Goal: Transaction & Acquisition: Purchase product/service

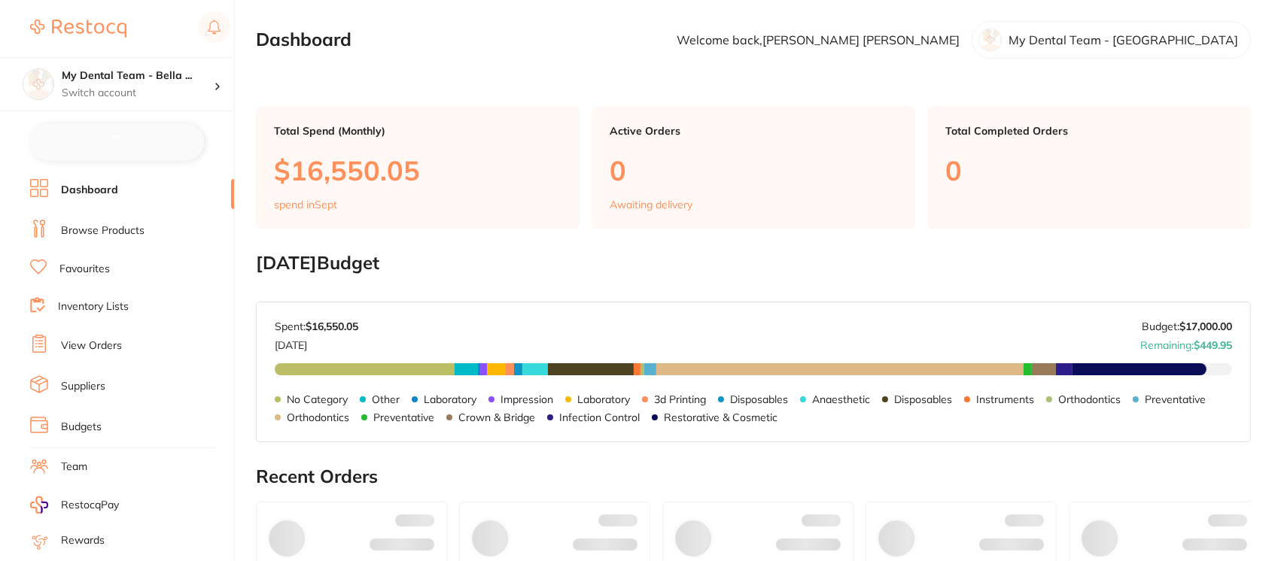
checkbox input "false"
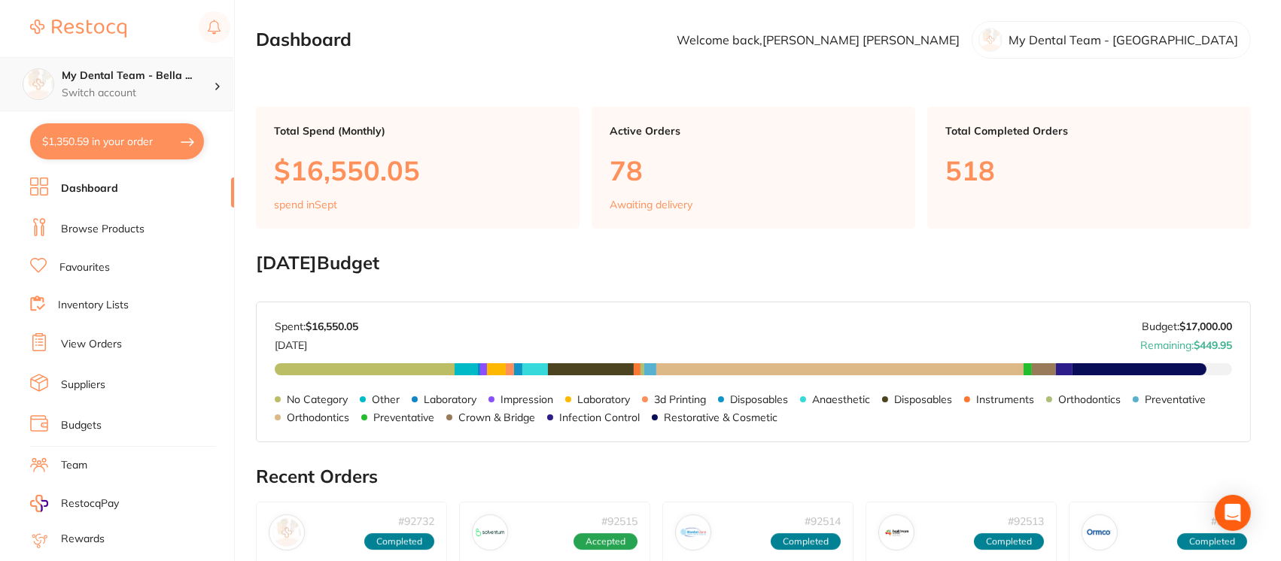
click at [121, 96] on p "Switch account" at bounding box center [138, 93] width 152 height 15
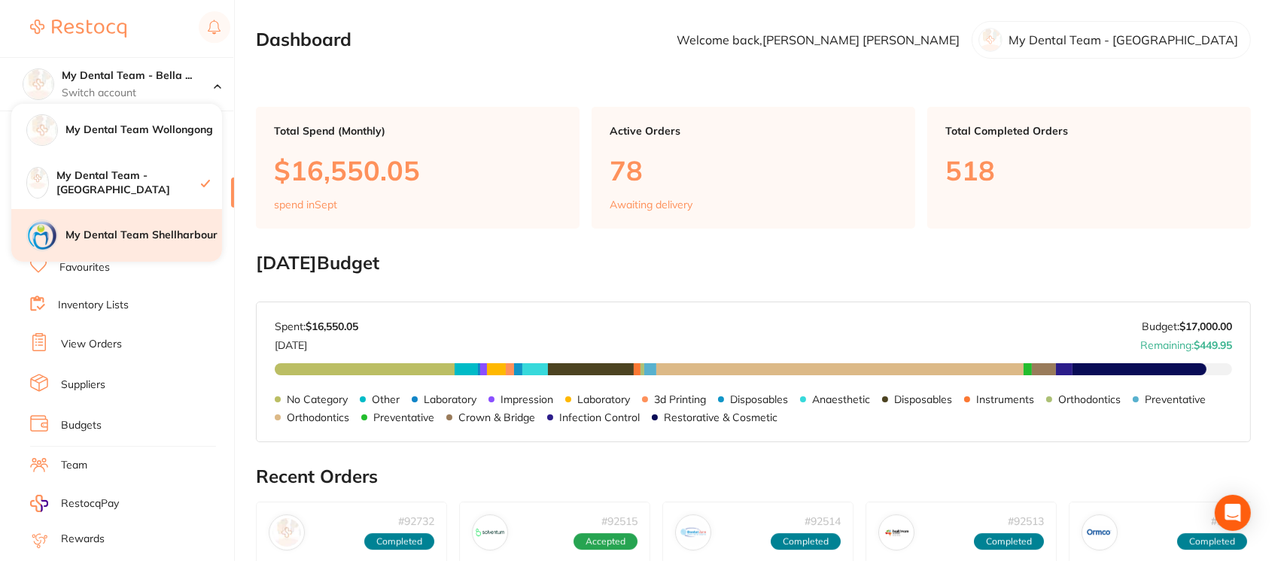
click at [143, 247] on div "My Dental Team Shellharbour" at bounding box center [116, 235] width 211 height 53
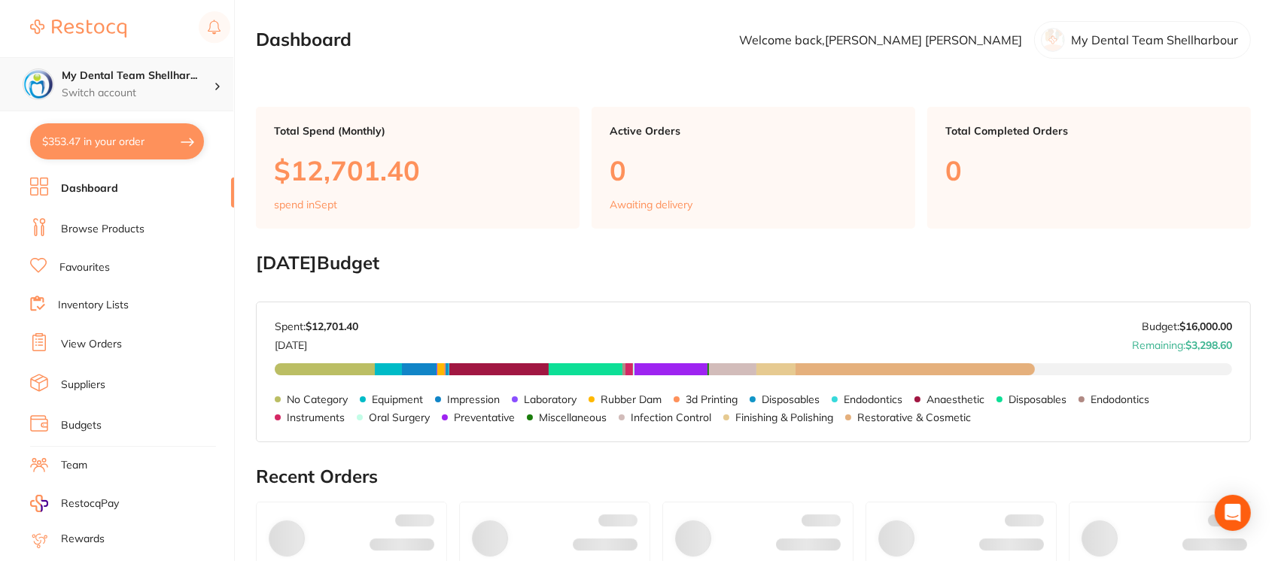
click at [139, 71] on h4 "My Dental Team Shellhar..." at bounding box center [138, 75] width 152 height 15
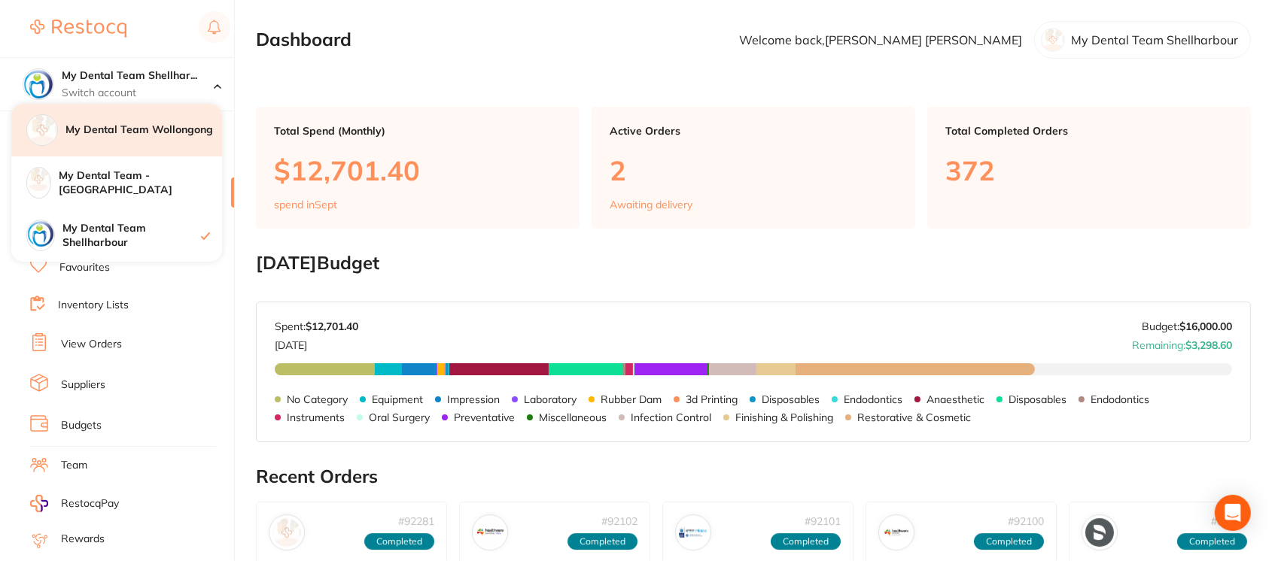
click at [145, 139] on div "My Dental Team Wollongong" at bounding box center [116, 130] width 211 height 53
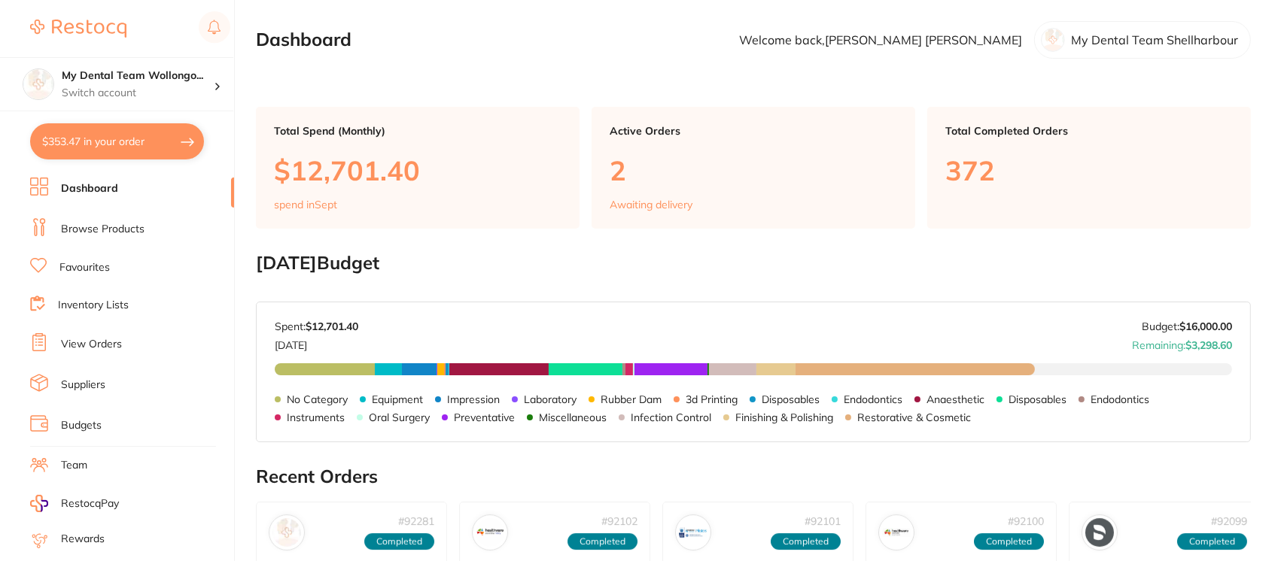
checkbox input "true"
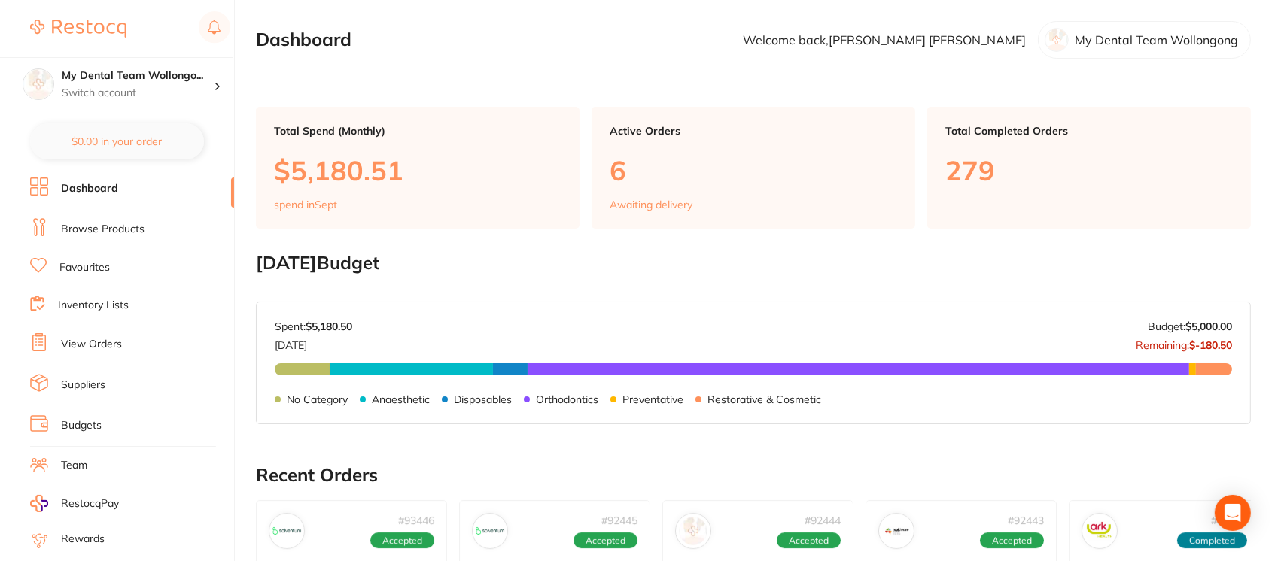
click at [123, 227] on link "Browse Products" at bounding box center [103, 229] width 84 height 15
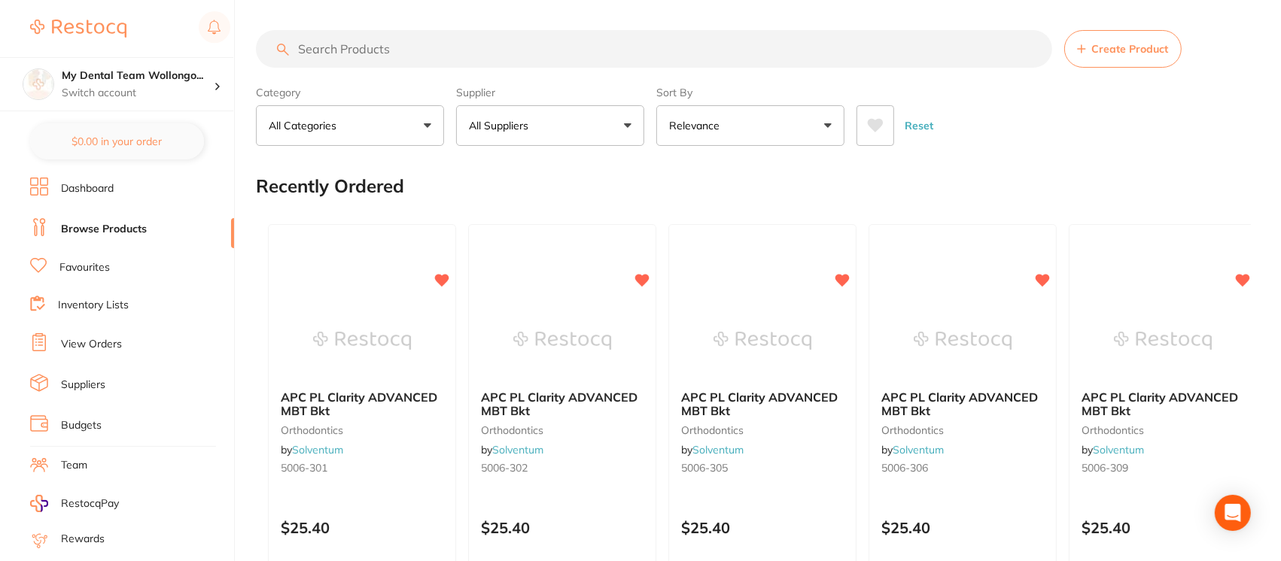
click at [359, 51] on input "search" at bounding box center [654, 49] width 796 height 38
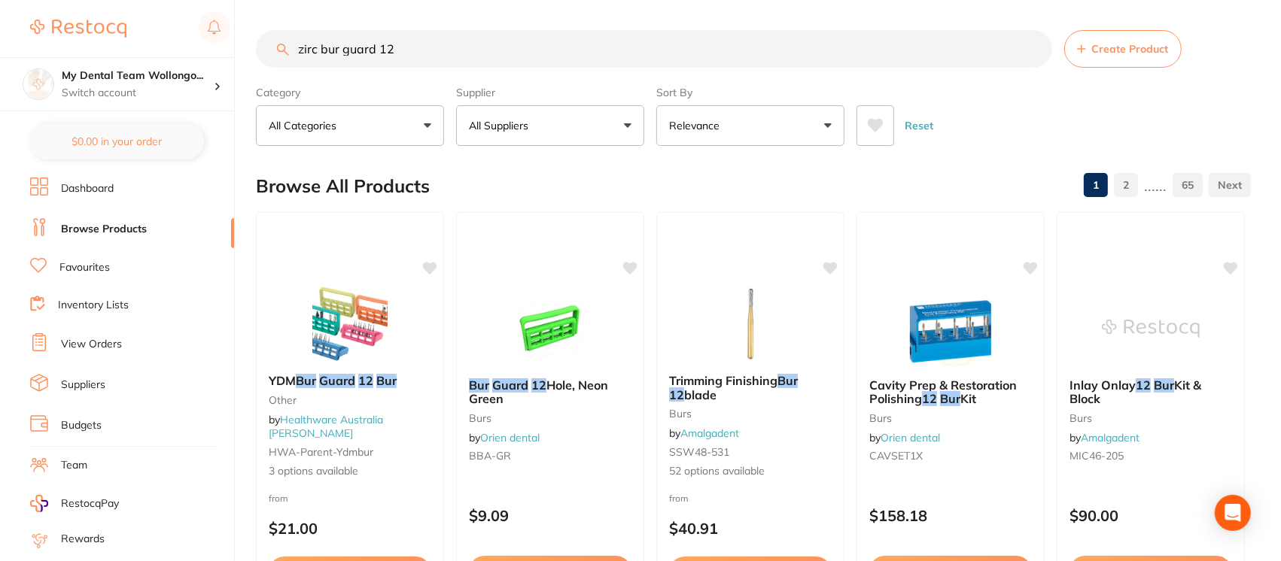
click at [419, 50] on input "zirc bur guard 12" at bounding box center [654, 49] width 796 height 38
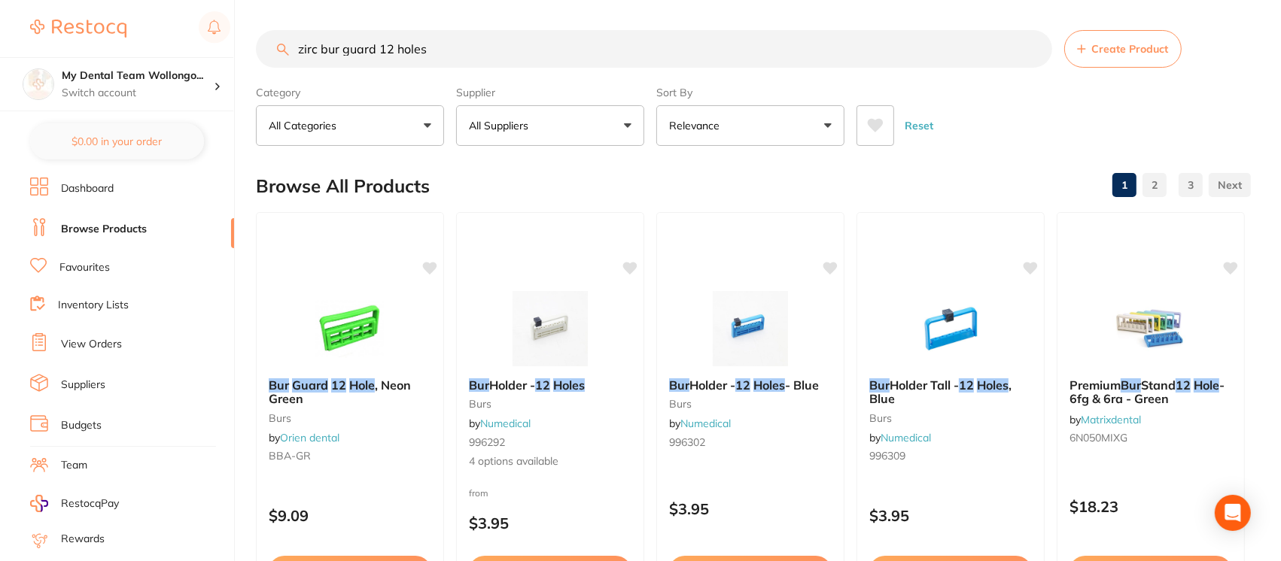
drag, startPoint x: 315, startPoint y: 50, endPoint x: 265, endPoint y: 46, distance: 50.6
click at [265, 46] on input "zirc bur guard 12 holes" at bounding box center [654, 49] width 796 height 38
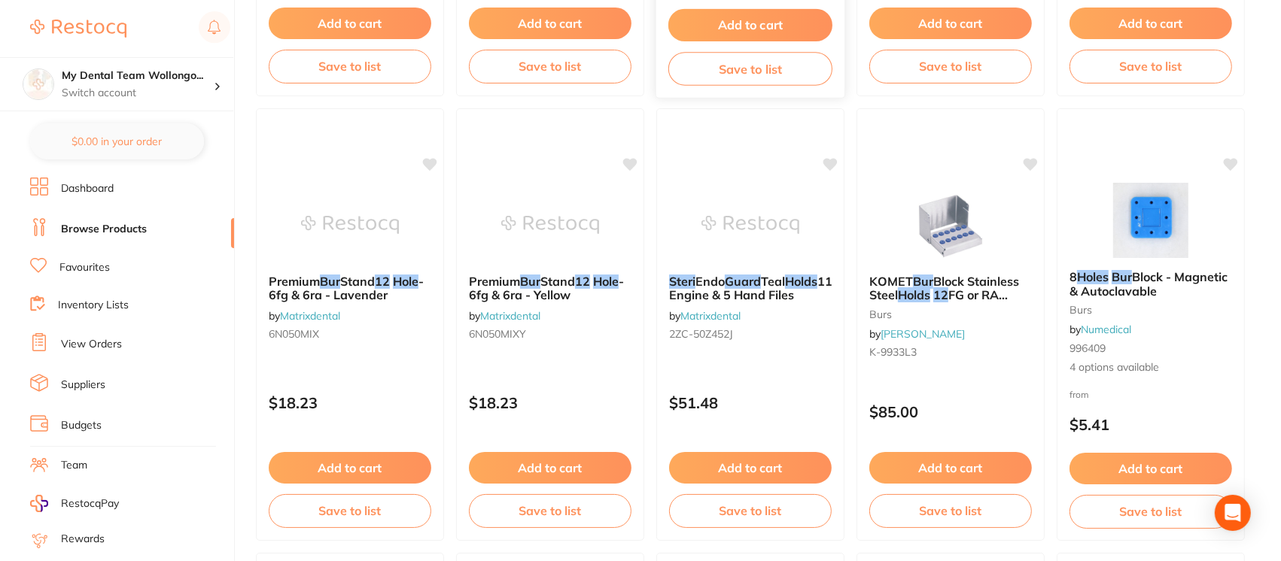
scroll to position [549, 0]
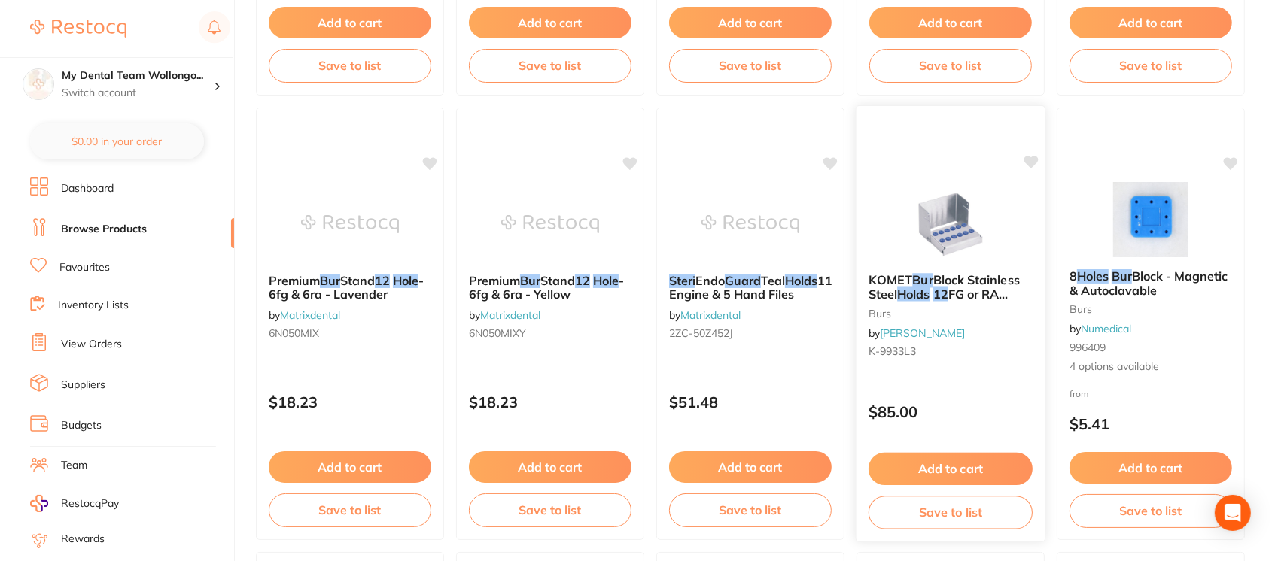
click at [978, 290] on span "FG or RA Silver" at bounding box center [938, 301] width 140 height 29
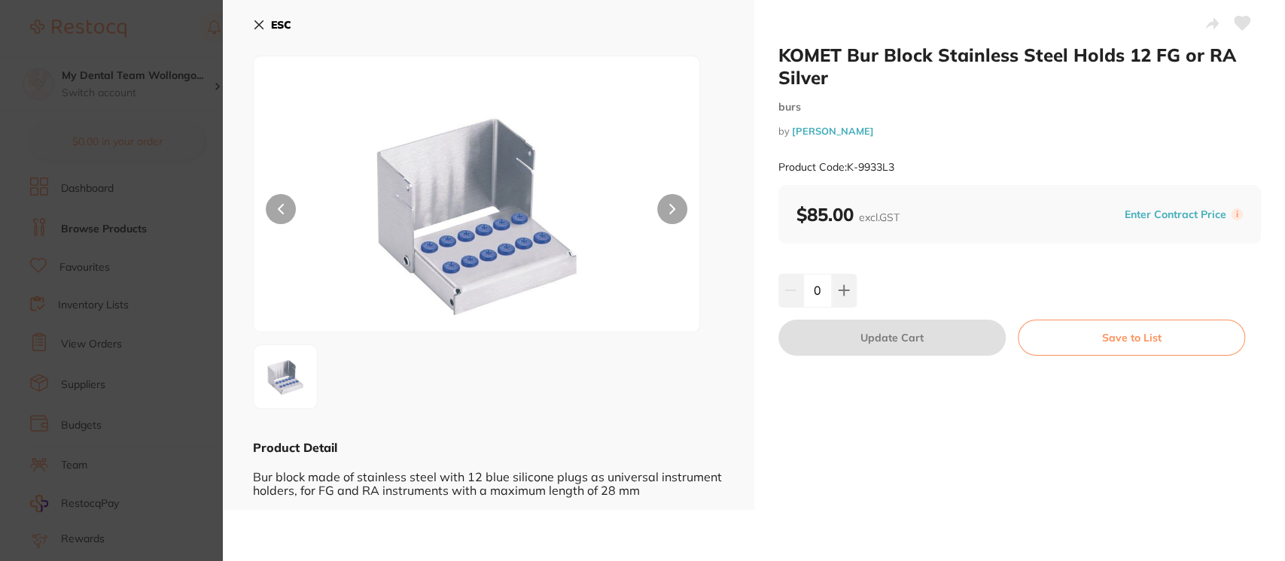
click at [252, 26] on div "ESC Product Detail Bur block made of stainless steel with 12 blue silicone plug…" at bounding box center [488, 255] width 531 height 510
click at [260, 29] on icon at bounding box center [259, 25] width 12 height 12
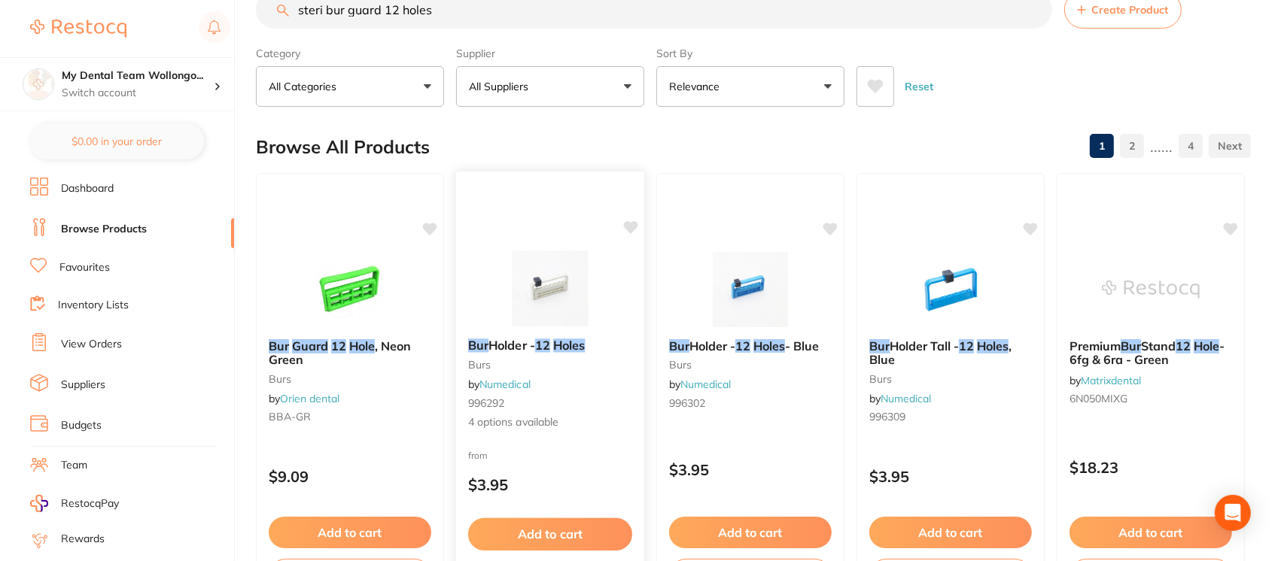
scroll to position [40, 0]
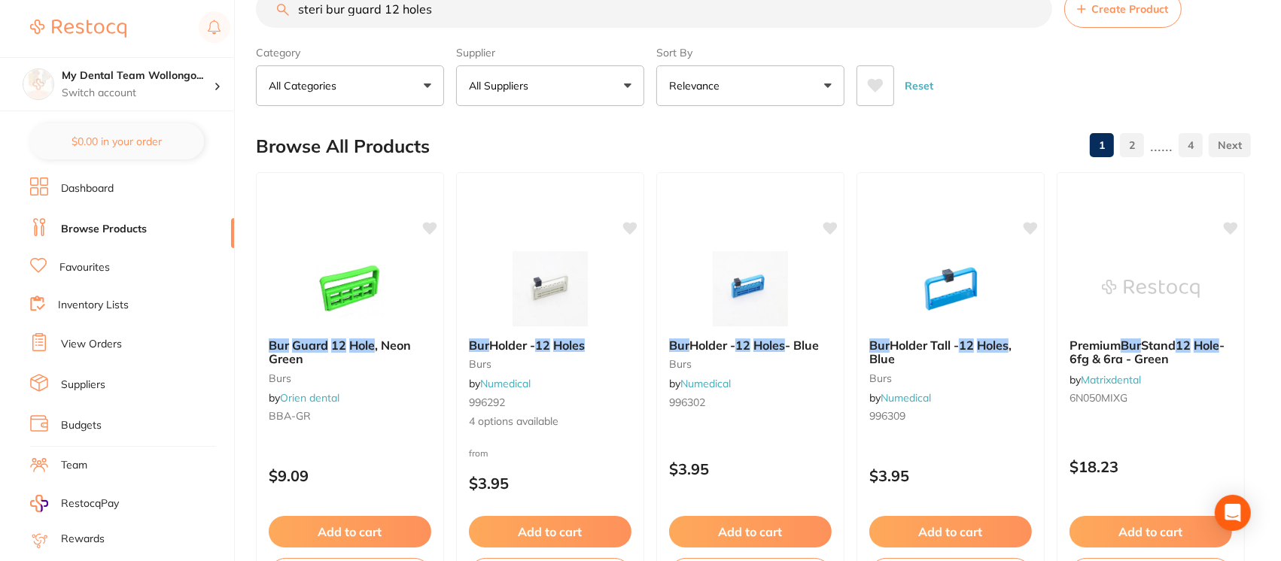
click at [448, 3] on input "steri bur guard 12 holes" at bounding box center [654, 9] width 796 height 38
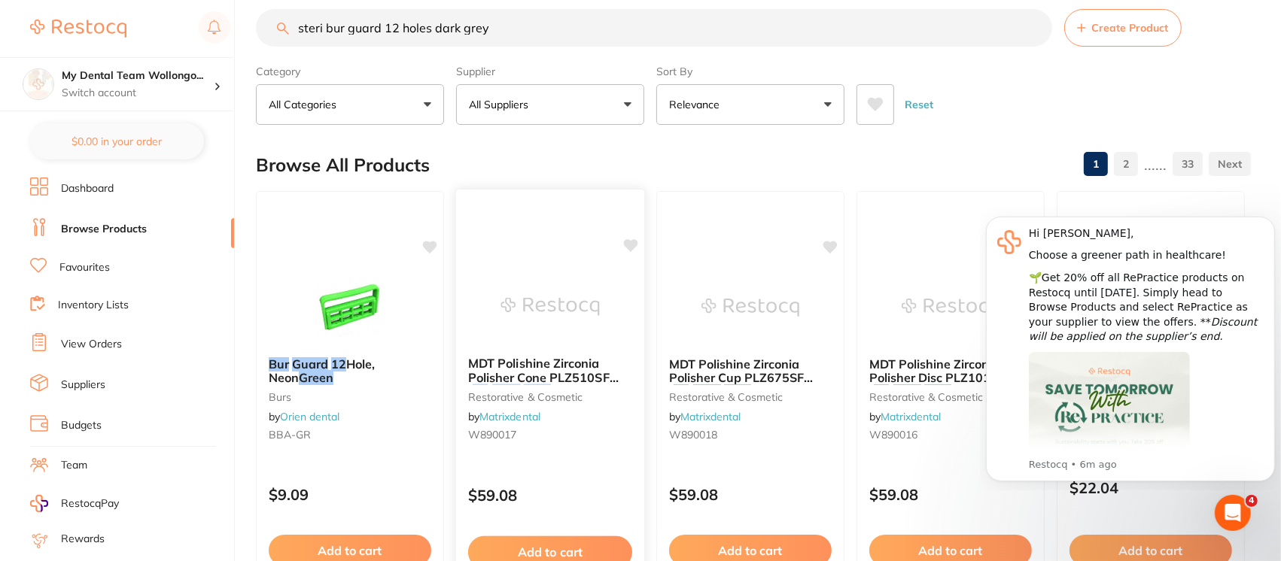
scroll to position [0, 0]
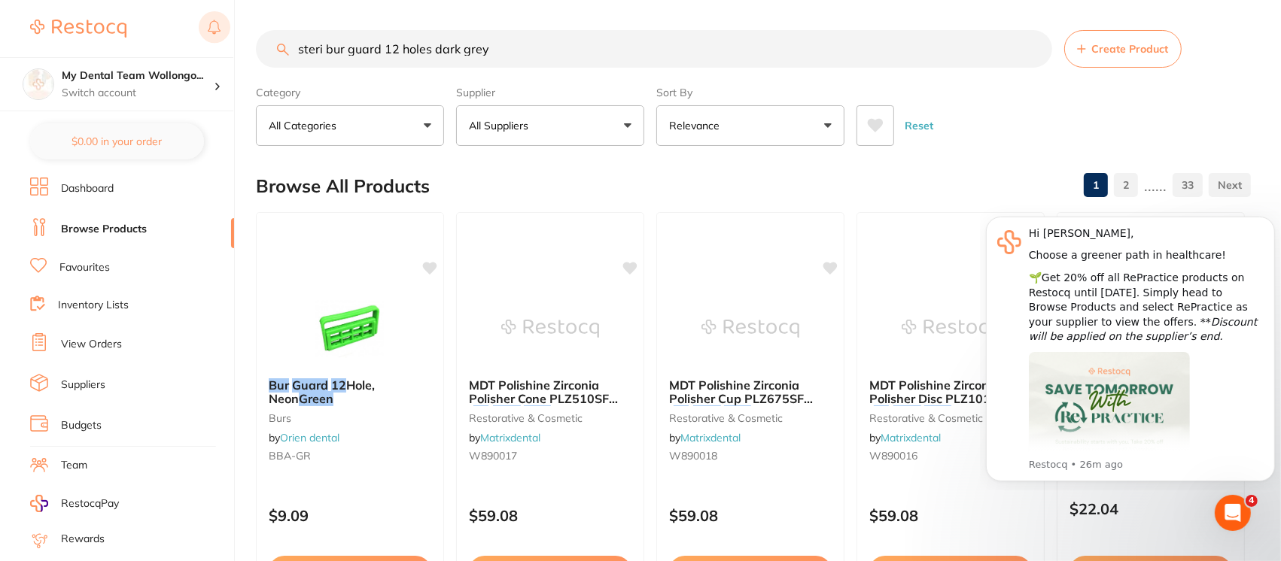
drag, startPoint x: 430, startPoint y: 51, endPoint x: 217, endPoint y: 33, distance: 213.7
click at [217, 33] on div "$353.47 My Dental Team Wollongo... Switch account My Dental Team Wollongong My …" at bounding box center [640, 280] width 1281 height 561
paste input "D6909314040X5"
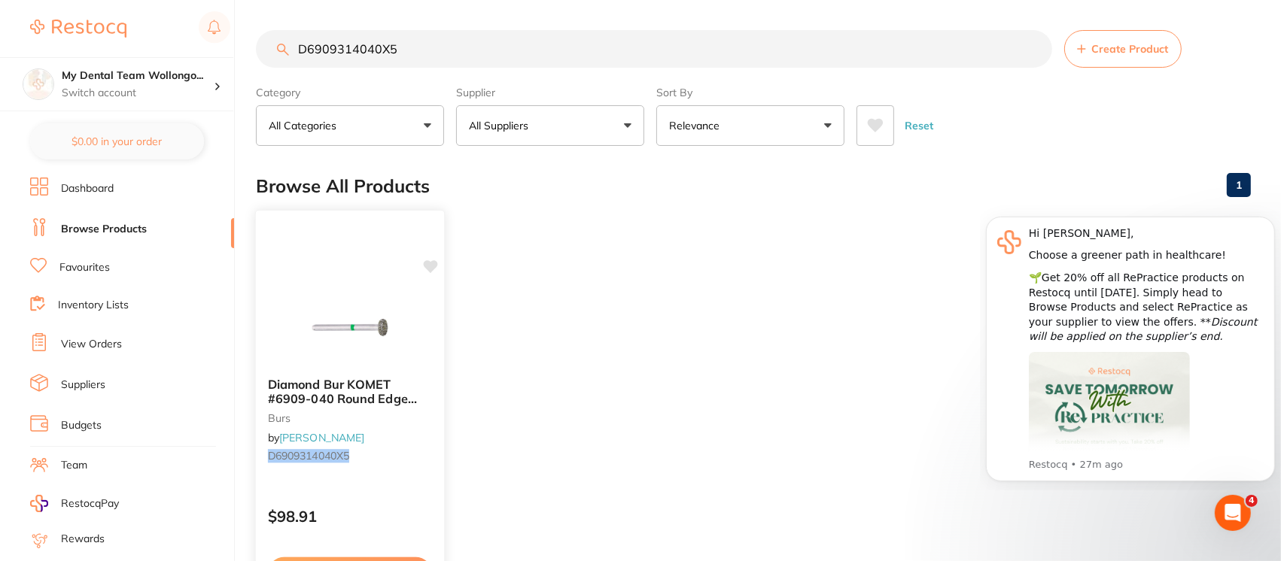
click at [360, 389] on span "Diamond Bur KOMET #6909-040 Round Edge Wheel Coarse x 5" at bounding box center [342, 398] width 149 height 43
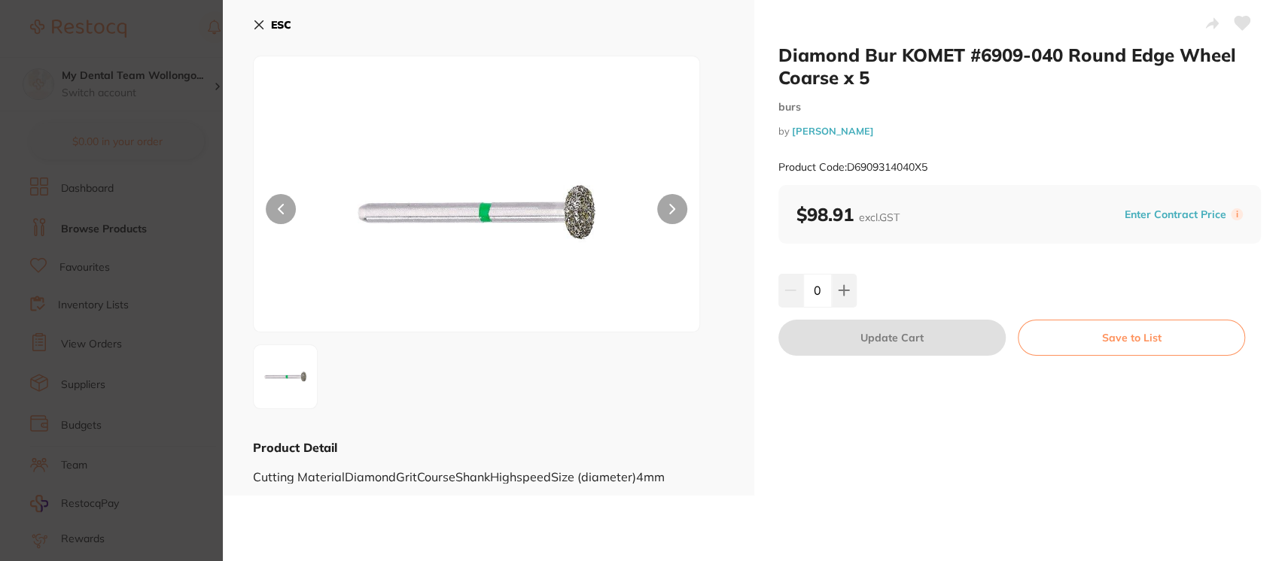
click at [255, 23] on icon at bounding box center [259, 25] width 12 height 12
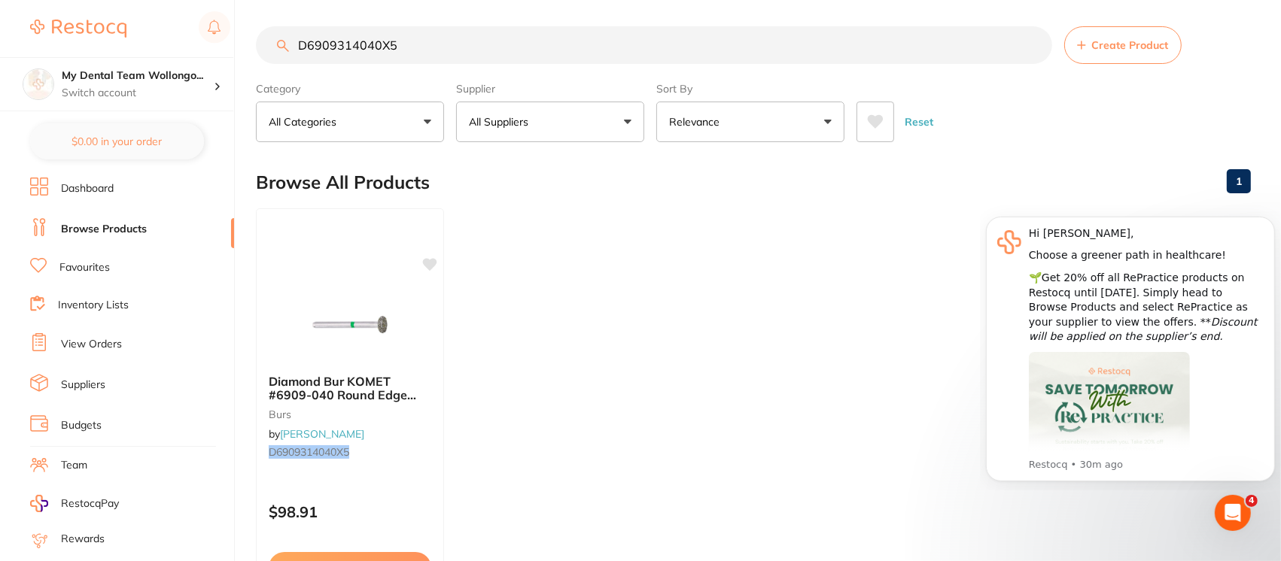
drag, startPoint x: 434, startPoint y: 53, endPoint x: 201, endPoint y: 45, distance: 233.4
click at [201, 45] on div "$353.47 My Dental Team Wollongo... Switch account My Dental Team Wollongong My …" at bounding box center [640, 276] width 1281 height 561
type input "d"
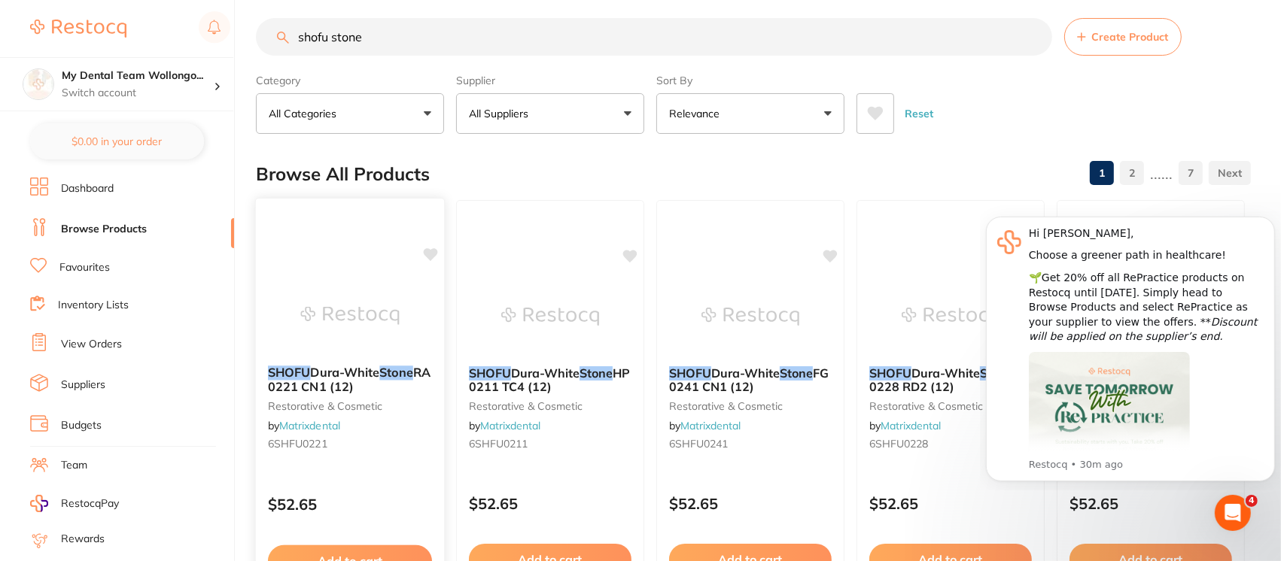
scroll to position [0, 0]
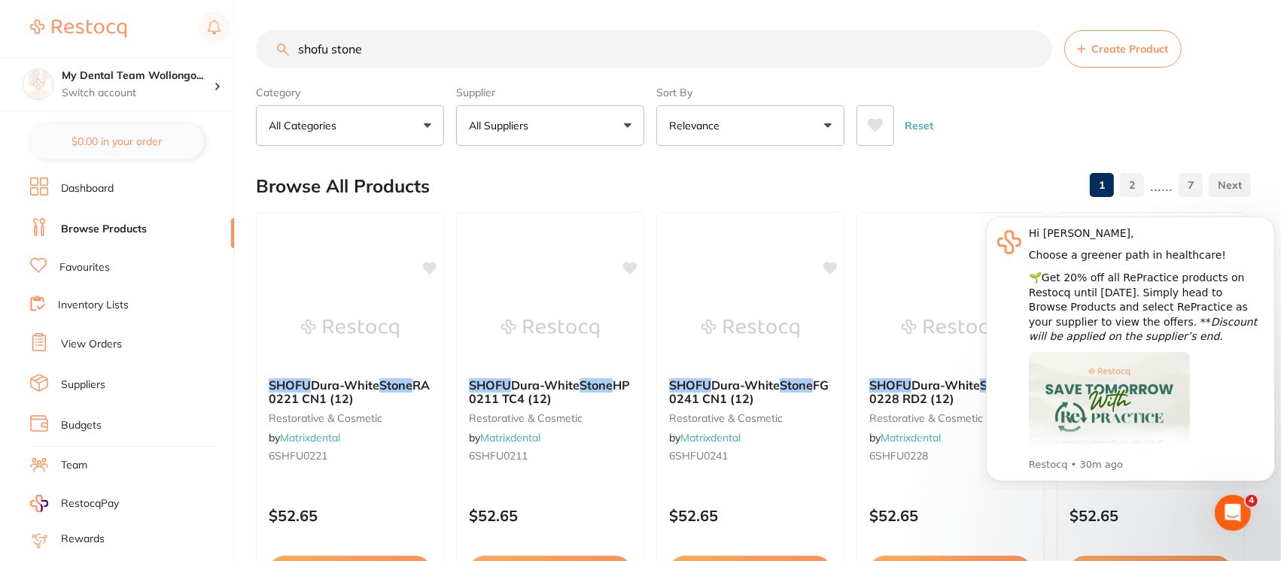
drag, startPoint x: 375, startPoint y: 40, endPoint x: 244, endPoint y: 47, distance: 131.1
click at [244, 47] on div "$353.47 My Dental Team Wollongo... Switch account My Dental Team Wollongong My …" at bounding box center [640, 280] width 1281 height 561
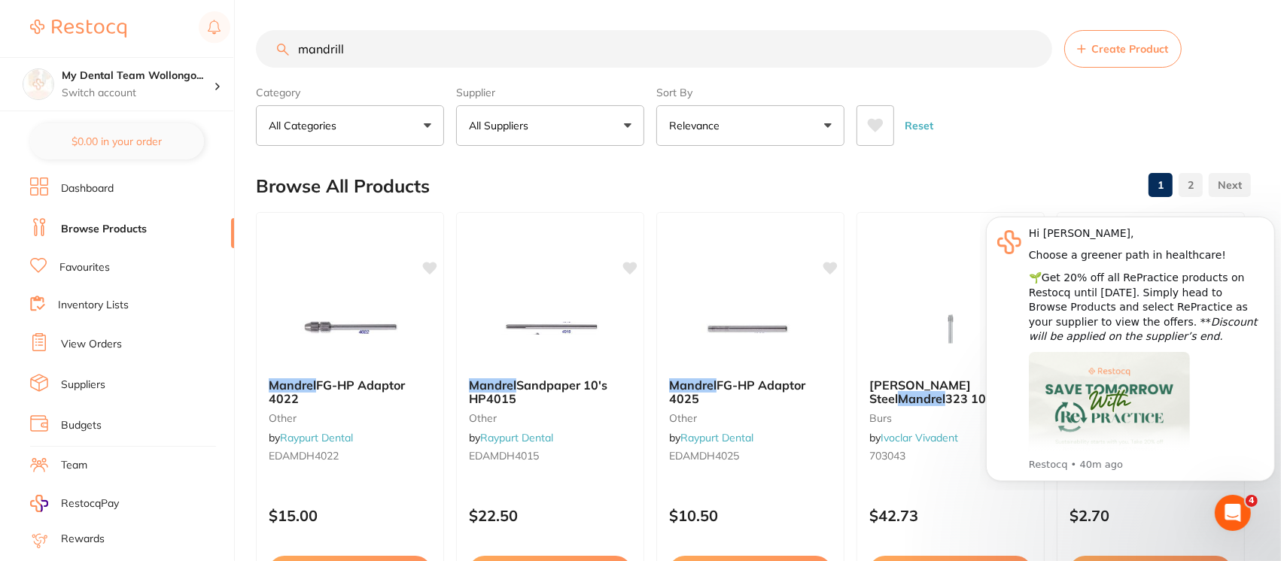
drag, startPoint x: 391, startPoint y: 55, endPoint x: 236, endPoint y: 31, distance: 156.9
click at [236, 31] on div "$353.47 My Dental Team Wollongo... Switch account My Dental Team Wollongong My …" at bounding box center [640, 280] width 1281 height 561
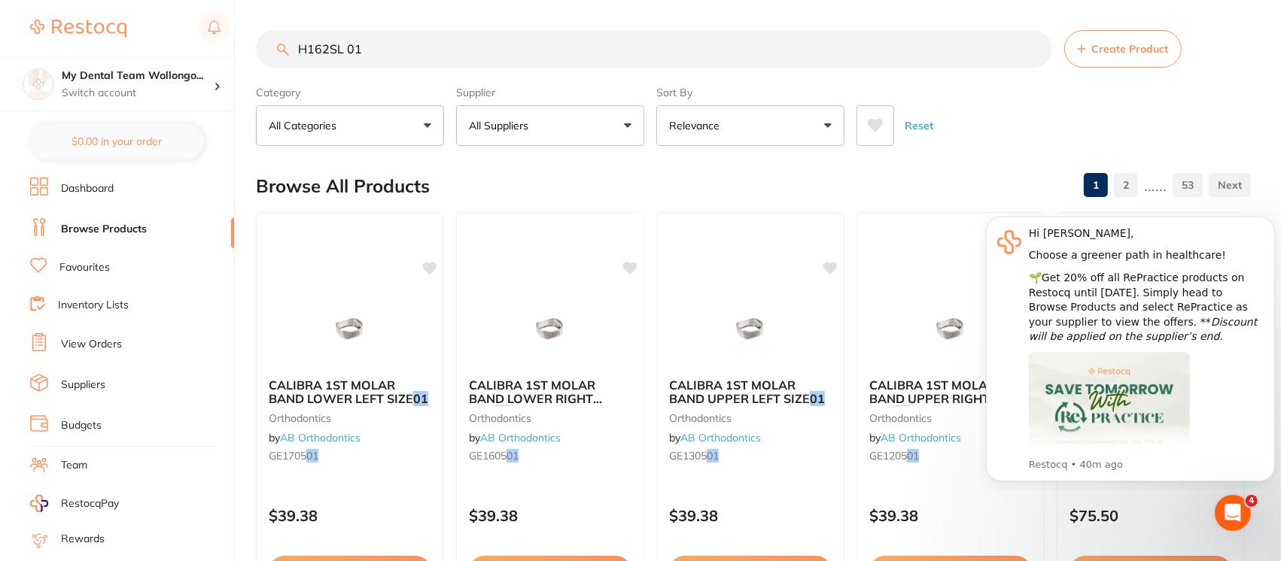
click at [402, 42] on input "H162SL 01" at bounding box center [654, 49] width 796 height 38
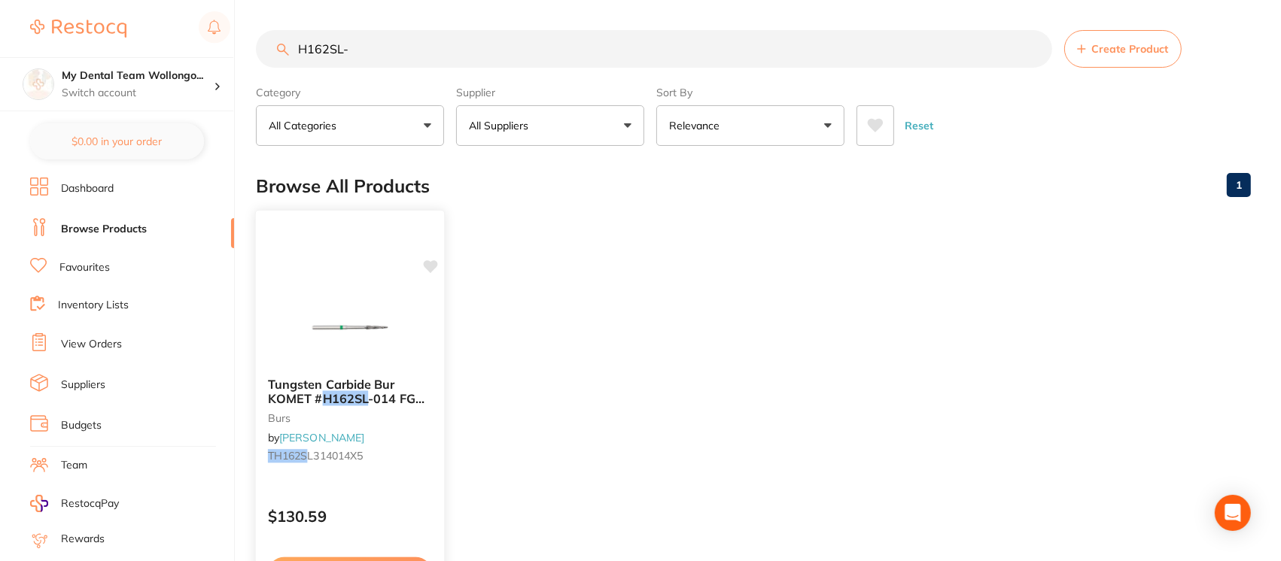
click at [386, 388] on span "Tungsten Carbide Bur KOMET #" at bounding box center [331, 391] width 127 height 29
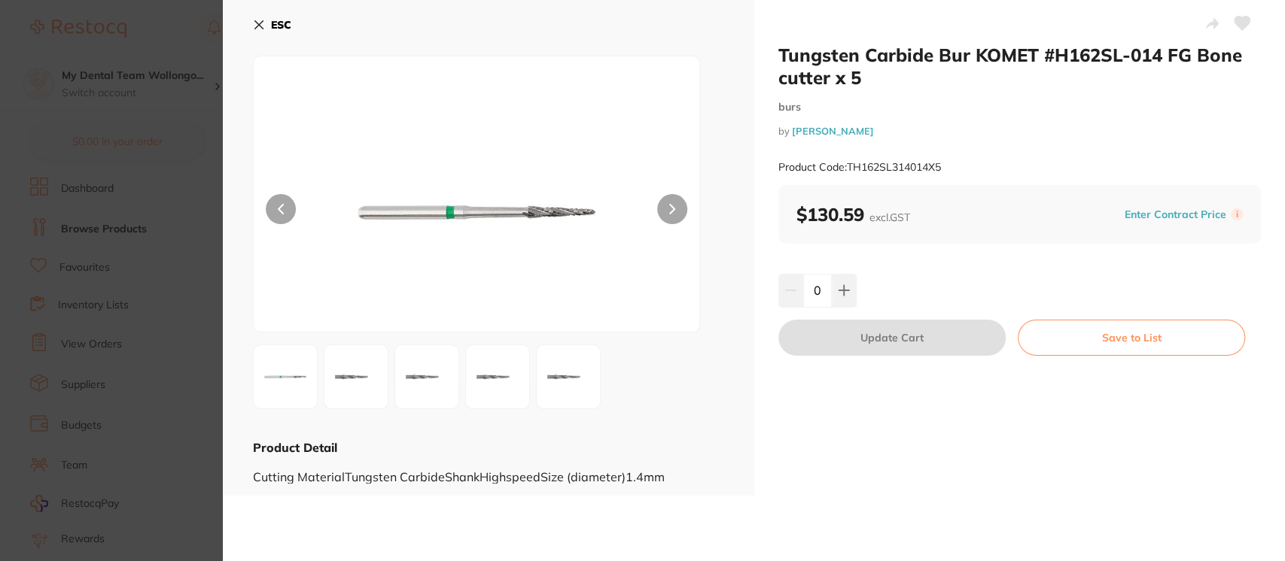
click at [194, 32] on section "Tungsten Carbide Bur KOMET #H162SL-014 FG Bone cutter x 5 burs by Henry Schein …" at bounding box center [642, 280] width 1285 height 561
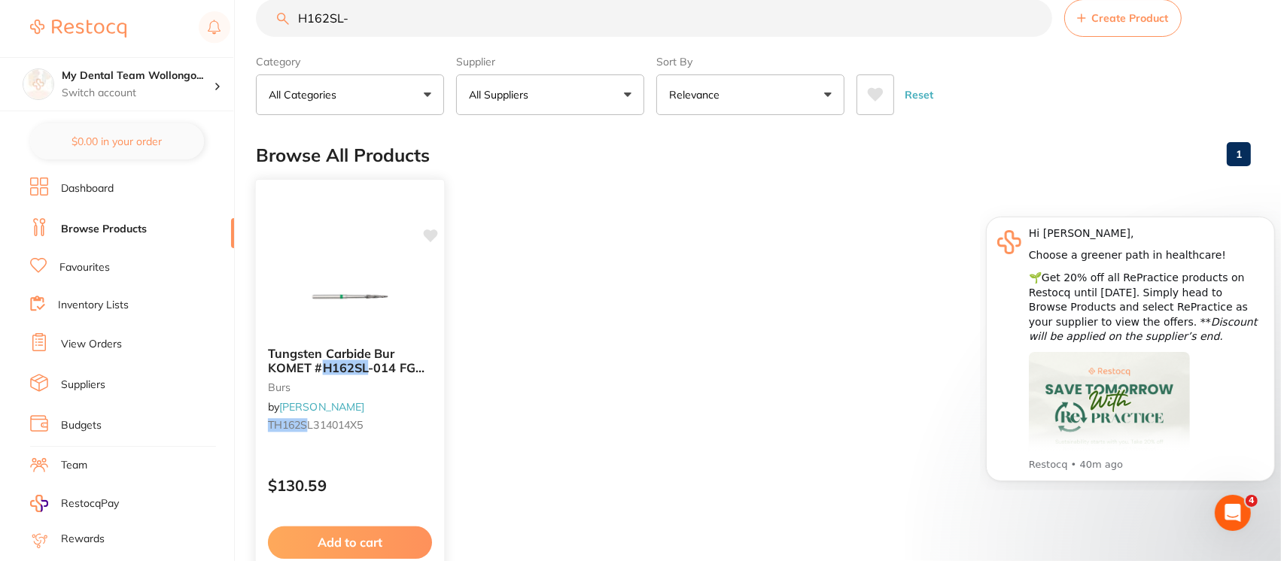
scroll to position [26, 0]
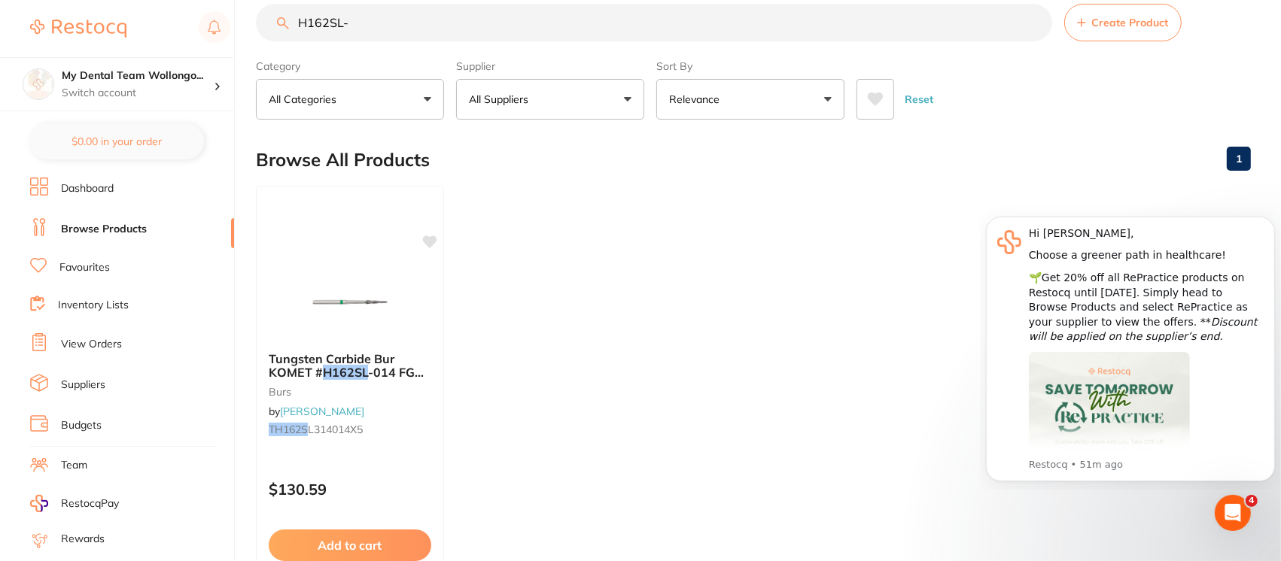
drag, startPoint x: 386, startPoint y: 19, endPoint x: 246, endPoint y: 19, distance: 140.0
click at [246, 19] on div "$353.47 My Dental Team Wollongo... Switch account My Dental Team Wollongong My …" at bounding box center [640, 254] width 1281 height 561
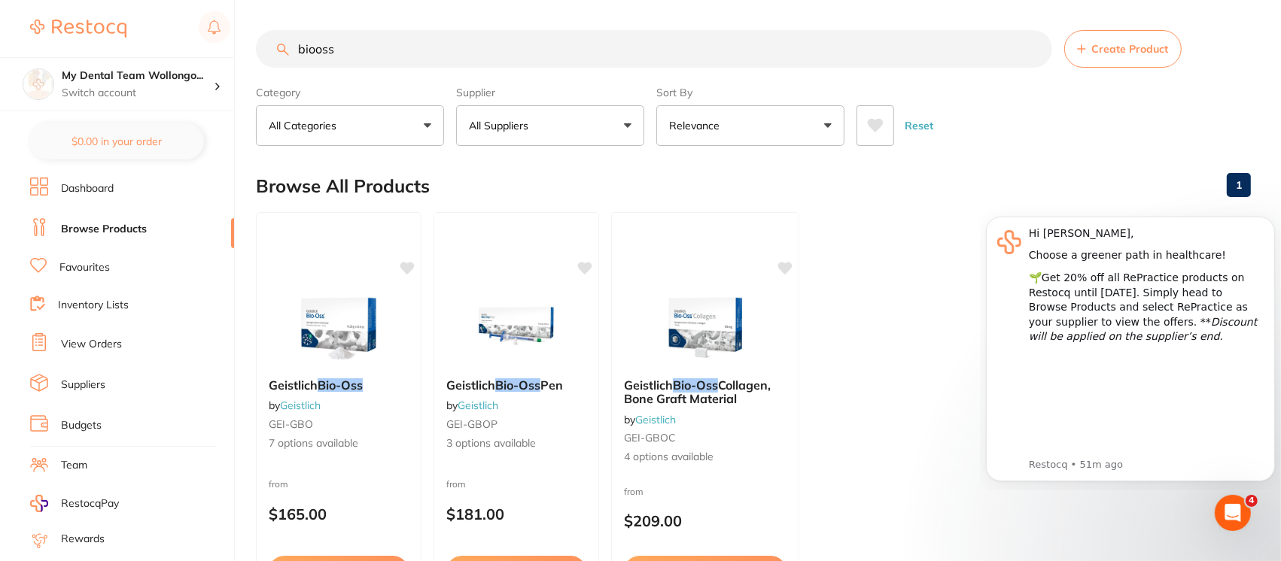
scroll to position [0, 0]
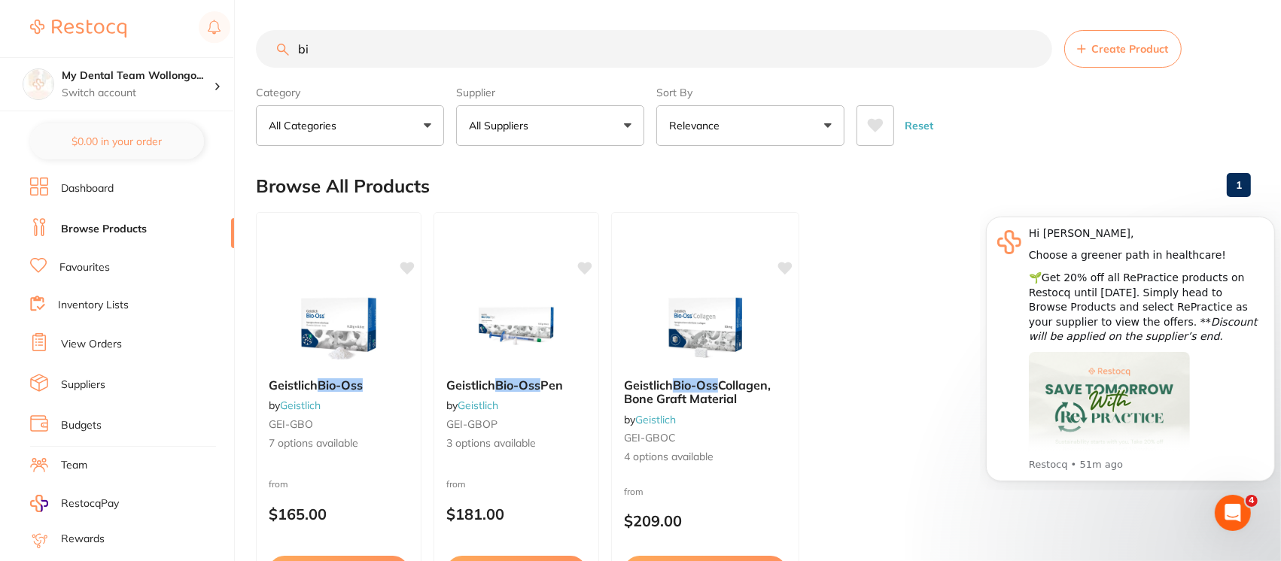
type input "b"
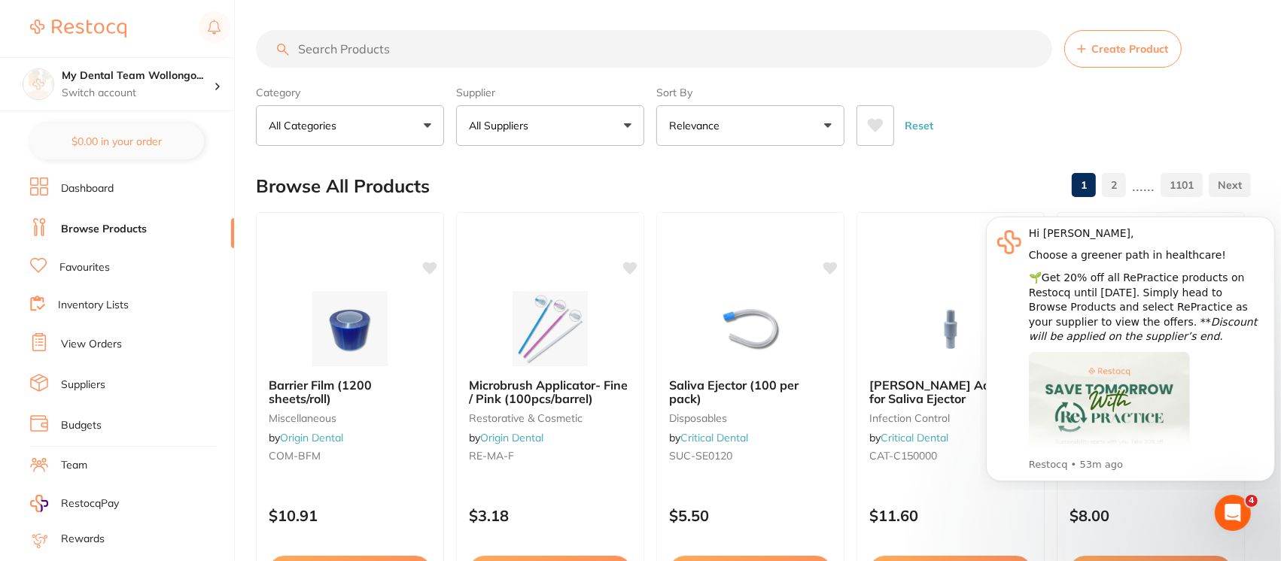
click at [407, 50] on input "search" at bounding box center [654, 49] width 796 height 38
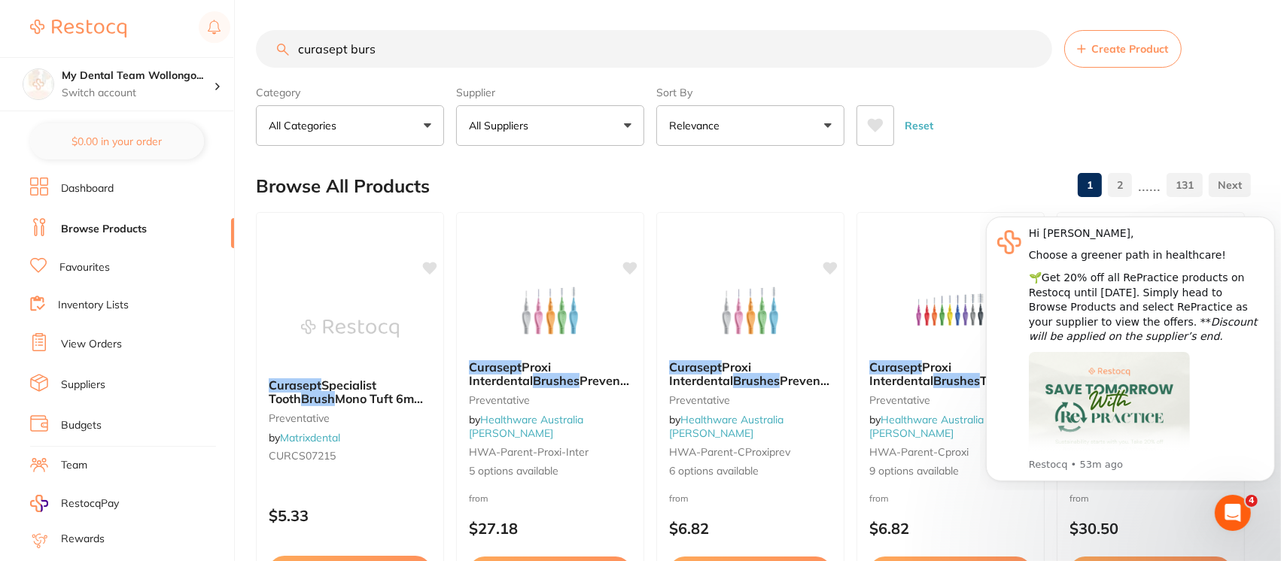
click at [406, 53] on input "curasept burs" at bounding box center [654, 49] width 796 height 38
drag, startPoint x: 392, startPoint y: 47, endPoint x: 215, endPoint y: 41, distance: 177.0
click at [215, 41] on div "$353.47 My Dental Team Wollongo... Switch account My Dental Team Wollongong My …" at bounding box center [640, 280] width 1281 height 561
type input "monosyn sutures"
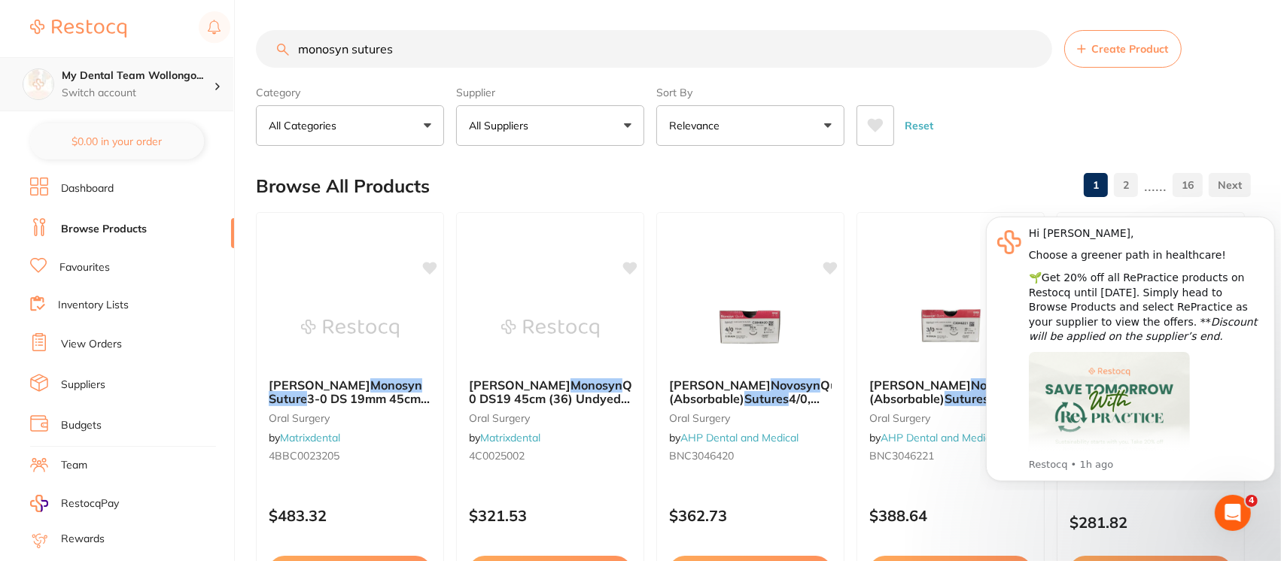
click at [156, 74] on h4 "My Dental Team Wollongo..." at bounding box center [138, 75] width 152 height 15
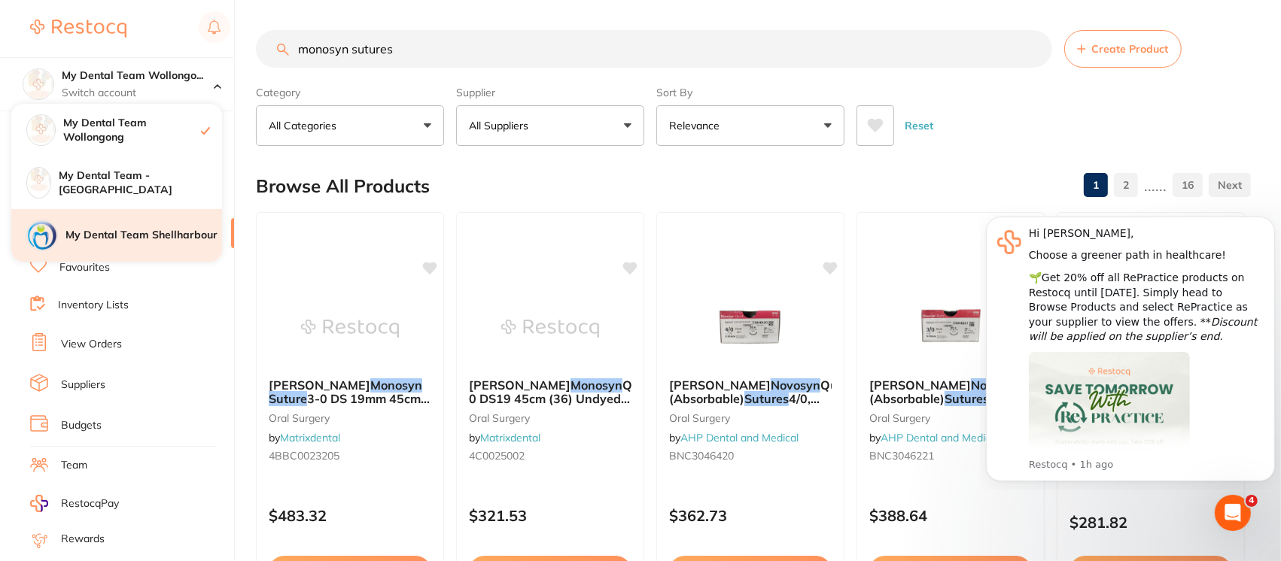
click at [144, 239] on h4 "My Dental Team Shellharbour" at bounding box center [143, 235] width 157 height 15
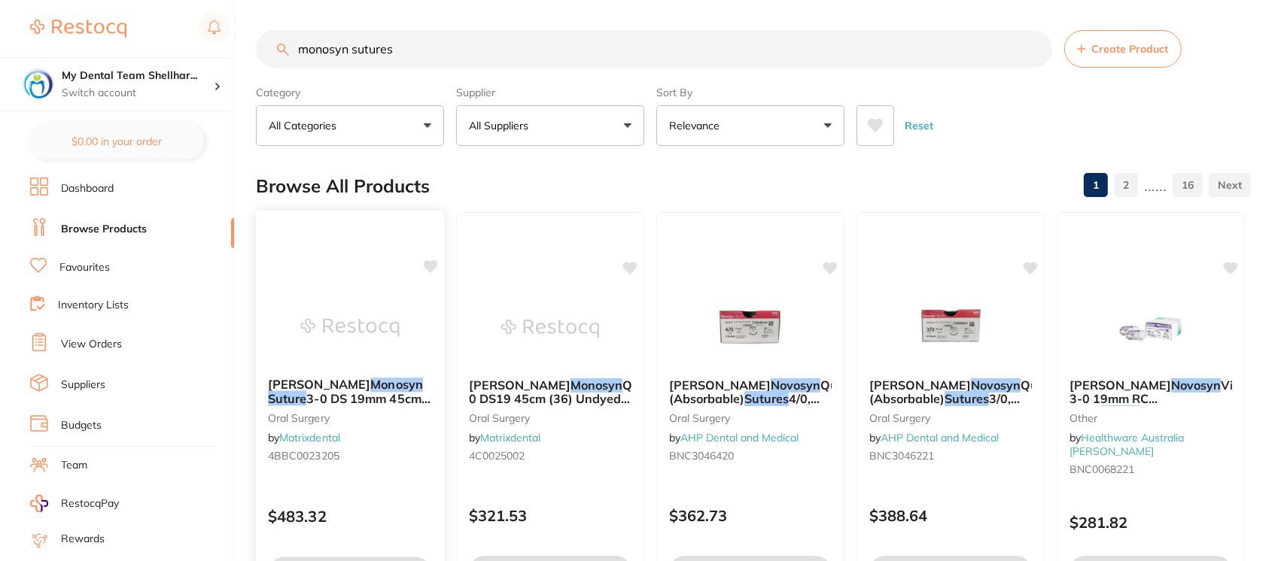
checkbox input "false"
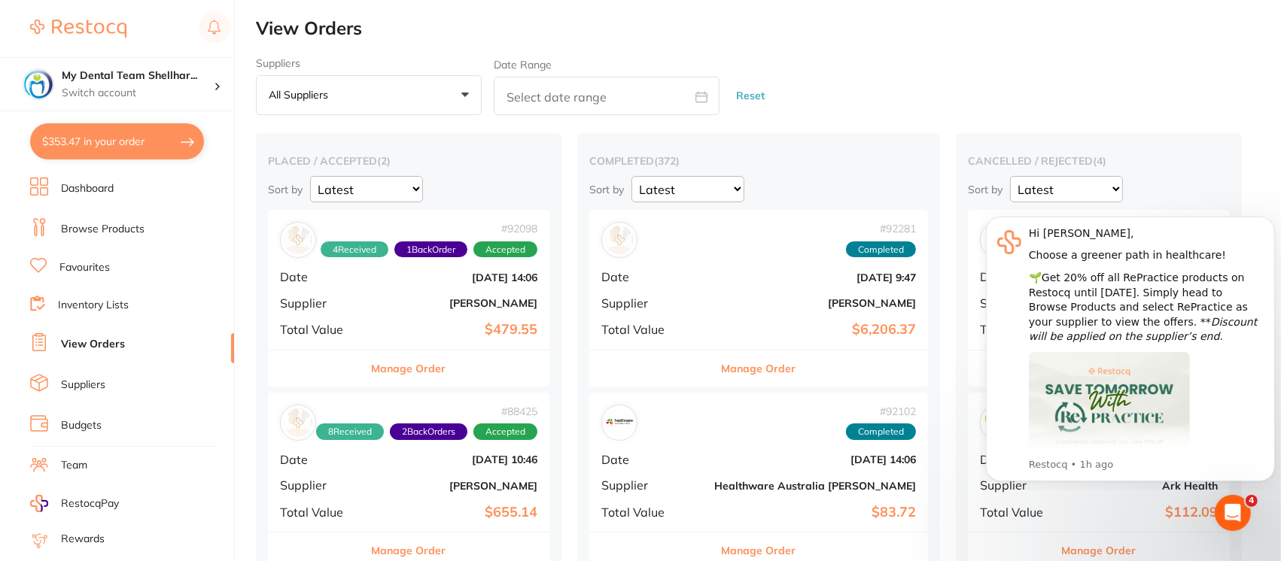
drag, startPoint x: 430, startPoint y: 300, endPoint x: 452, endPoint y: 264, distance: 42.6
click at [429, 300] on b "[PERSON_NAME]" at bounding box center [455, 303] width 163 height 12
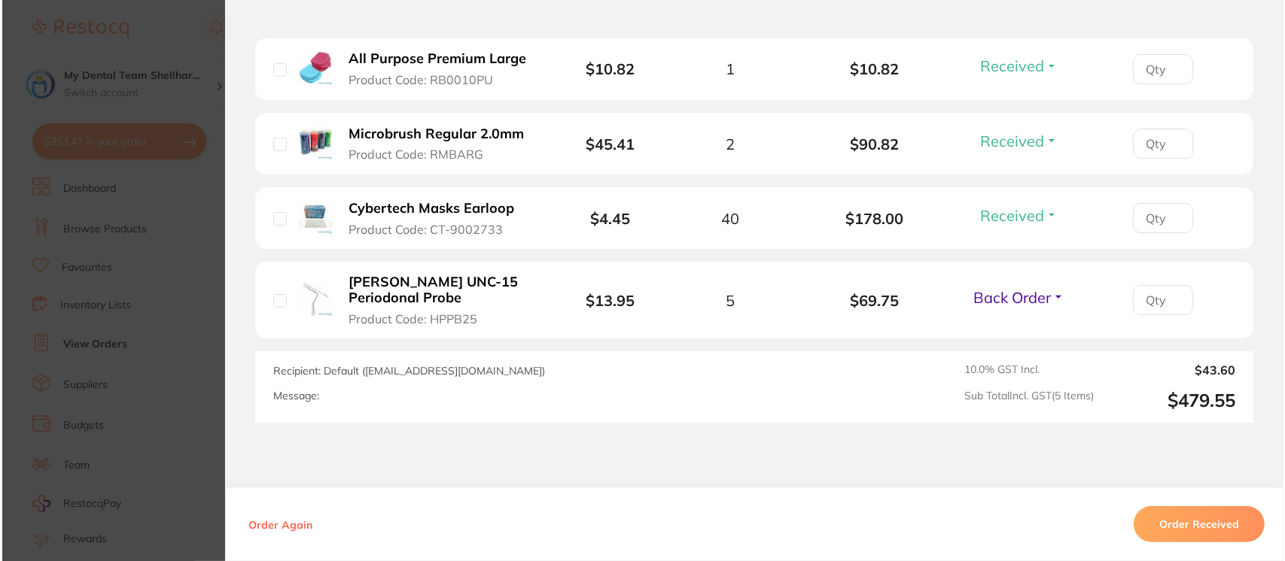
scroll to position [530, 0]
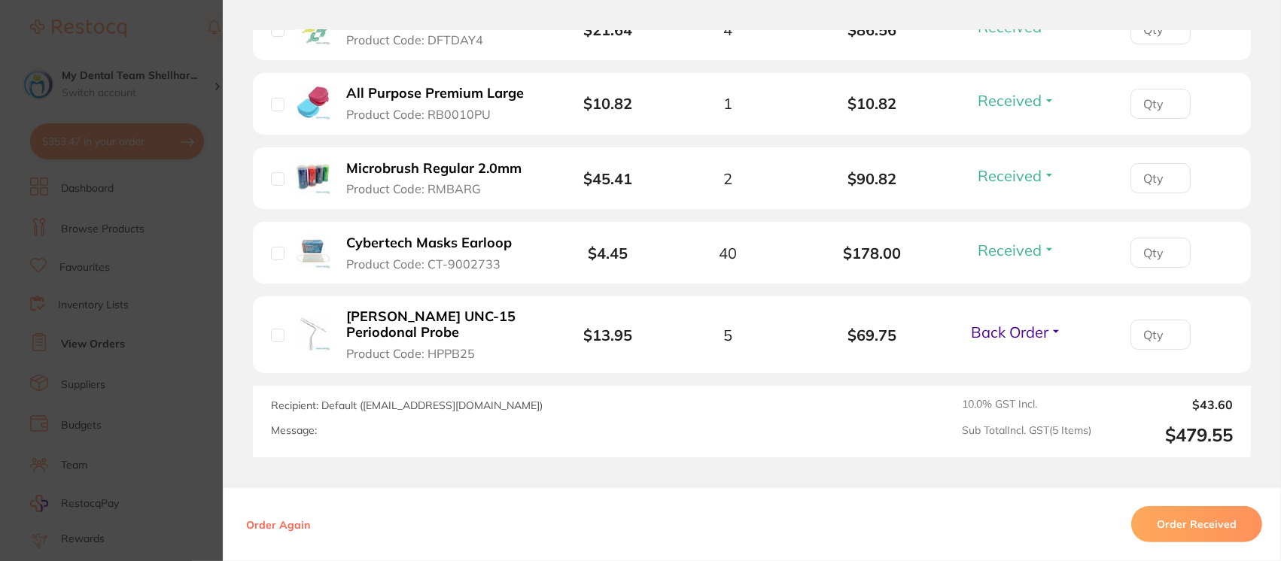
click at [427, 169] on b "Microbrush Regular 2.0mm" at bounding box center [433, 169] width 175 height 16
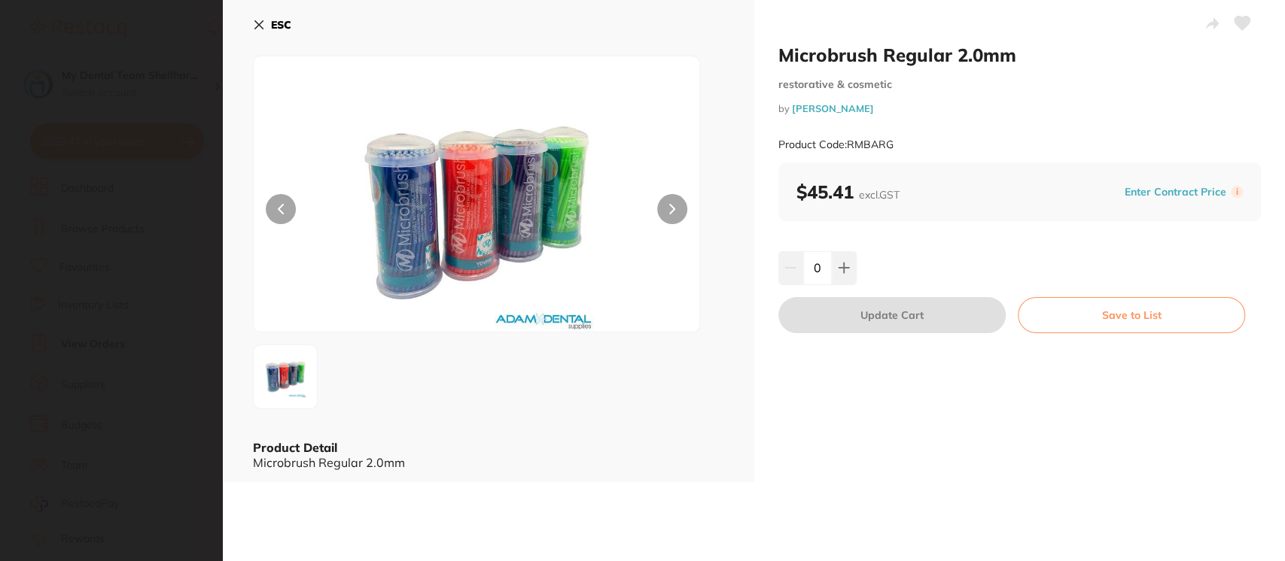
scroll to position [0, 0]
click at [260, 16] on button "ESC" at bounding box center [272, 25] width 38 height 26
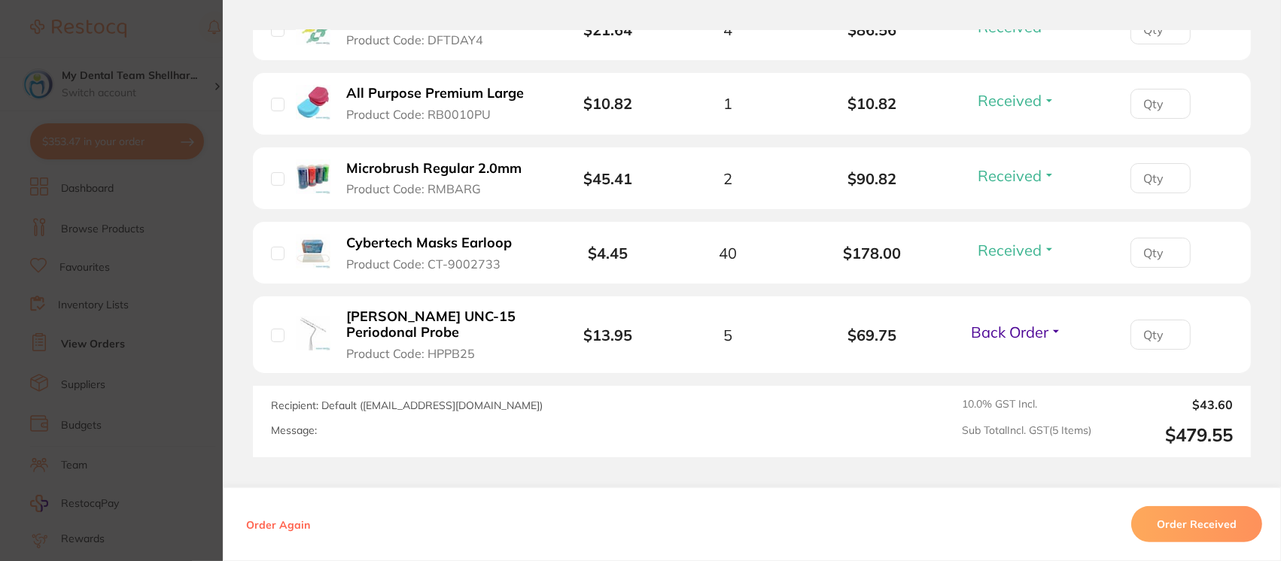
scroll to position [436, 0]
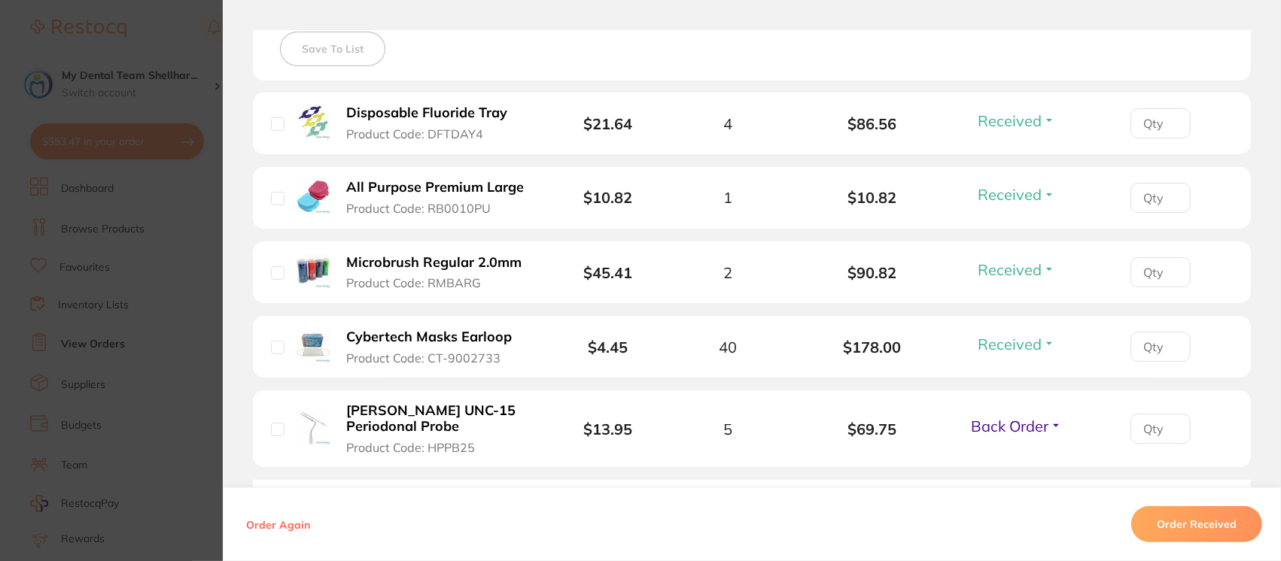
click at [477, 117] on b "Disposable Fluoride Tray" at bounding box center [426, 113] width 161 height 16
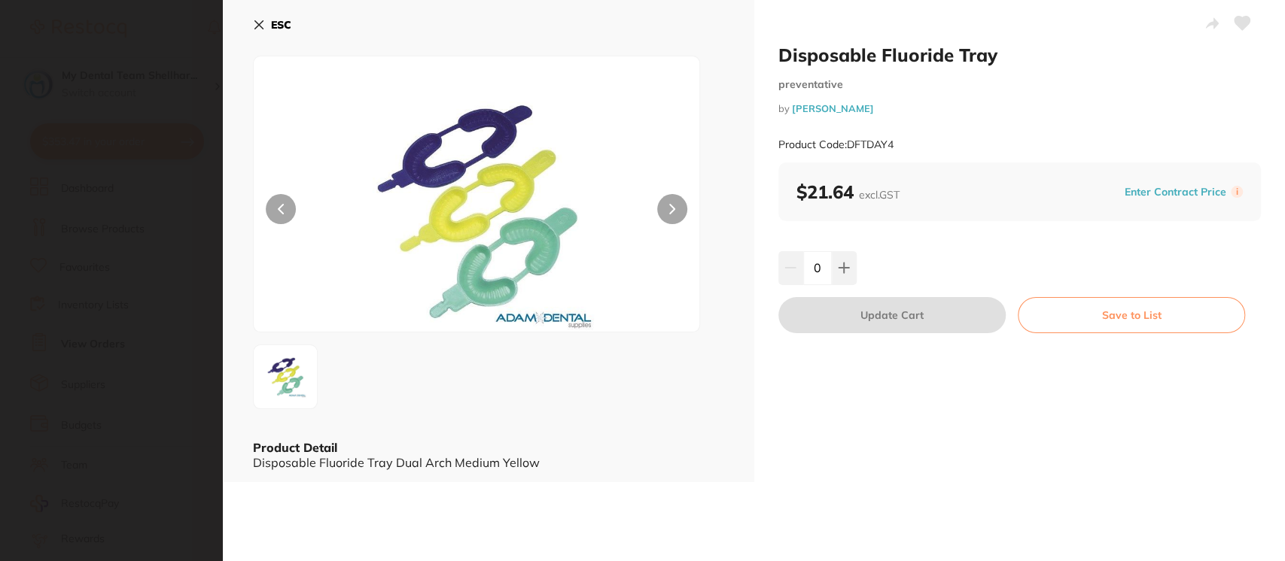
scroll to position [0, 0]
click at [160, 26] on section "Disposable Fluoride Tray preventative by Adam Dental Product Code: DFTDAY4 ESC …" at bounding box center [642, 280] width 1285 height 561
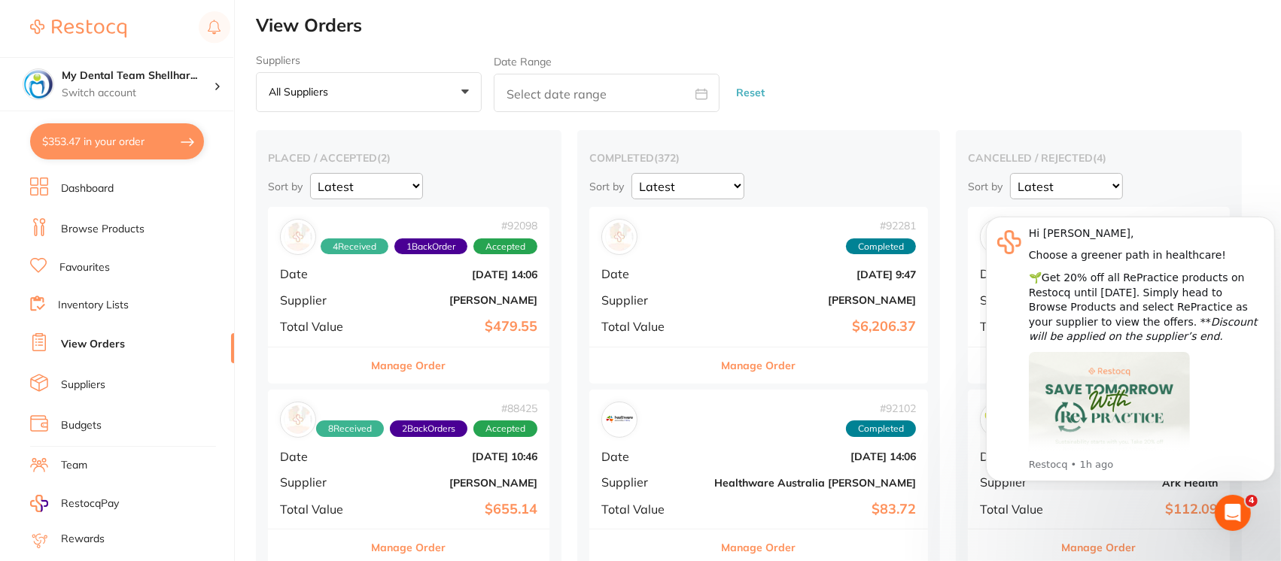
scroll to position [96, 0]
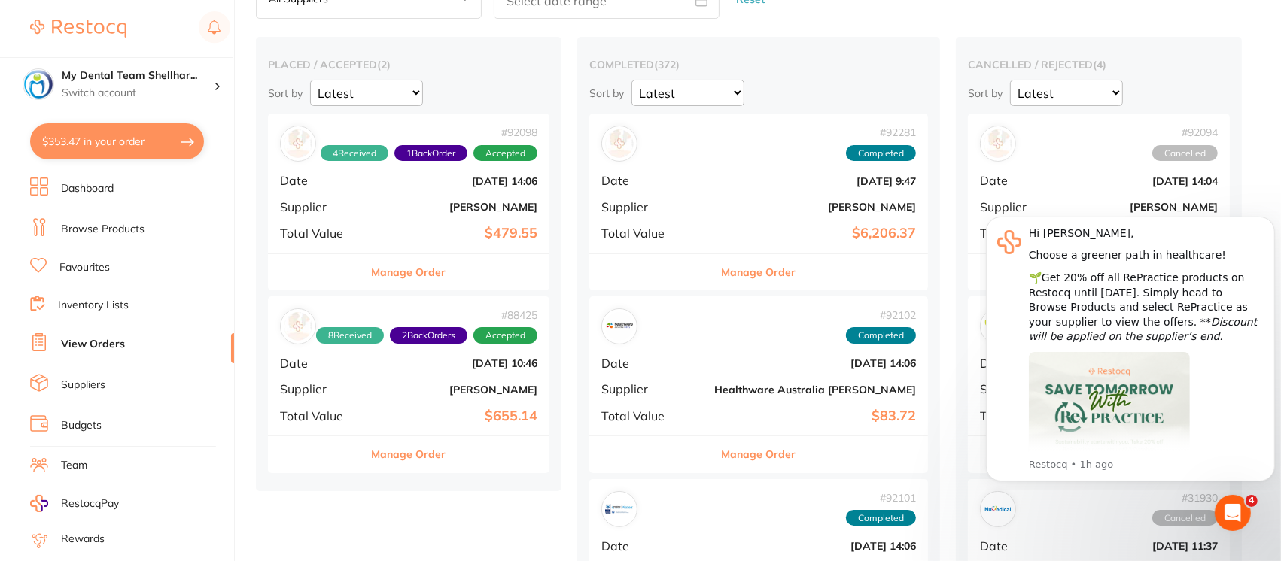
click at [364, 376] on div "# 88425 8 Received 2 Back Orders Accepted Date Aug 1 2025, 10:46 Supplier Adam …" at bounding box center [408, 366] width 281 height 139
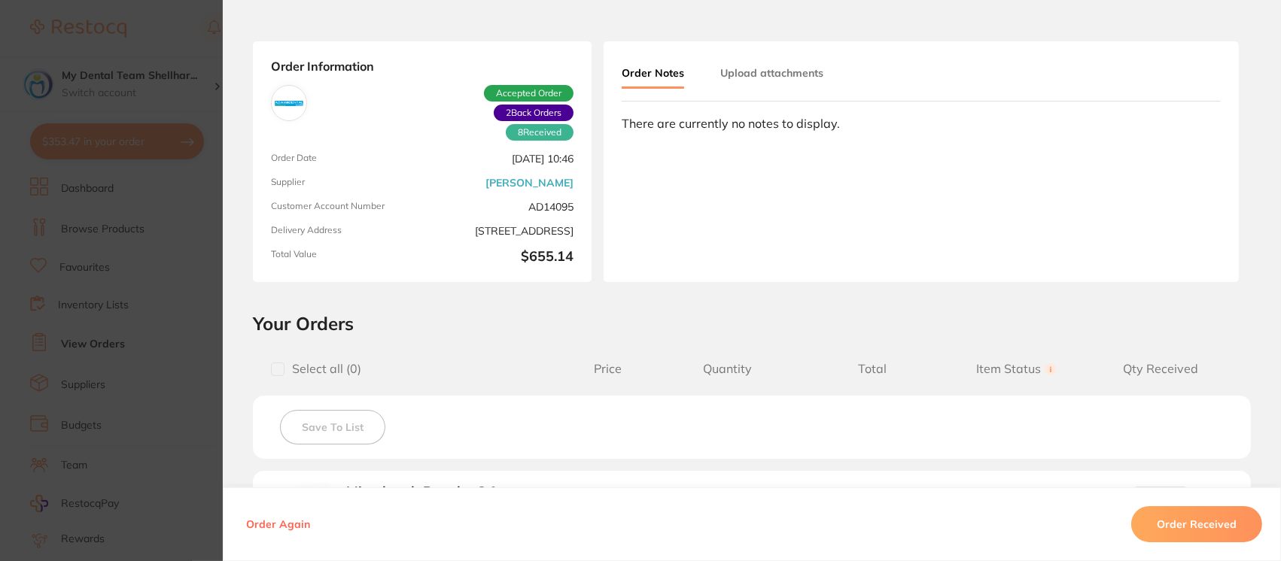
scroll to position [69, 0]
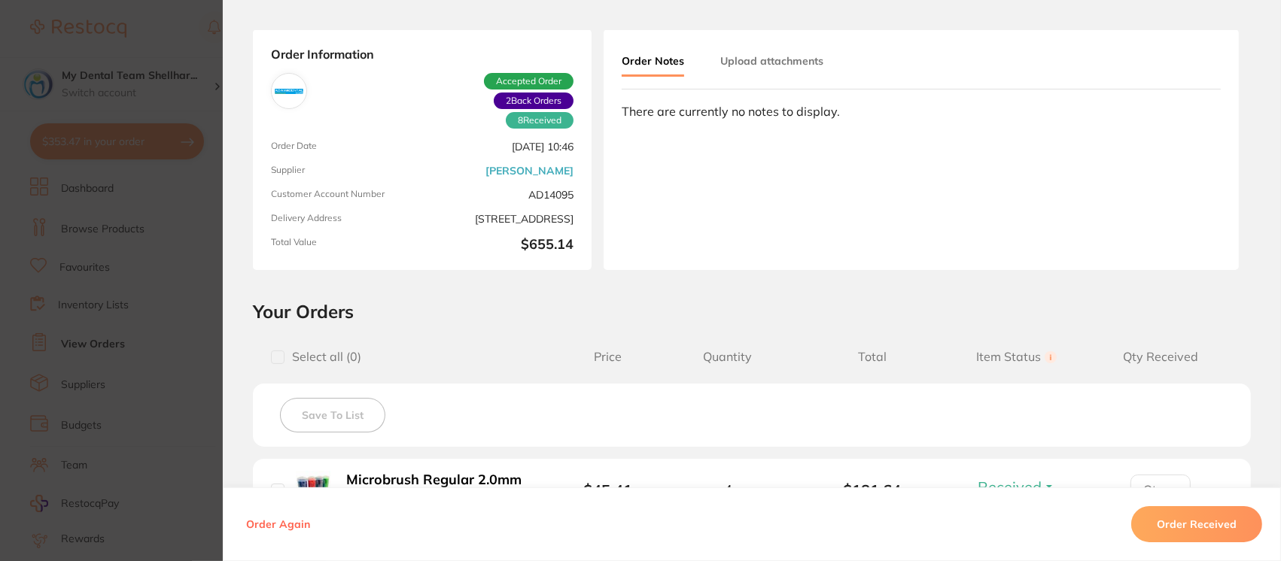
click at [181, 21] on section "Order ID: Restocq- 88425 Order Information 8 Received 2 Back Orders Accepted Or…" at bounding box center [640, 280] width 1281 height 561
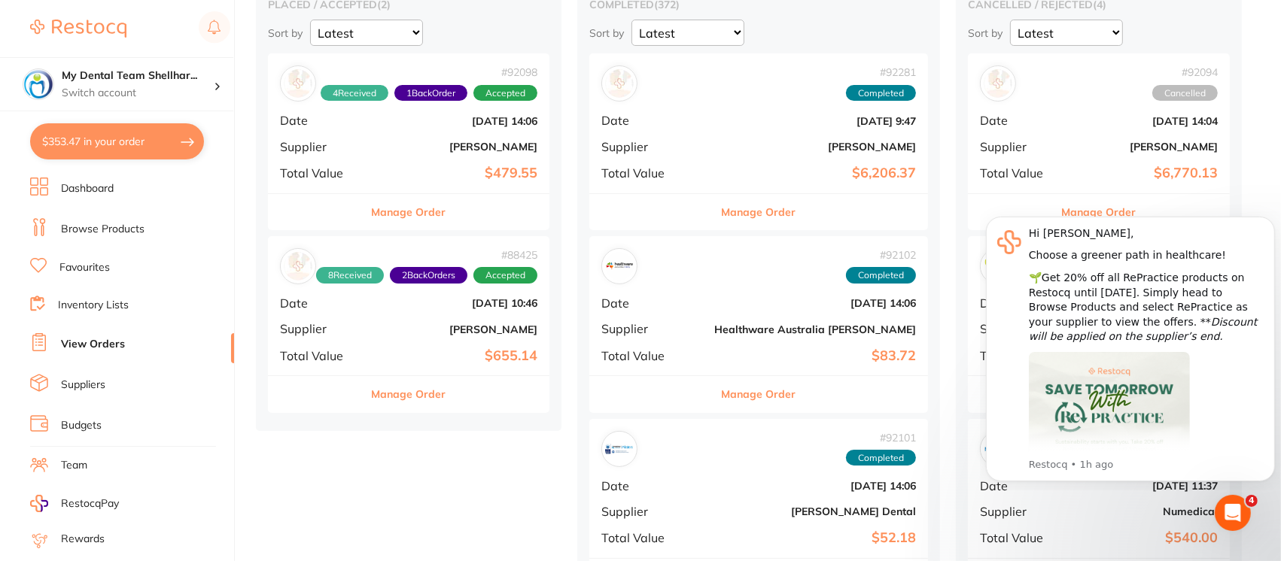
scroll to position [155, 0]
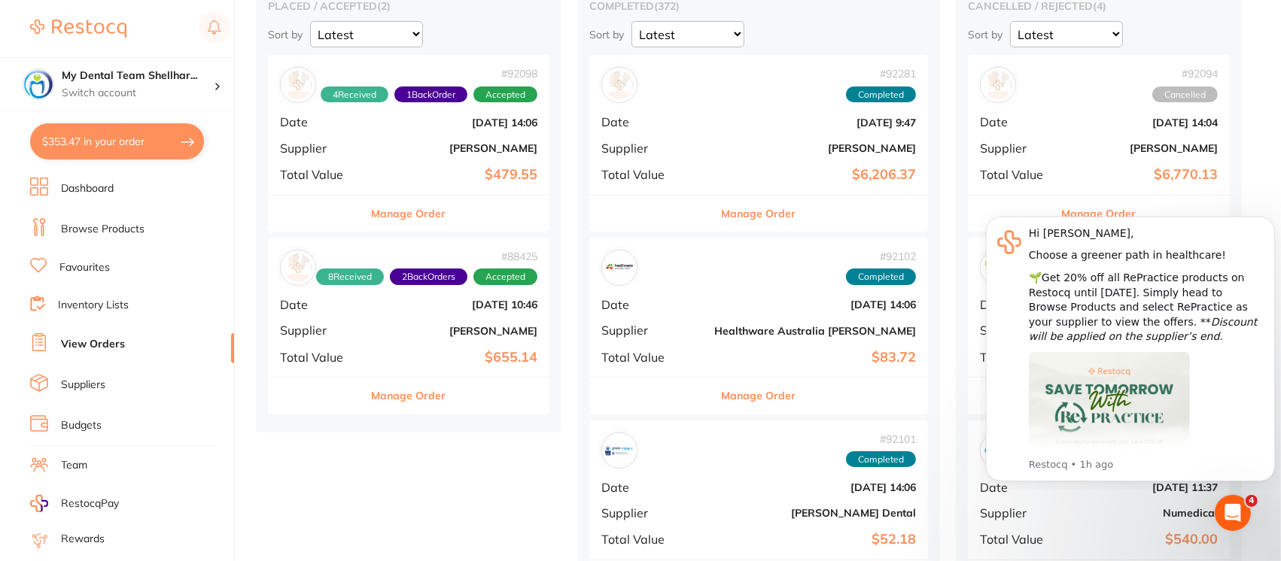
click at [698, 90] on div "# 92281 Completed" at bounding box center [758, 85] width 315 height 36
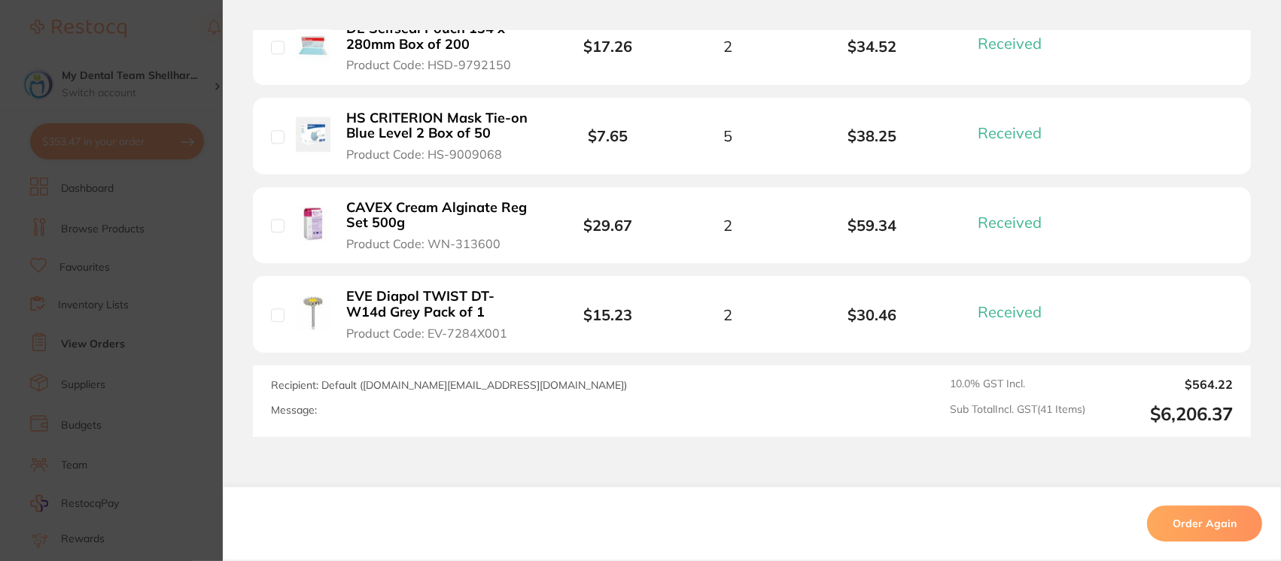
scroll to position [4139, 0]
click at [174, 23] on section "Order ID: Restocq- 92281 Order Information 41 Received Completed Order Order Da…" at bounding box center [640, 280] width 1281 height 561
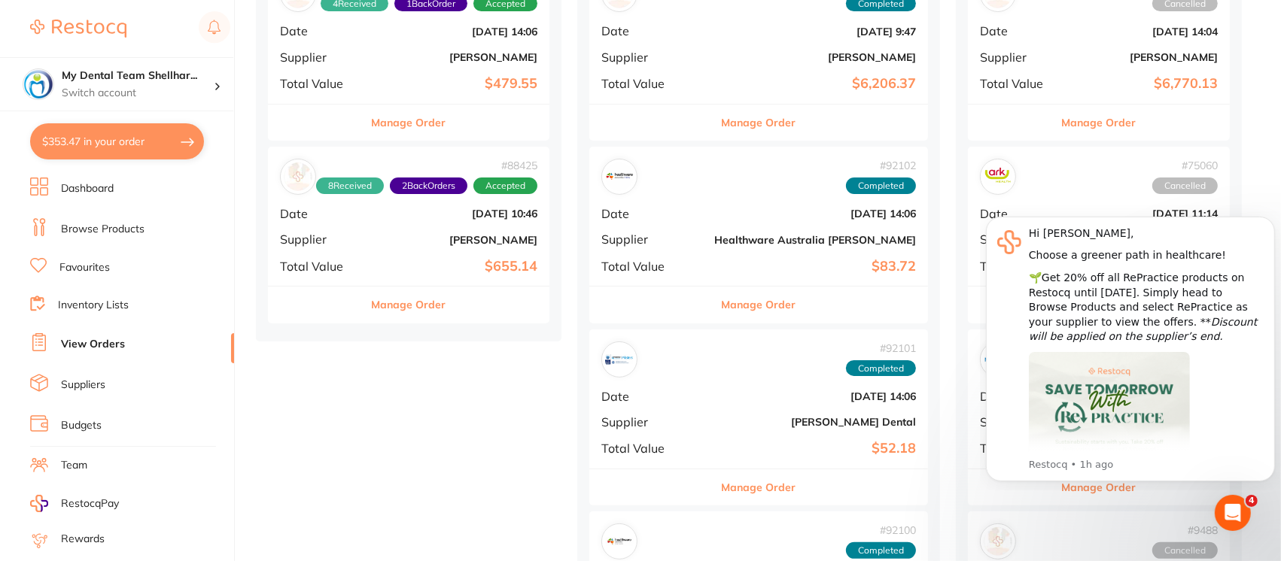
scroll to position [247, 0]
click at [683, 188] on div "# 92102 Completed" at bounding box center [758, 176] width 315 height 36
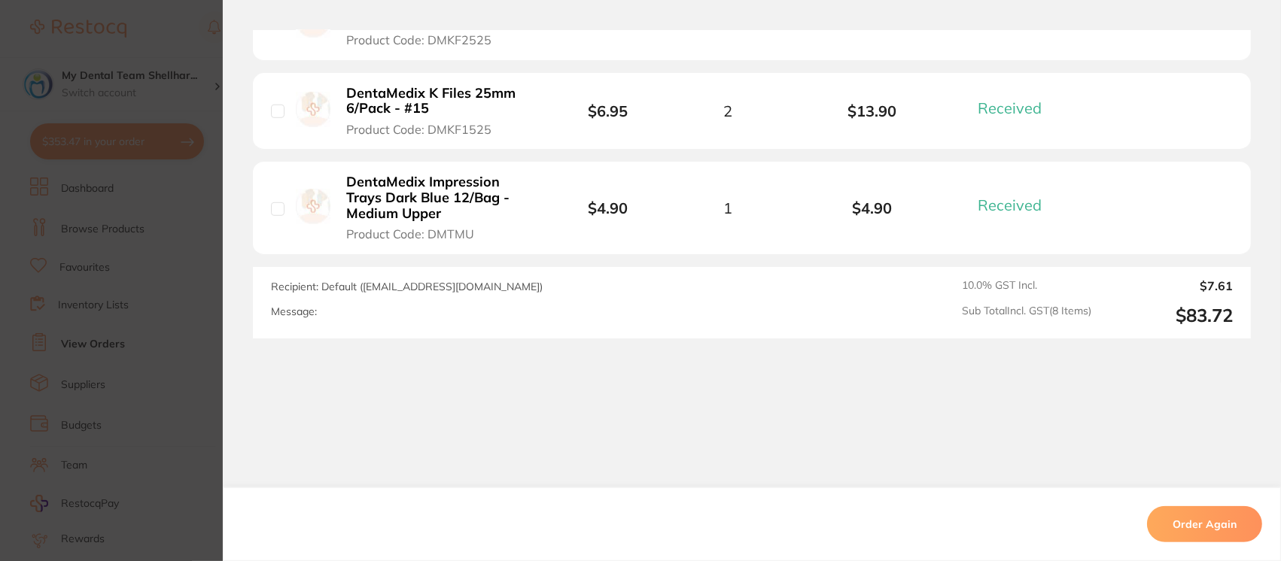
scroll to position [382, 0]
click at [165, 17] on section "Order ID: Restocq- 92102 Order Information 8 Received Completed Order Order Dat…" at bounding box center [640, 280] width 1281 height 561
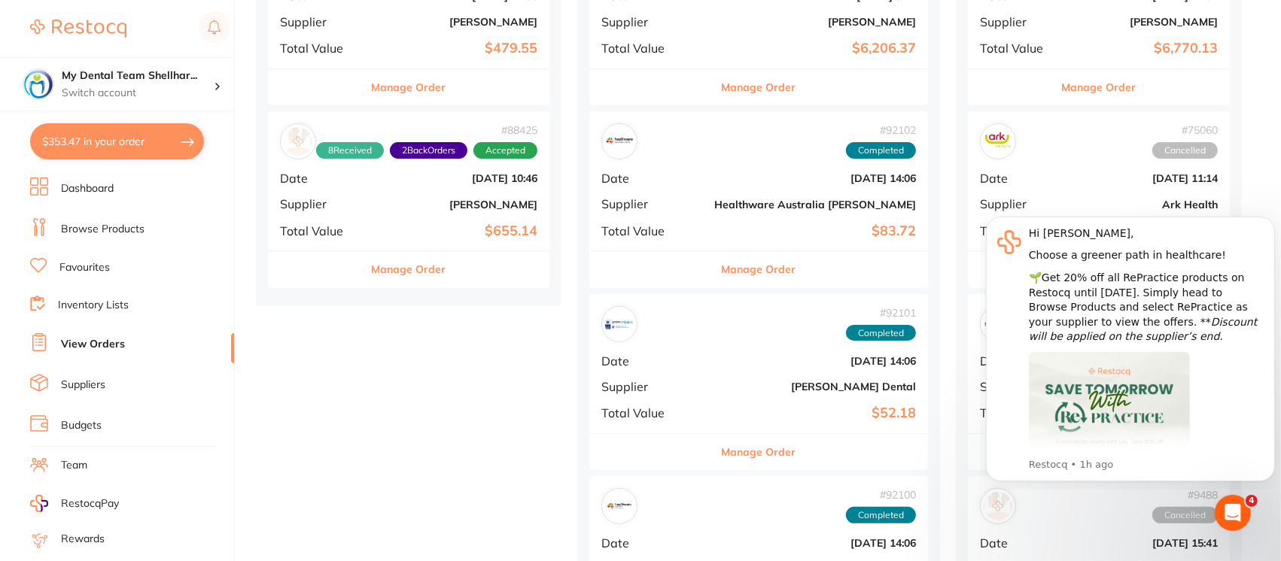
scroll to position [282, 0]
click at [725, 362] on b "Sept 1 2025, 14:06" at bounding box center [815, 360] width 202 height 12
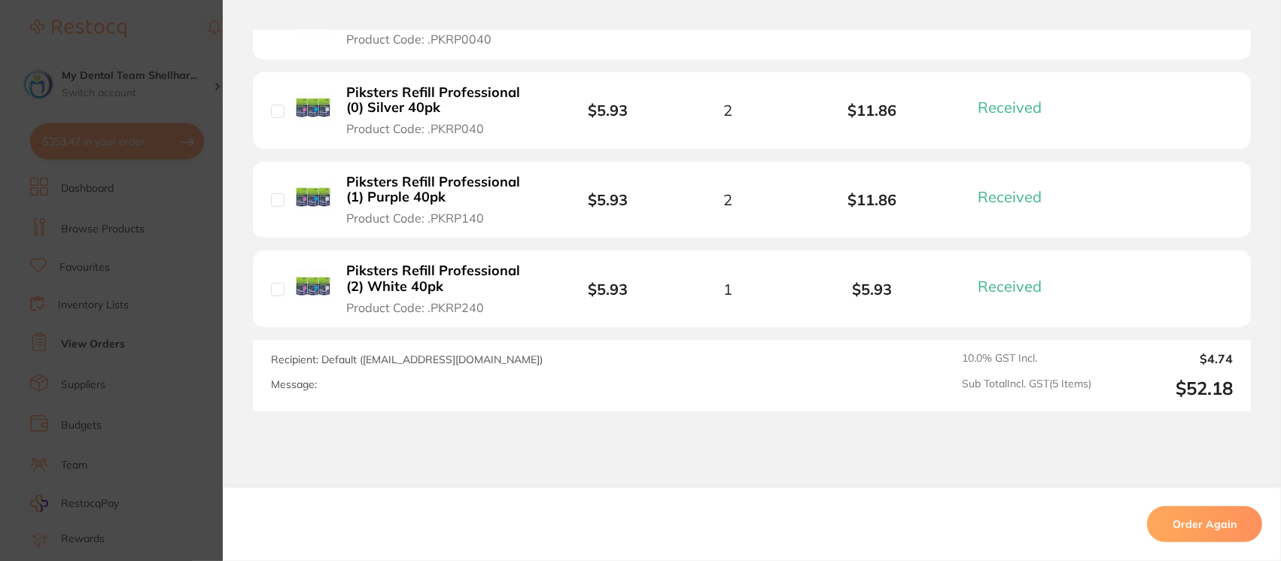
scroll to position [709, 0]
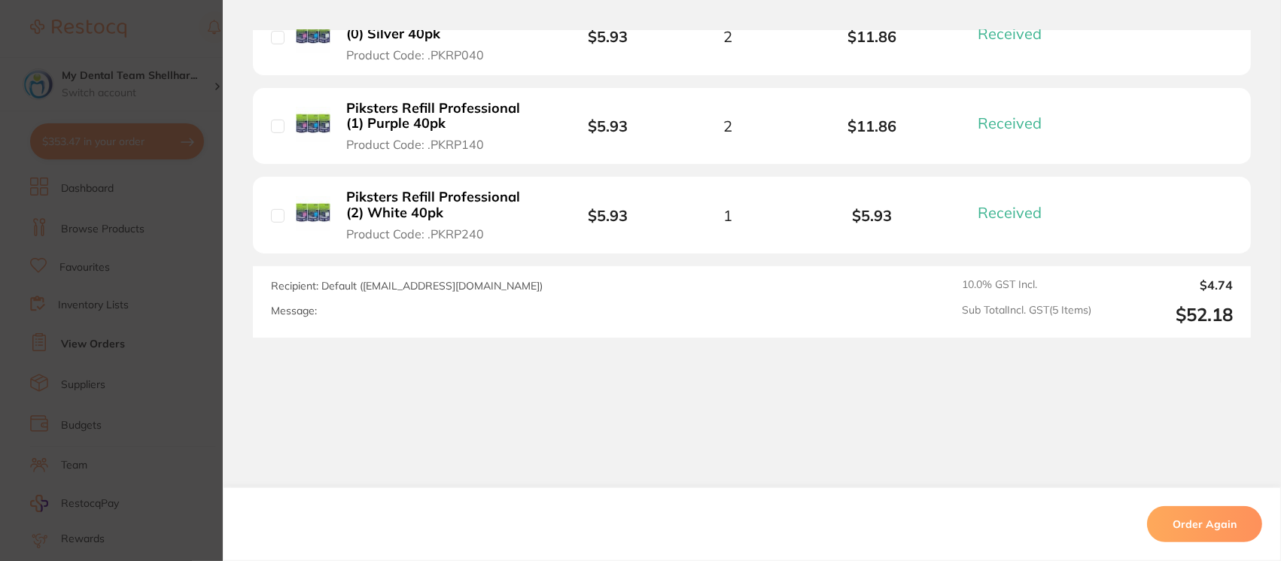
click at [134, 27] on section "Order ID: Restocq- 92101 Order Information 5 Received Completed Order Order Dat…" at bounding box center [640, 280] width 1281 height 561
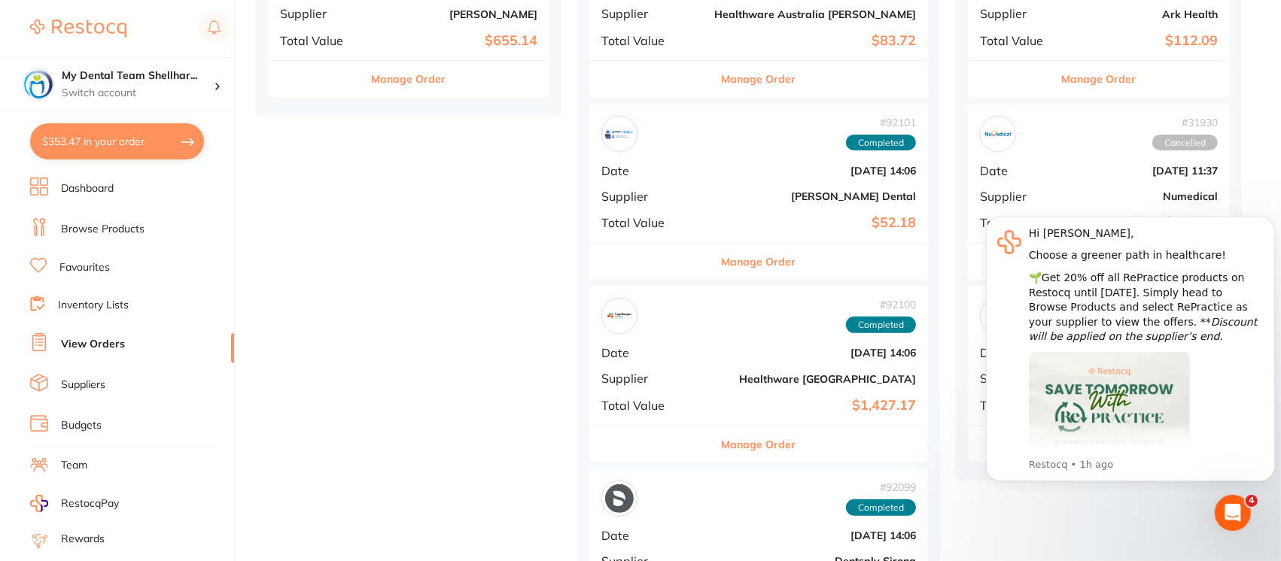
scroll to position [473, 0]
click at [689, 351] on div "# 92100 Completed Date Sept 1 2025, 14:06 Supplier Healthware Australia Total V…" at bounding box center [758, 354] width 339 height 139
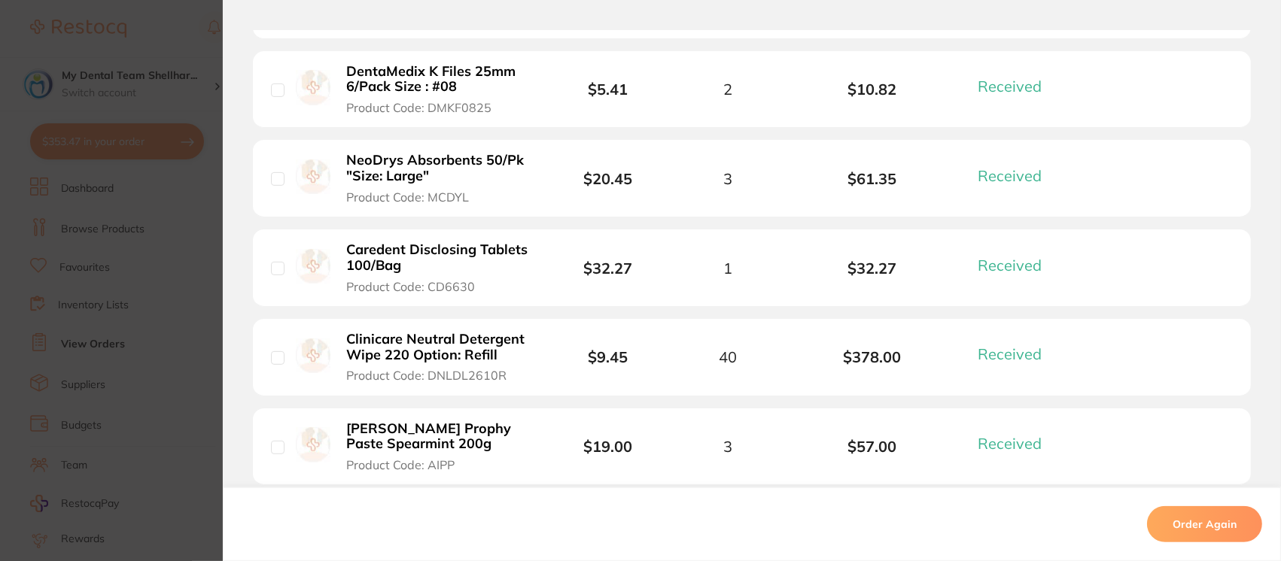
scroll to position [867, 0]
click at [187, 19] on section "Order ID: Restocq- 92100 Order Information 22 Received Completed Order Order Da…" at bounding box center [640, 280] width 1281 height 561
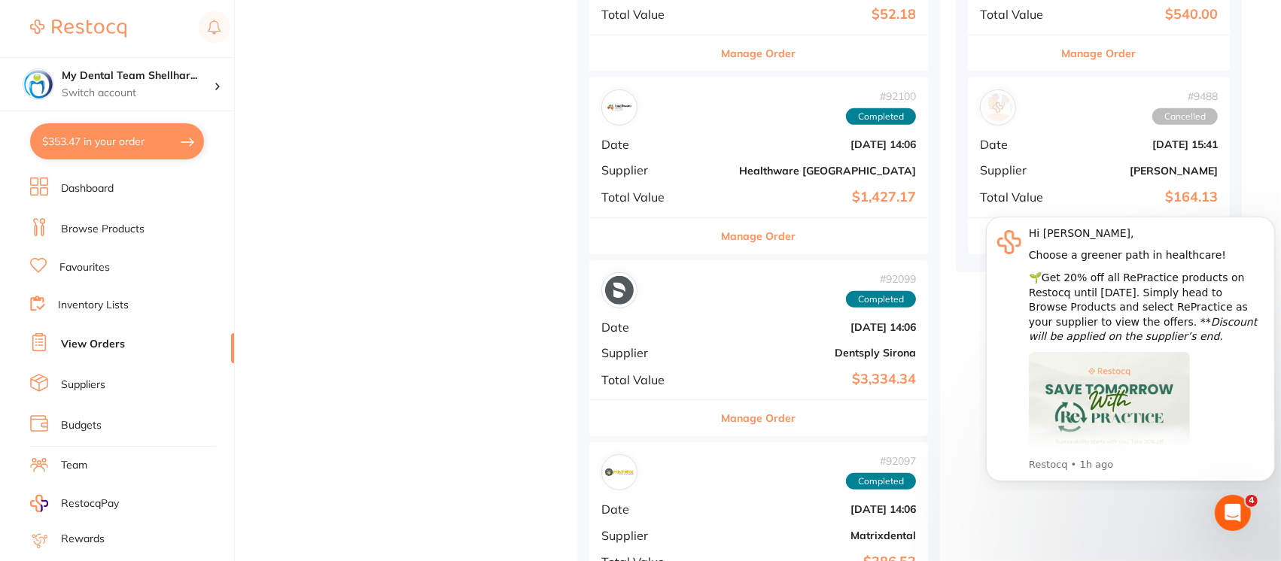
scroll to position [686, 0]
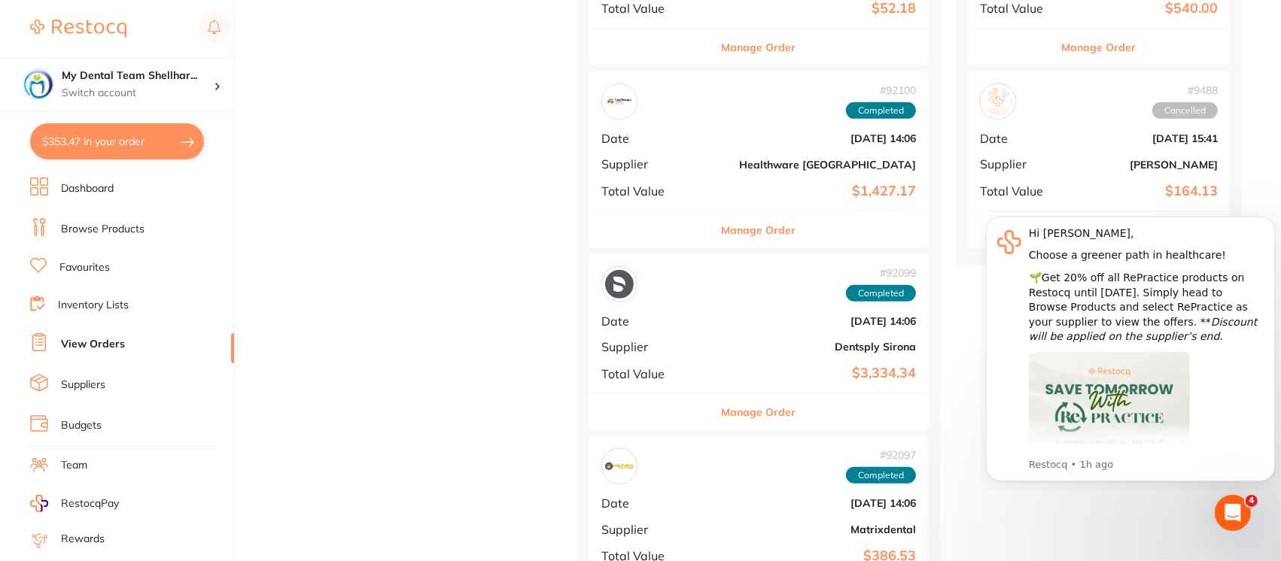
click at [665, 341] on span "Supplier" at bounding box center [651, 347] width 101 height 14
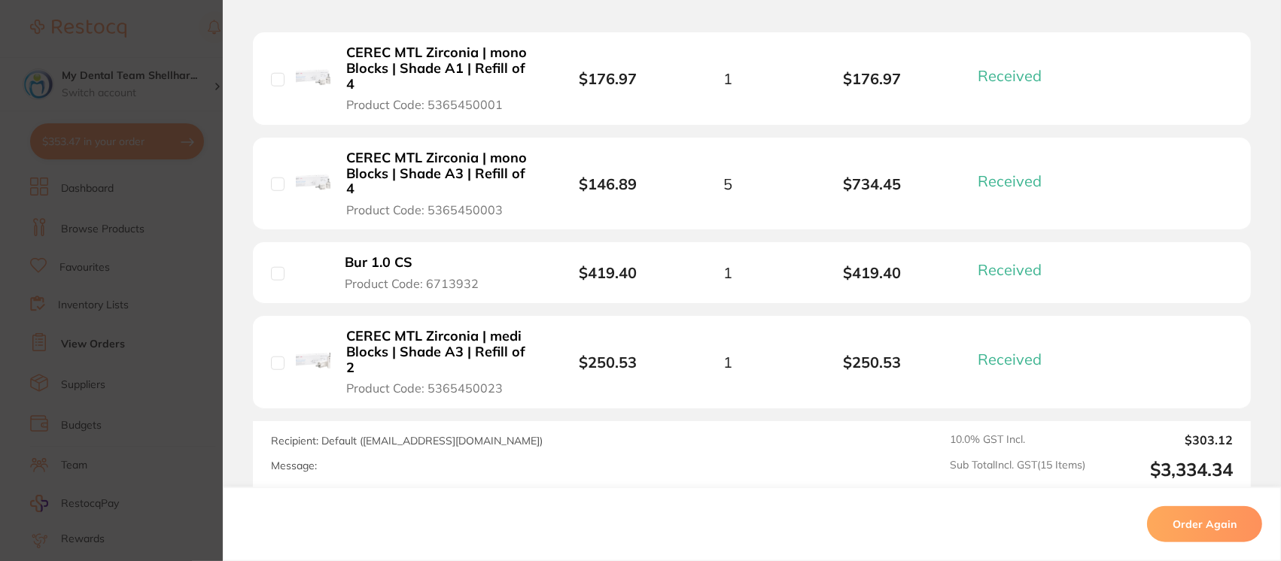
scroll to position [1678, 0]
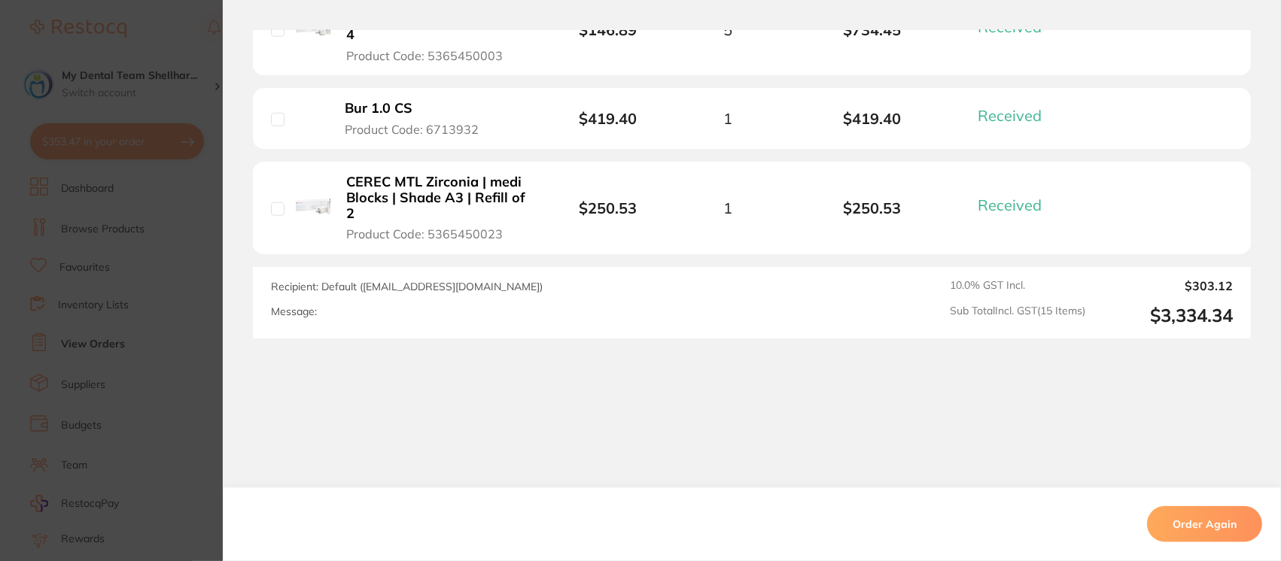
click at [182, 18] on section "Order ID: Restocq- 92099 Order Information 15 Received Completed Order Order Da…" at bounding box center [640, 280] width 1281 height 561
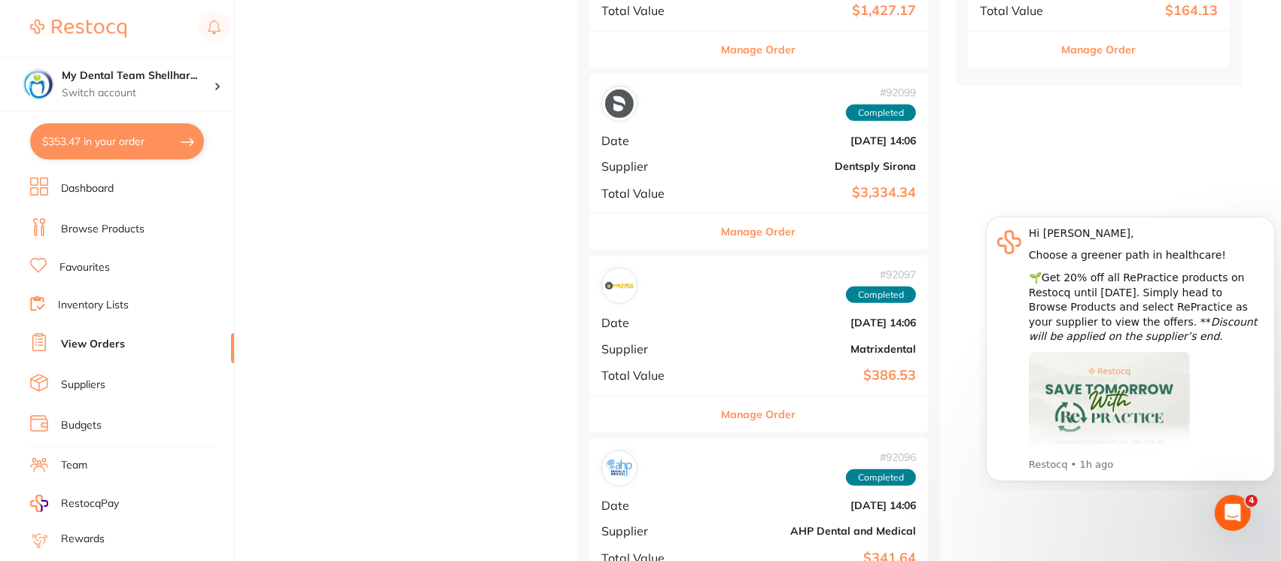
scroll to position [868, 0]
click at [714, 322] on b "Sept 1 2025, 14:06" at bounding box center [815, 322] width 202 height 12
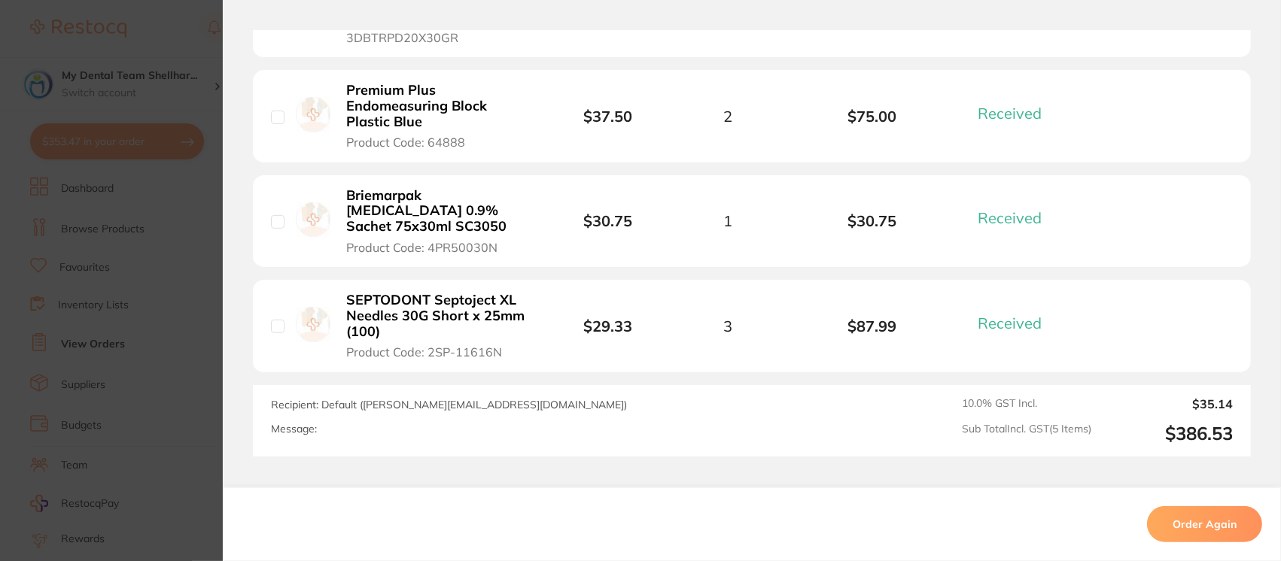
scroll to position [872, 0]
click at [186, 21] on section "Order ID: Restocq- 92097 Order Information 5 Received Completed Order Order Dat…" at bounding box center [640, 280] width 1281 height 561
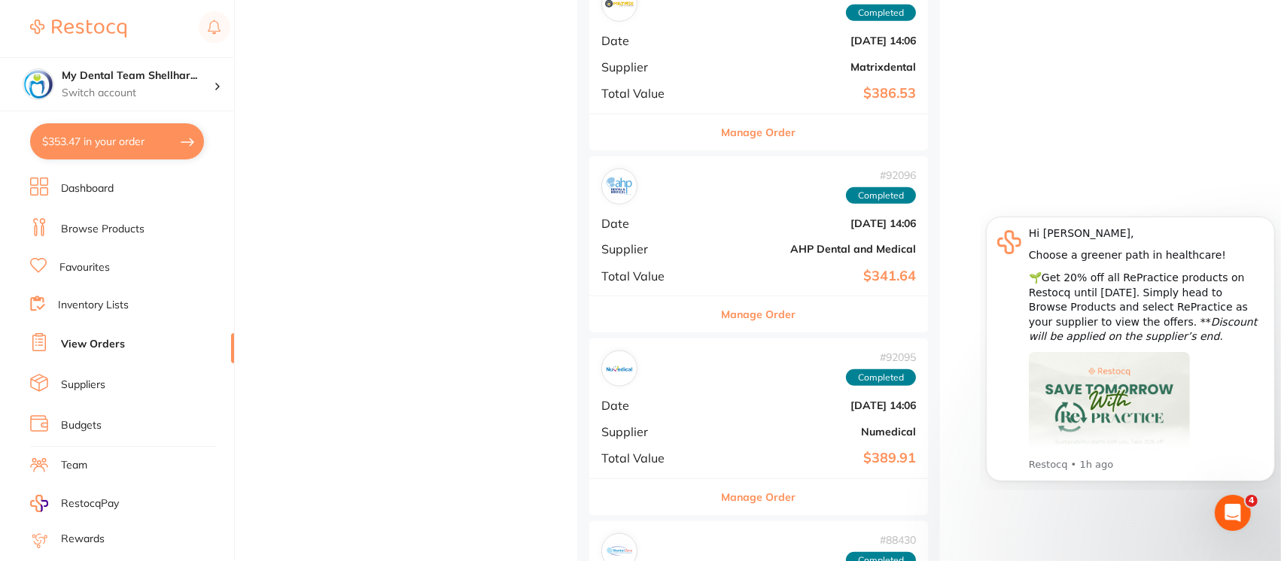
scroll to position [1151, 0]
click at [666, 420] on div "# 92095 Completed Date Sept 1 2025, 14:06 Supplier Numedical Total Value $389.91" at bounding box center [758, 406] width 339 height 139
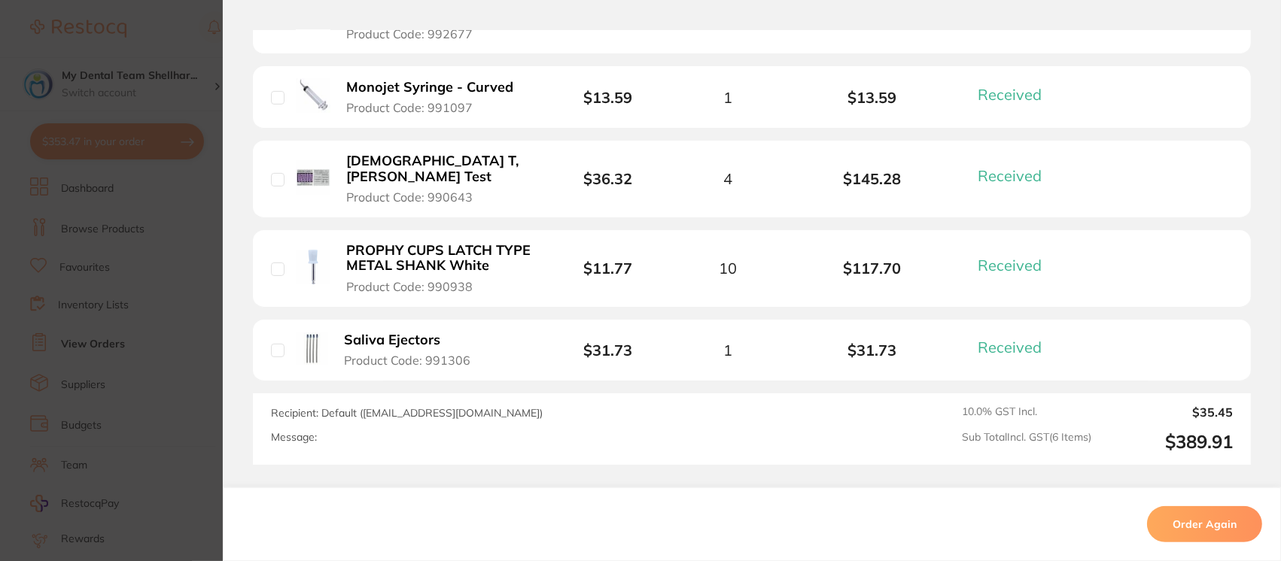
scroll to position [626, 0]
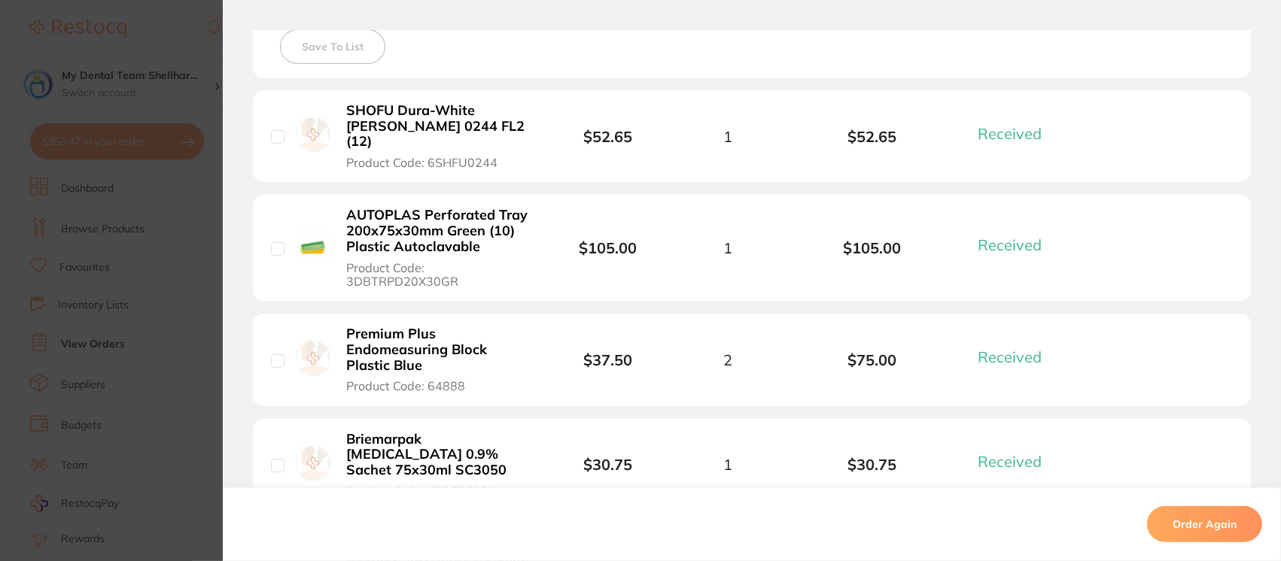
scroll to position [814, 0]
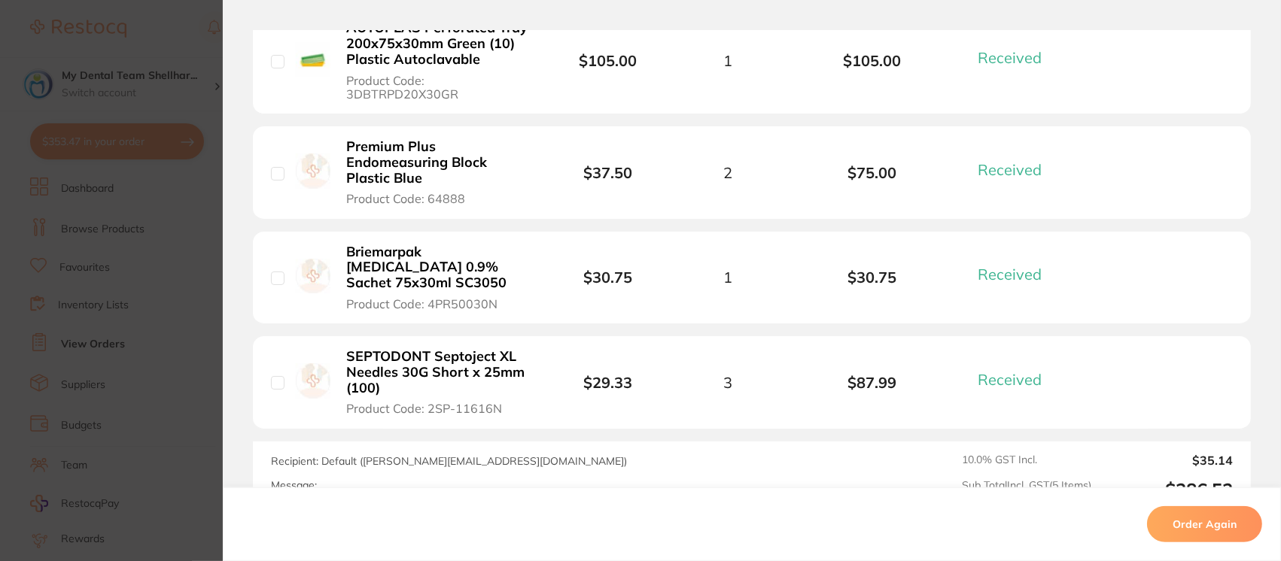
click at [172, 33] on section "Order ID: Restocq- 92097 Order Information 5 Received Completed Order Order Dat…" at bounding box center [640, 280] width 1281 height 561
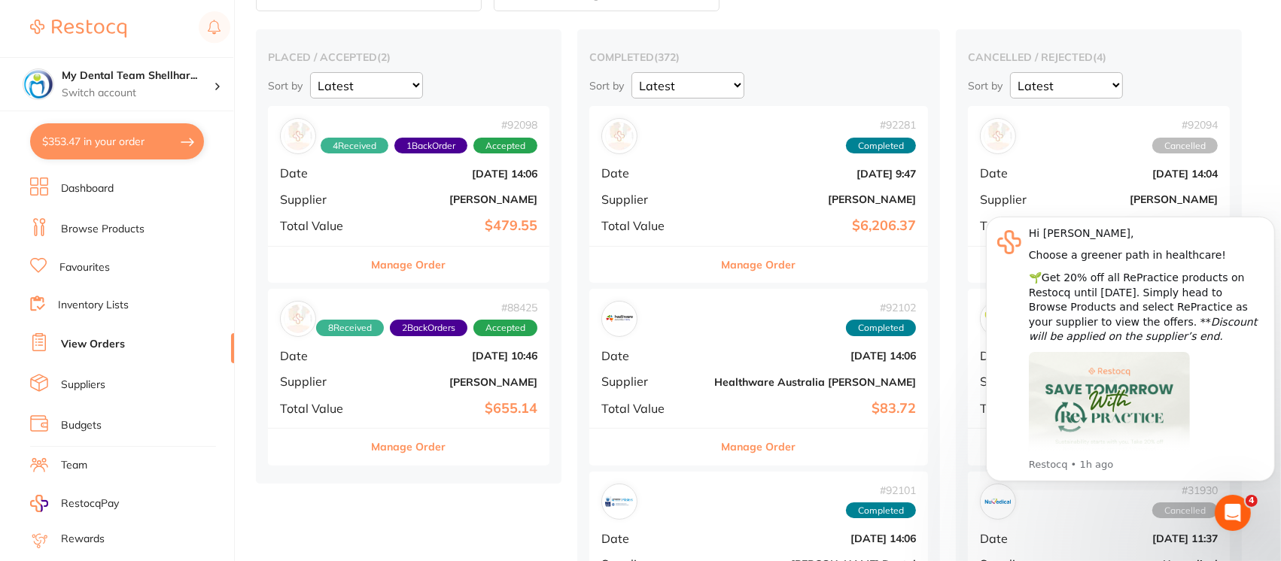
scroll to position [103, 0]
click at [1274, 218] on button "Dismiss notification" at bounding box center [1270, 221] width 20 height 20
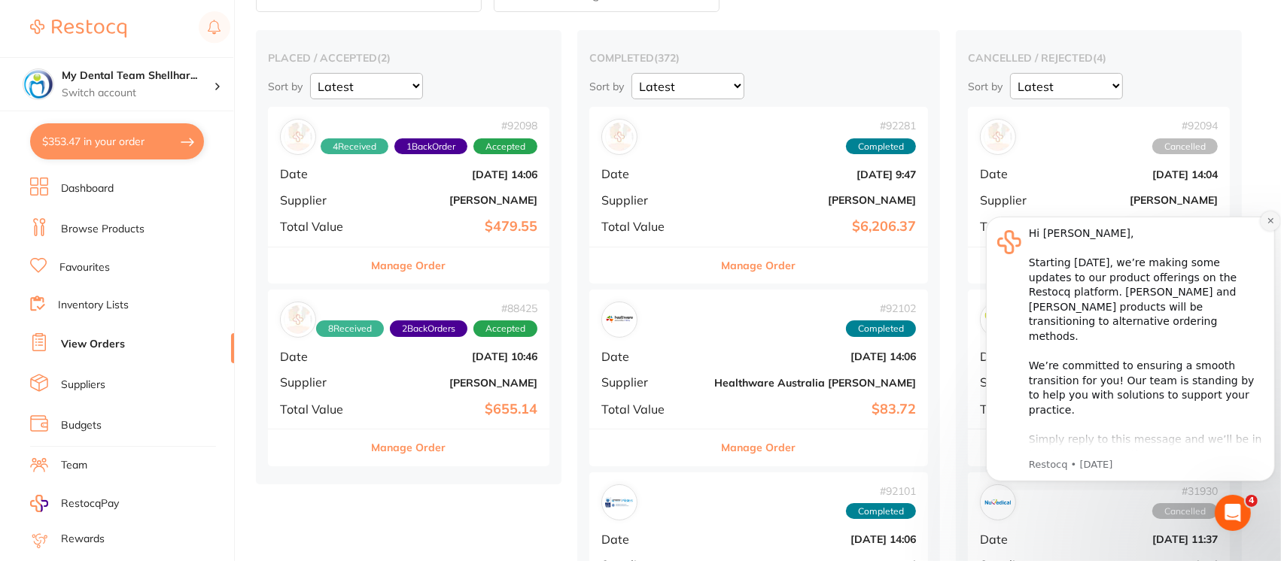
click at [1270, 223] on icon "Dismiss notification" at bounding box center [1270, 220] width 8 height 8
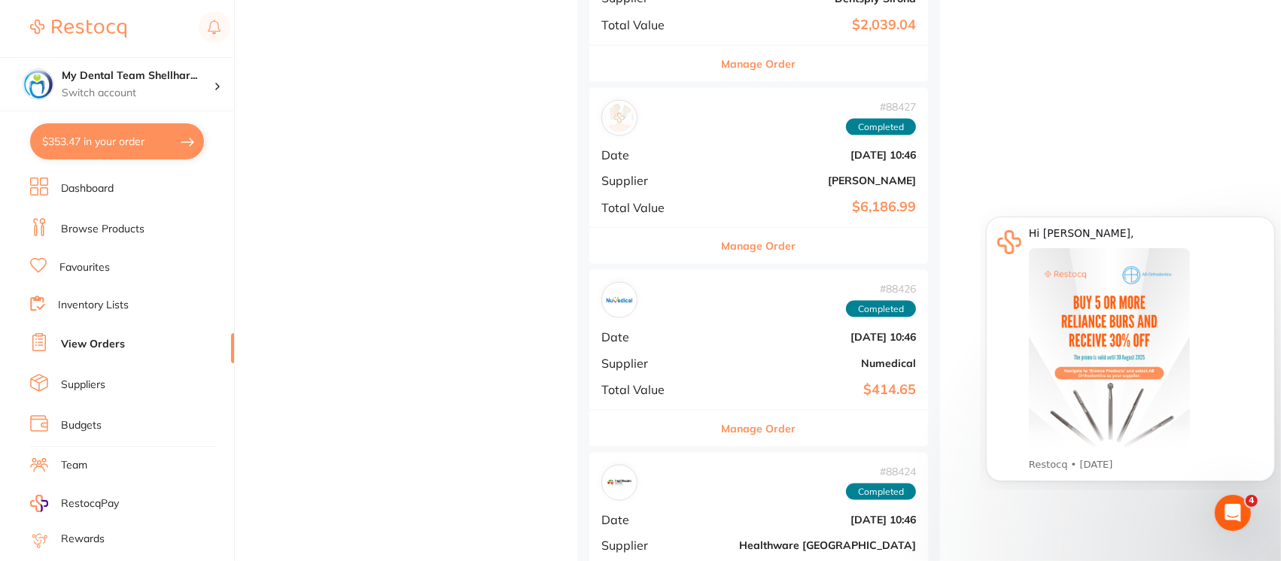
scroll to position [2131, 0]
click at [656, 119] on div "# 88427 Completed" at bounding box center [758, 117] width 315 height 36
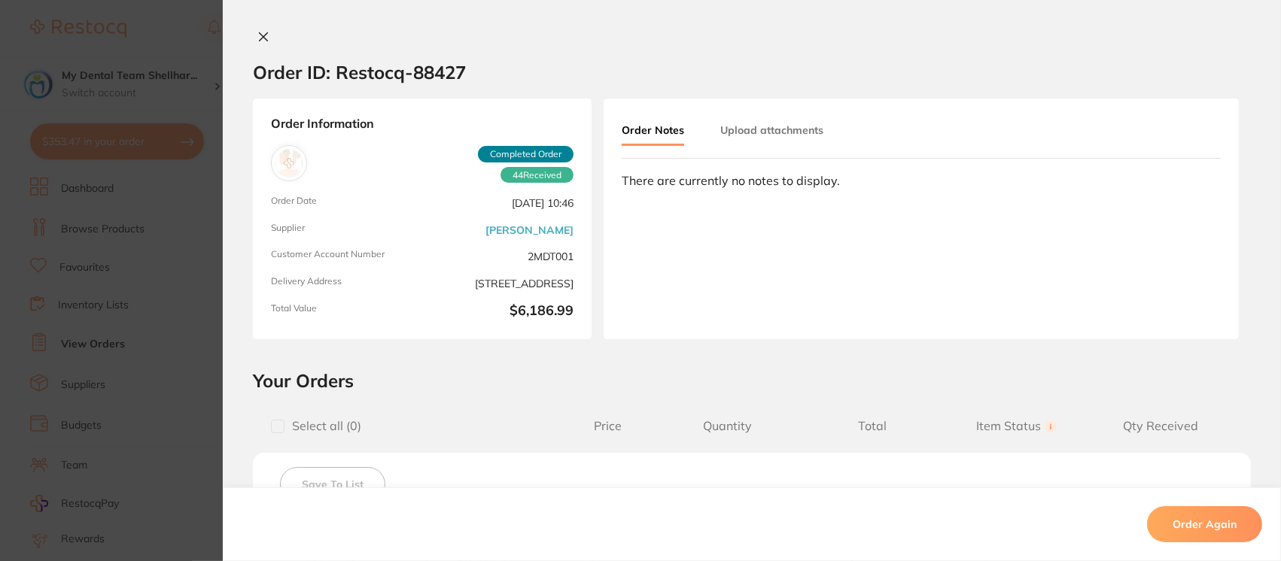
click at [125, 14] on section "Order ID: Restocq- 88427 Order Information 44 Received Completed Order Order Da…" at bounding box center [640, 280] width 1281 height 561
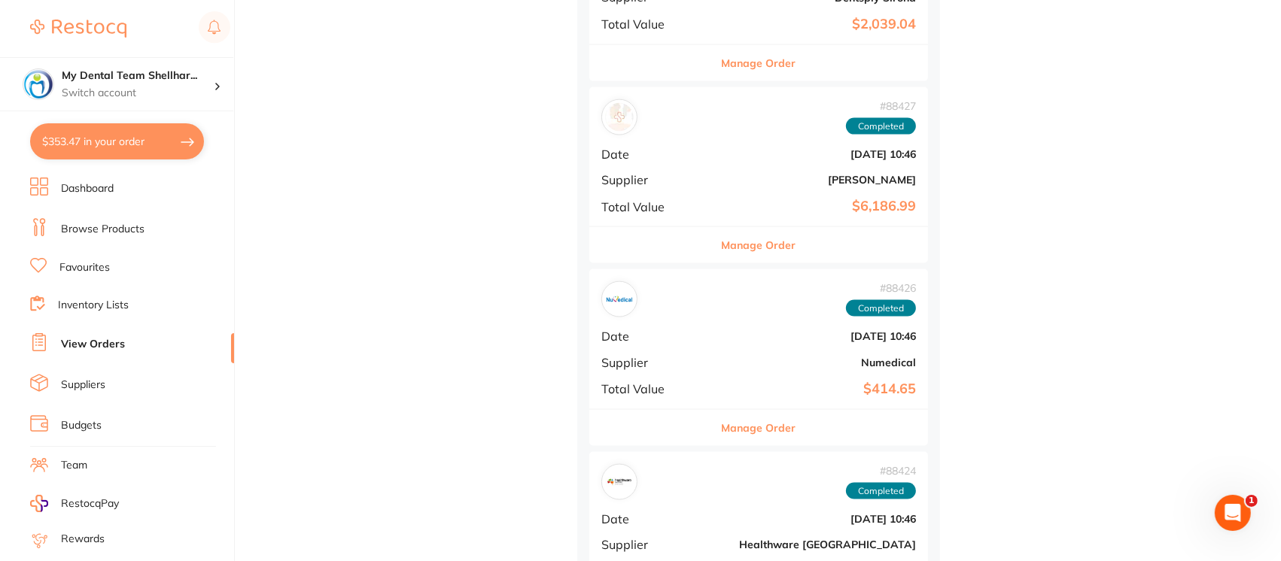
click at [82, 141] on button "$353.47 in your order" at bounding box center [117, 141] width 174 height 36
checkbox input "true"
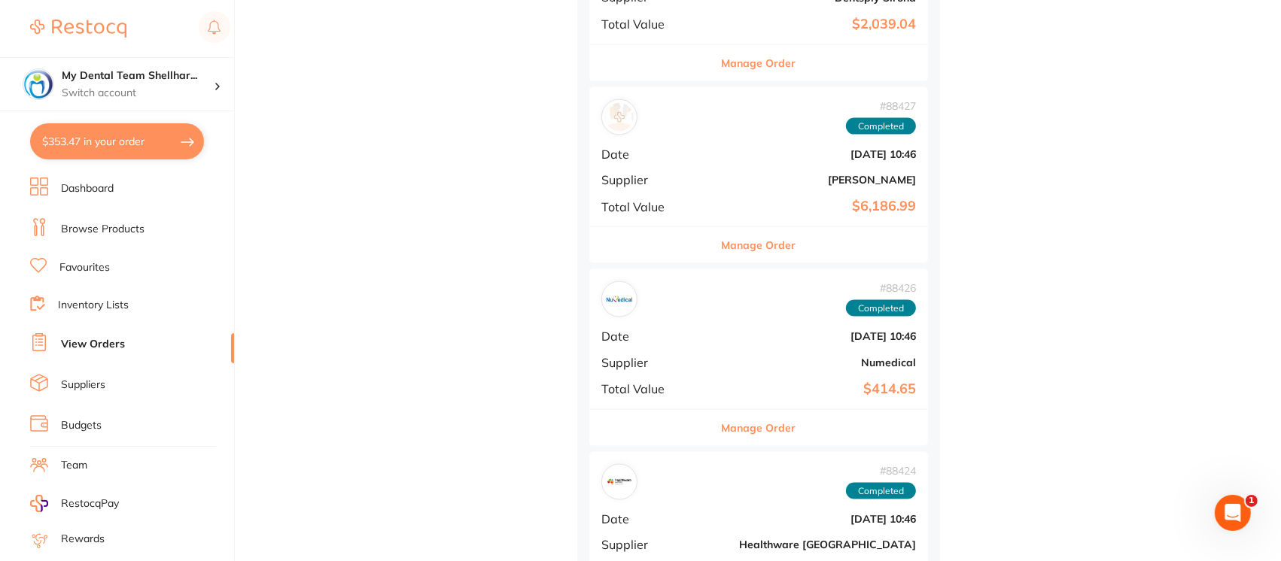
checkbox input "true"
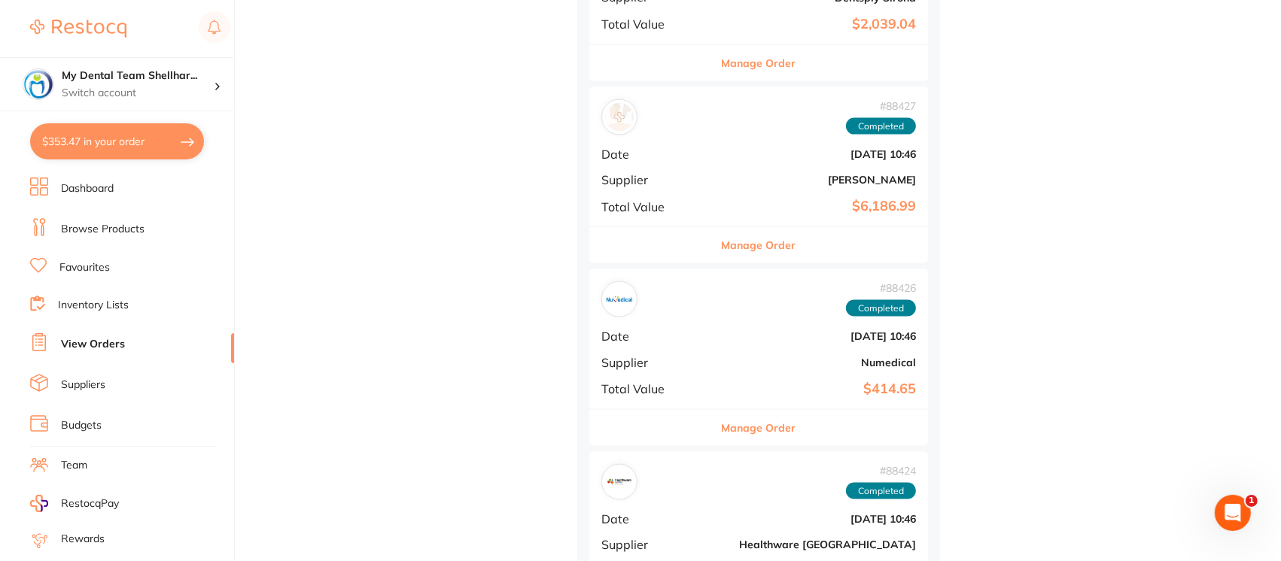
checkbox input "true"
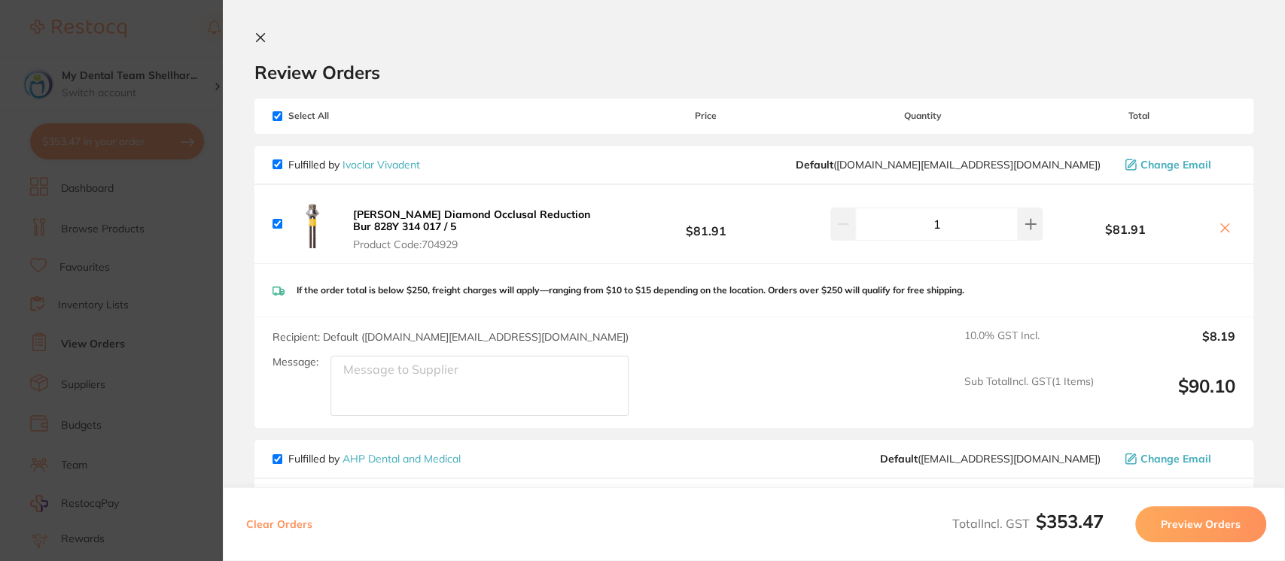
click at [160, 26] on section "Update RRP Set your pre negotiated price for this item. Item Agreed RRP (excl. …" at bounding box center [642, 280] width 1285 height 561
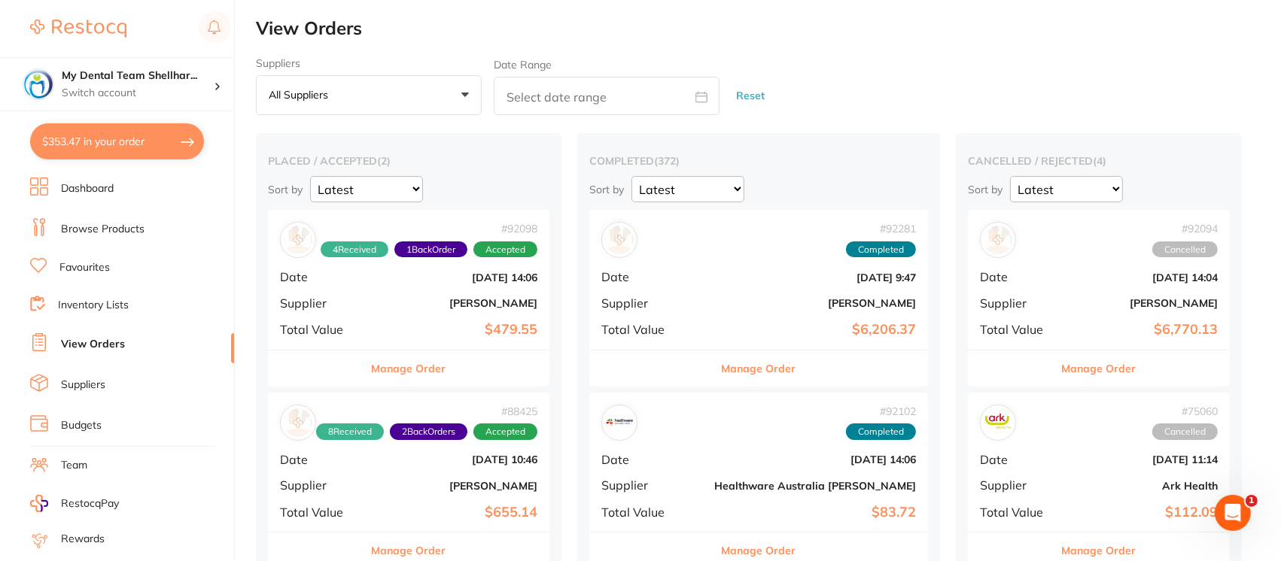
scroll to position [2131, 0]
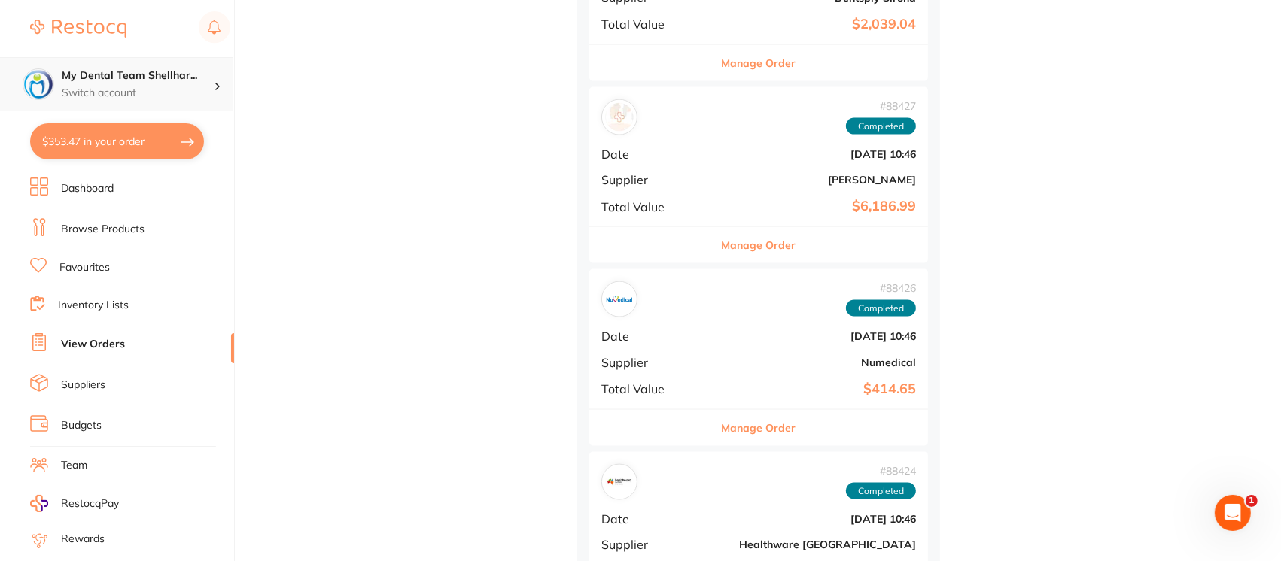
click at [138, 86] on p "Switch account" at bounding box center [138, 93] width 152 height 15
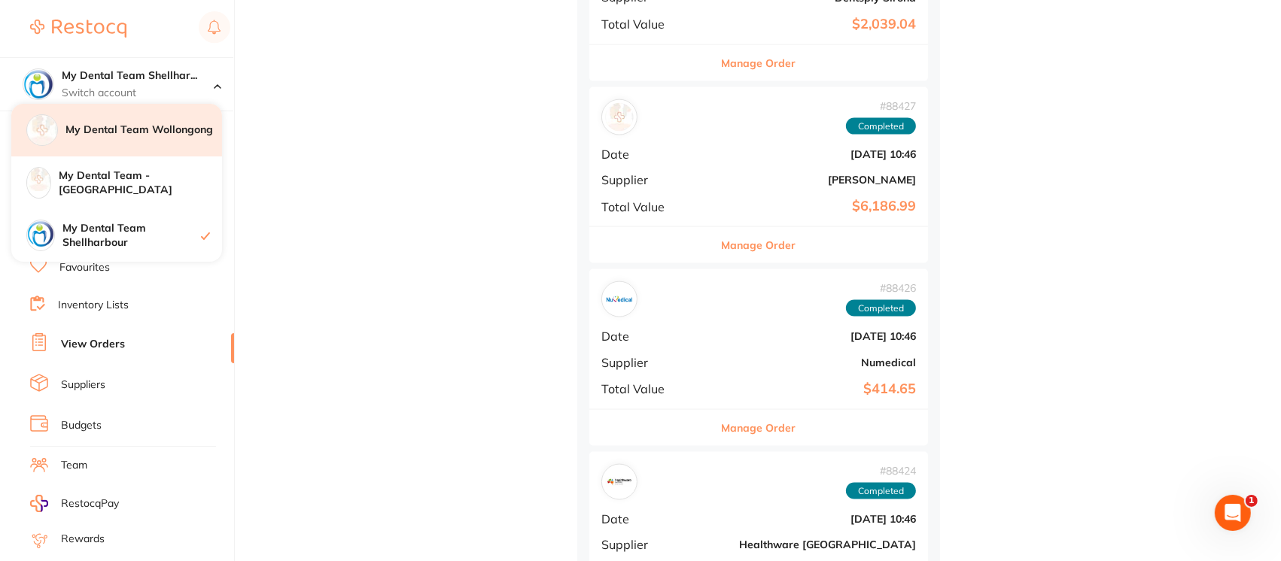
click at [140, 143] on div "My Dental Team Wollongong" at bounding box center [116, 130] width 211 height 53
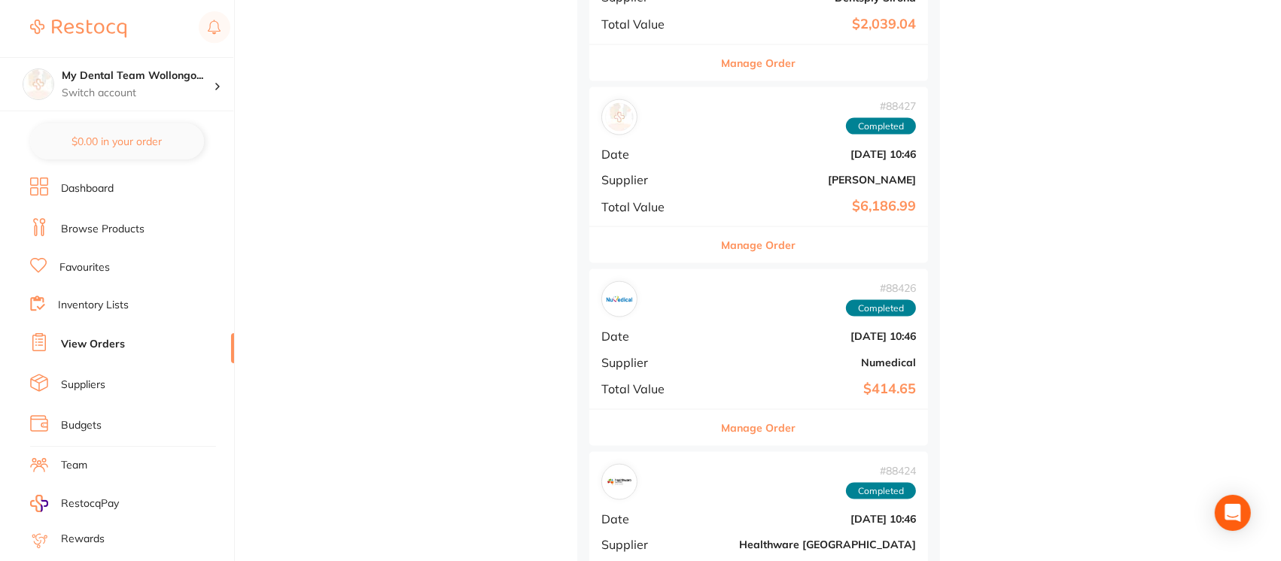
checkbox input "false"
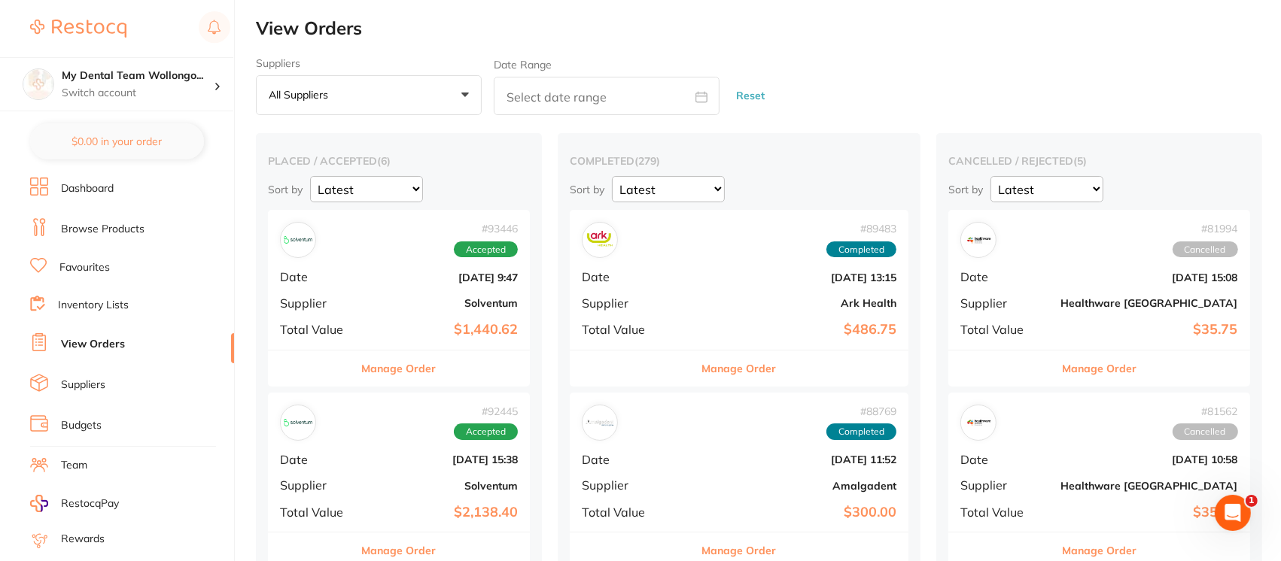
click at [114, 223] on link "Browse Products" at bounding box center [103, 229] width 84 height 15
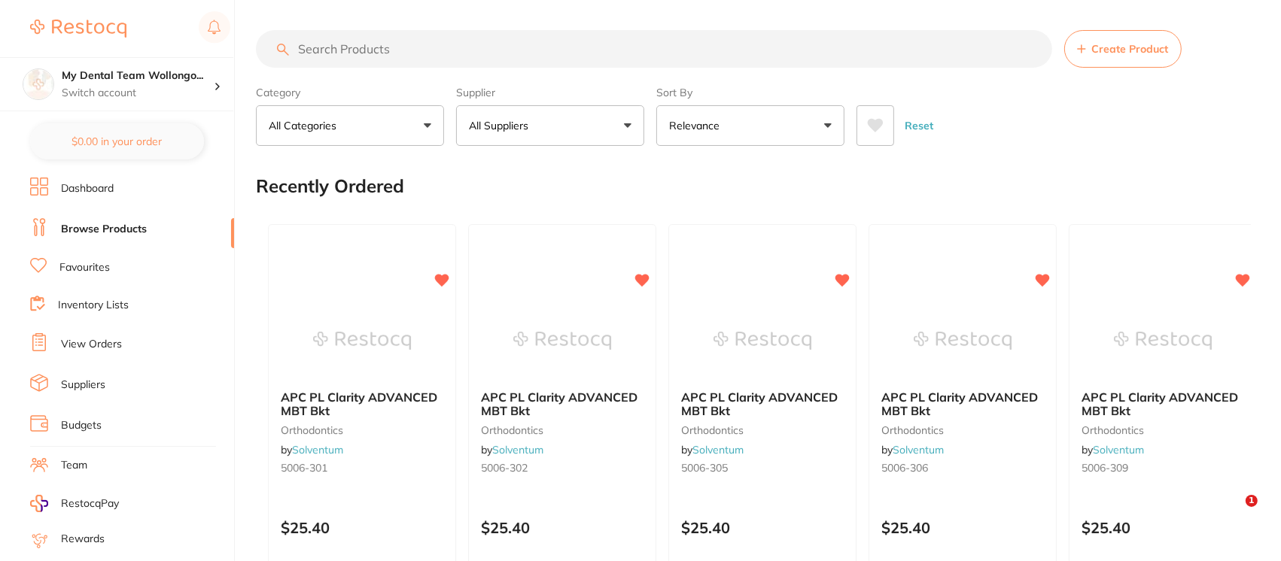
click at [448, 39] on input "search" at bounding box center [654, 49] width 796 height 38
type input "c"
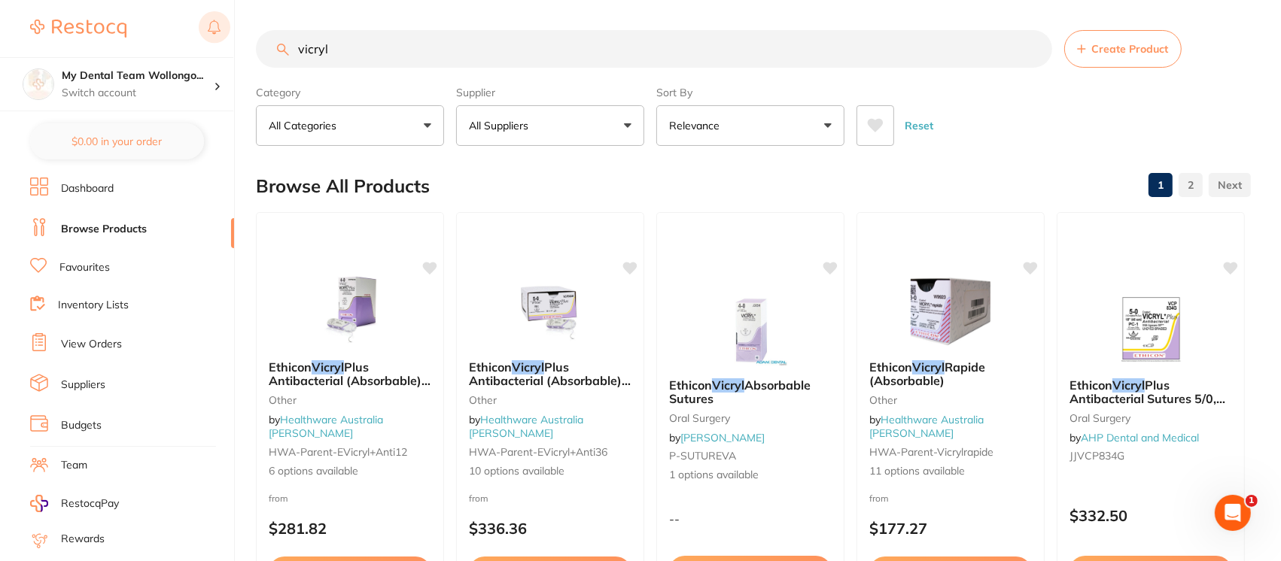
drag, startPoint x: 346, startPoint y: 49, endPoint x: 225, endPoint y: 35, distance: 122.0
click at [225, 35] on div "$353.47 My Dental Team Wollongo... Switch account My Dental Team Wollongong My …" at bounding box center [640, 280] width 1281 height 561
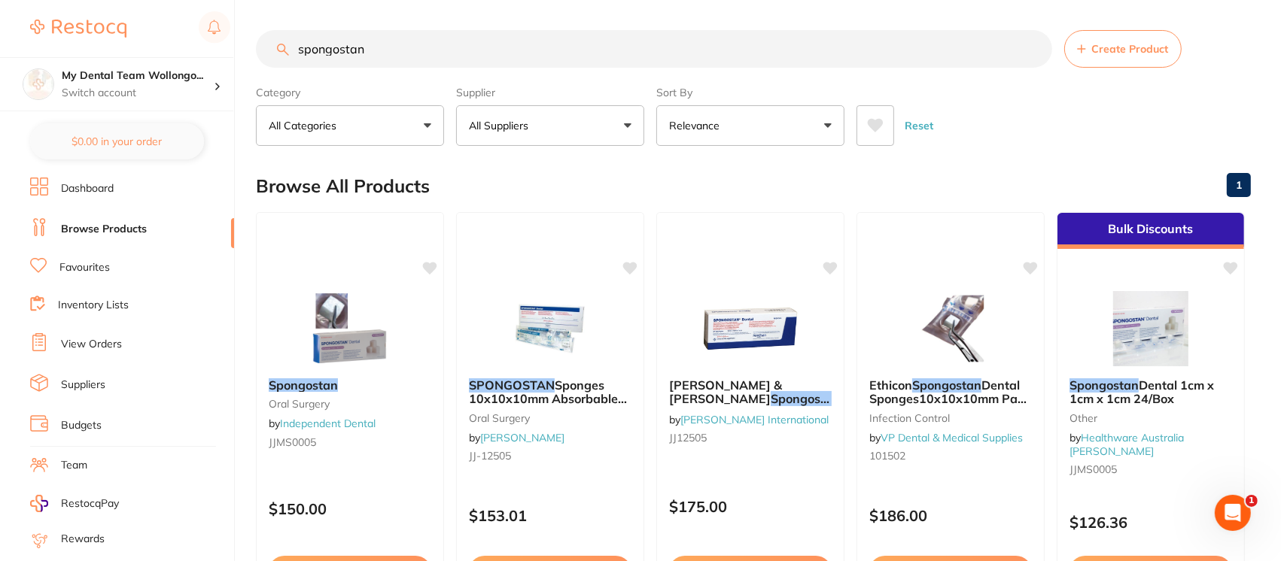
drag, startPoint x: 387, startPoint y: 41, endPoint x: 274, endPoint y: 43, distance: 112.9
click at [274, 43] on input "spongostan" at bounding box center [654, 49] width 796 height 38
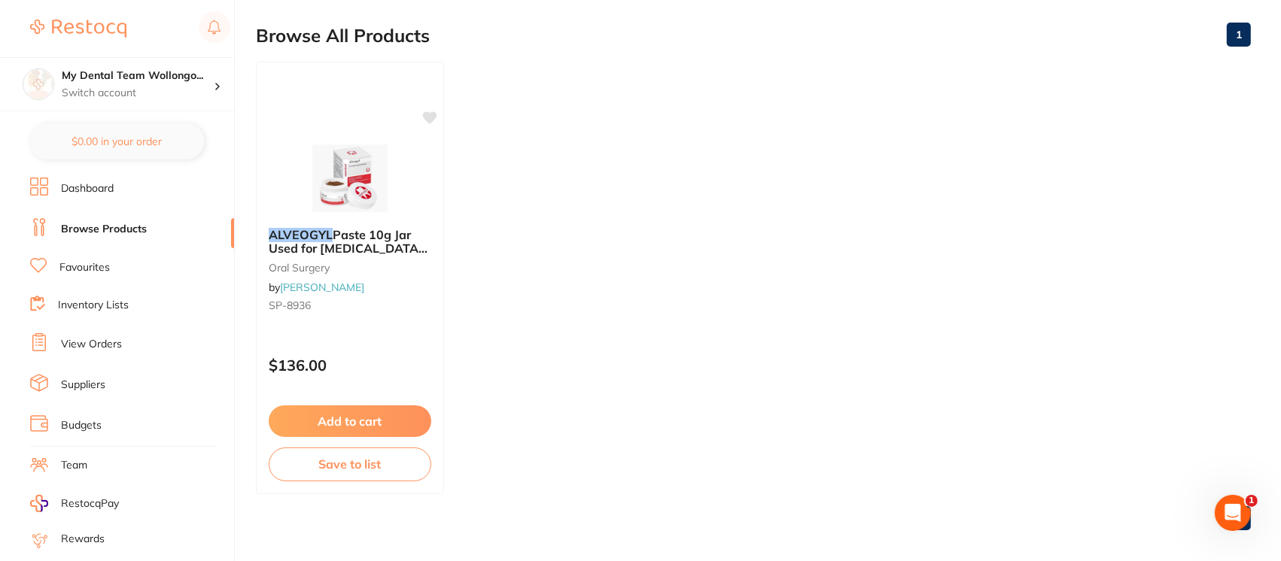
scroll to position [152, 0]
click at [327, 229] on em "ALVEOGYL" at bounding box center [300, 232] width 65 height 15
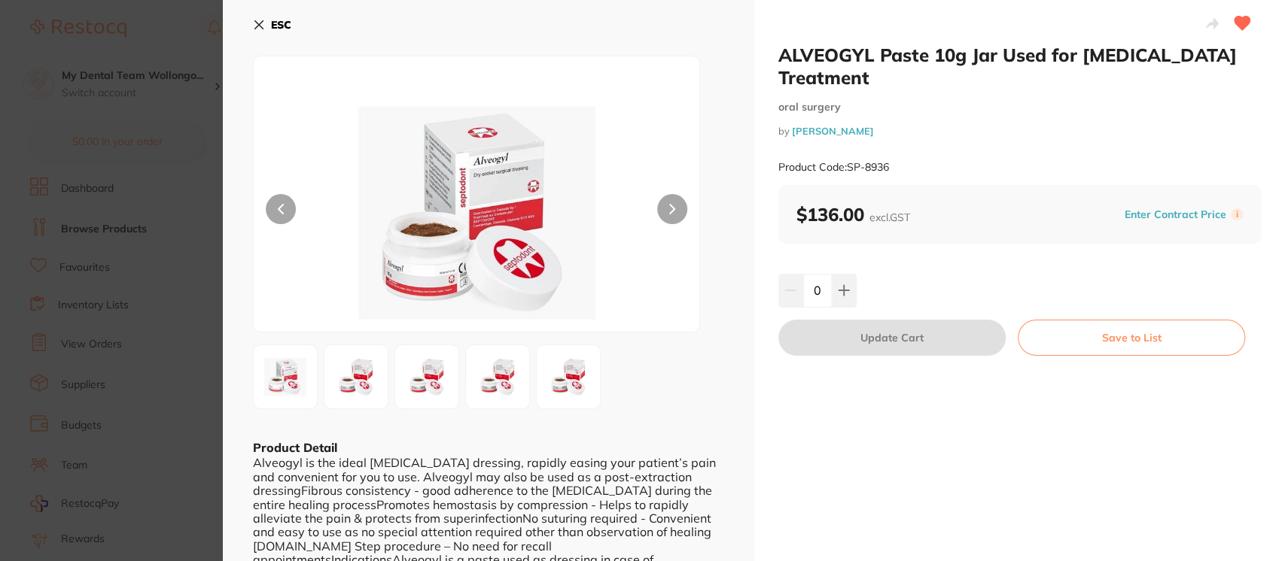
click at [165, 32] on section "ALVEOGYL Paste 10g Jar Used for [MEDICAL_DATA] Treatment [MEDICAL_DATA] by [PER…" at bounding box center [642, 280] width 1285 height 561
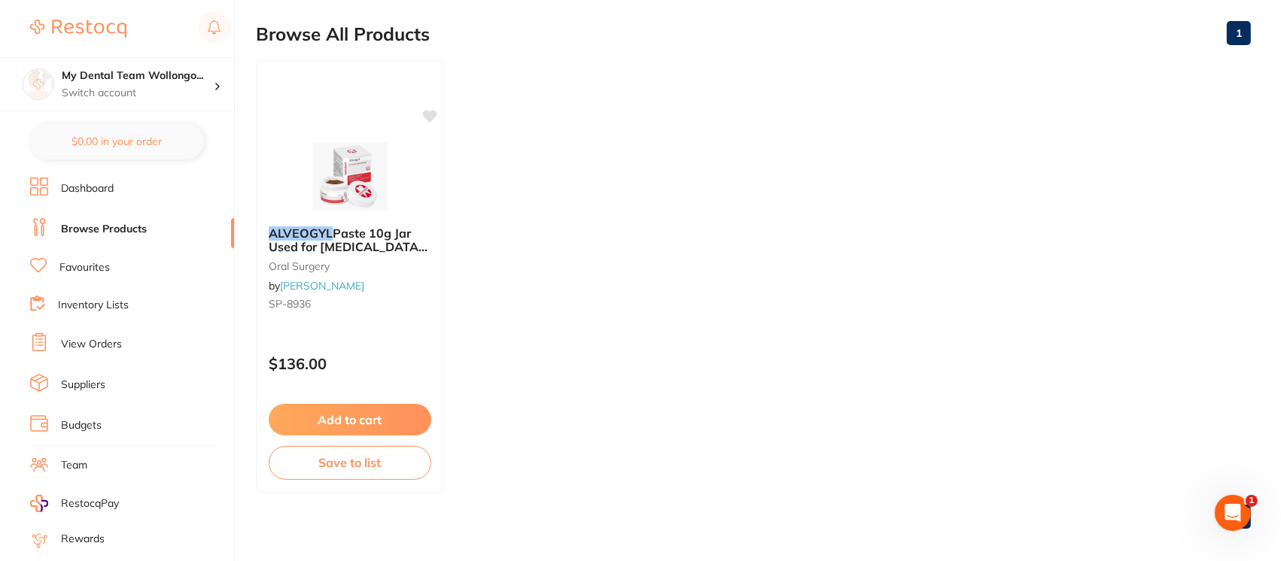
click at [122, 229] on link "Browse Products" at bounding box center [104, 229] width 86 height 15
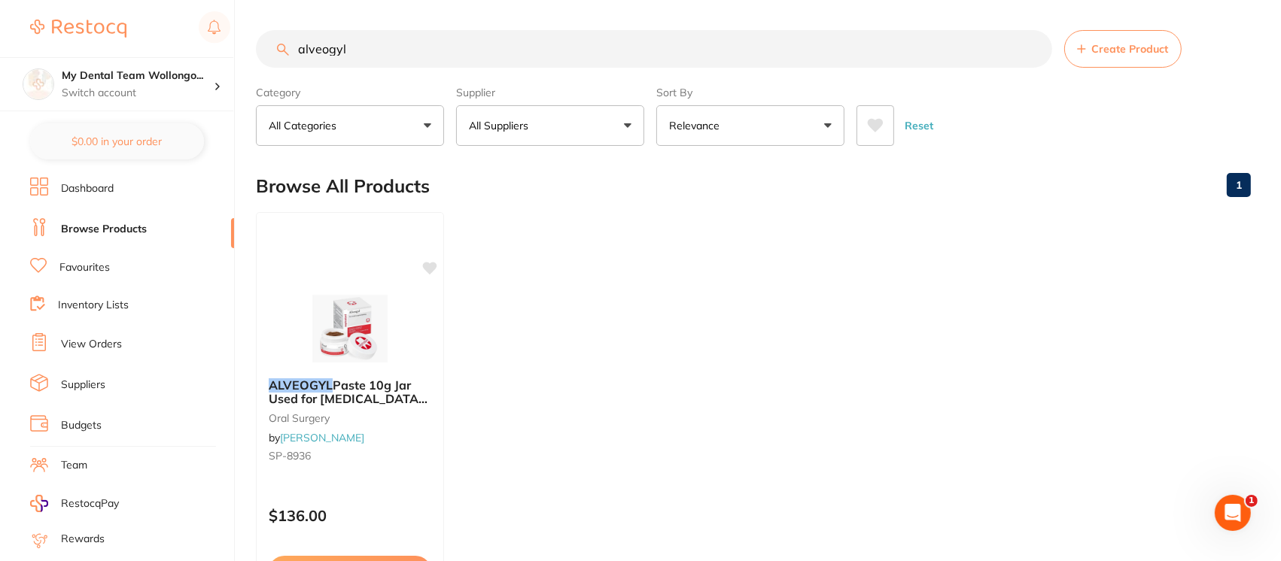
drag, startPoint x: 385, startPoint y: 48, endPoint x: 229, endPoint y: 51, distance: 156.6
click at [229, 51] on div "$353.47 My Dental Team Wollongo... Switch account My Dental Team Wollongong My …" at bounding box center [640, 280] width 1281 height 561
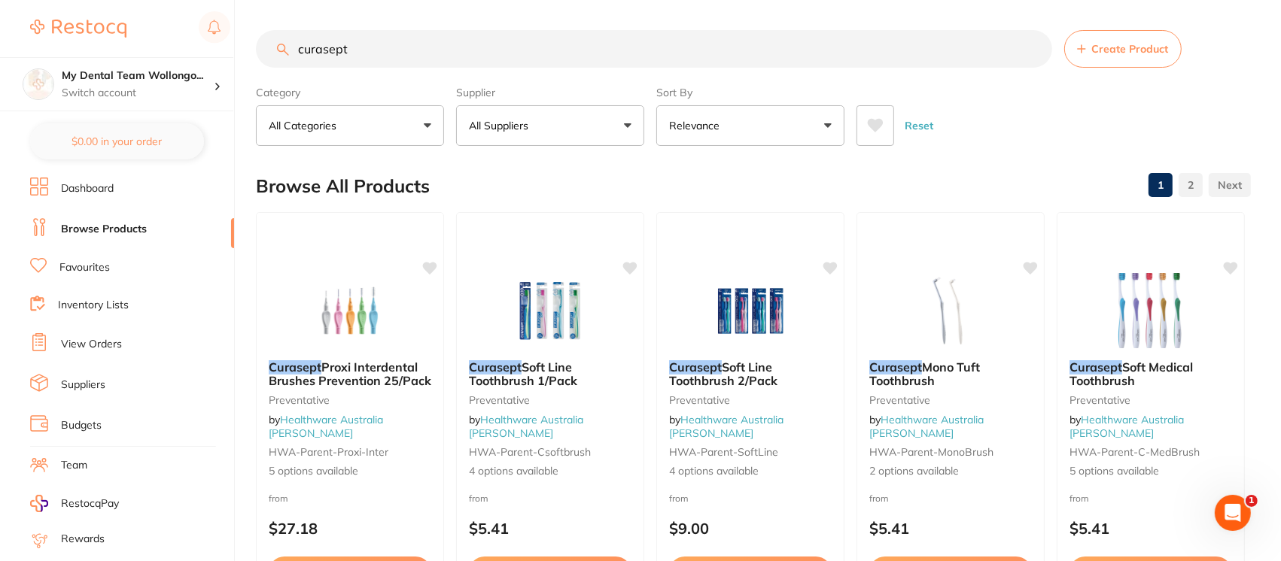
drag, startPoint x: 364, startPoint y: 39, endPoint x: 238, endPoint y: 37, distance: 126.5
click at [238, 37] on div "$353.47 My Dental Team Wollongo... Switch account My Dental Team Wollongong My …" at bounding box center [640, 280] width 1281 height 561
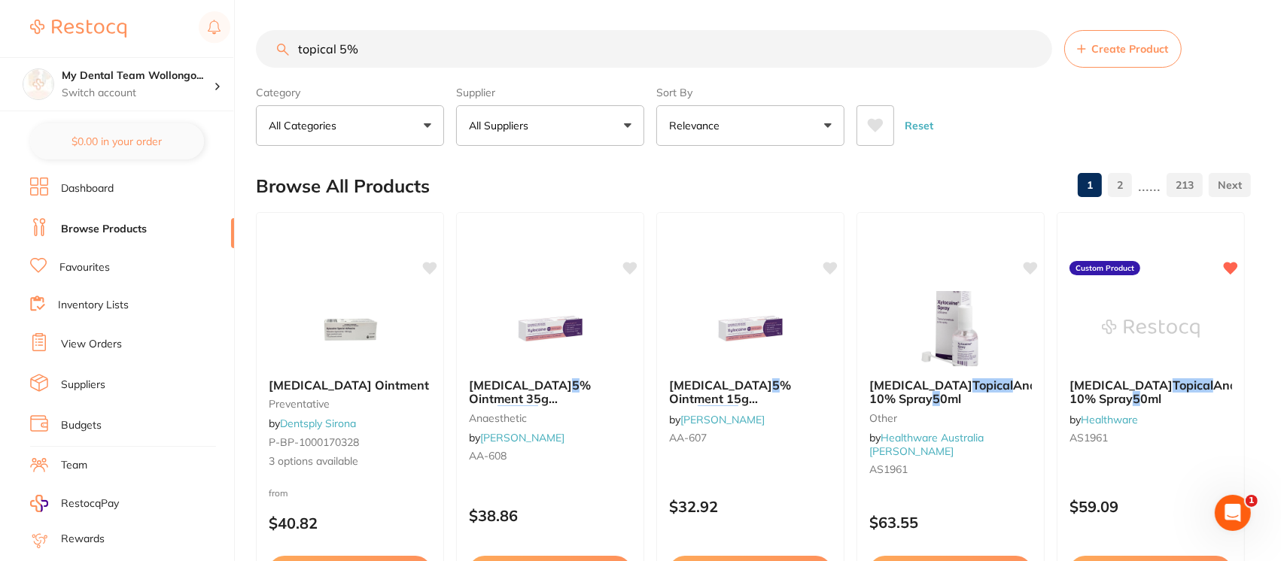
drag, startPoint x: 373, startPoint y: 56, endPoint x: 339, endPoint y: 47, distance: 35.3
click at [339, 47] on input "topical 5%" at bounding box center [654, 49] width 796 height 38
type input "topical LA"
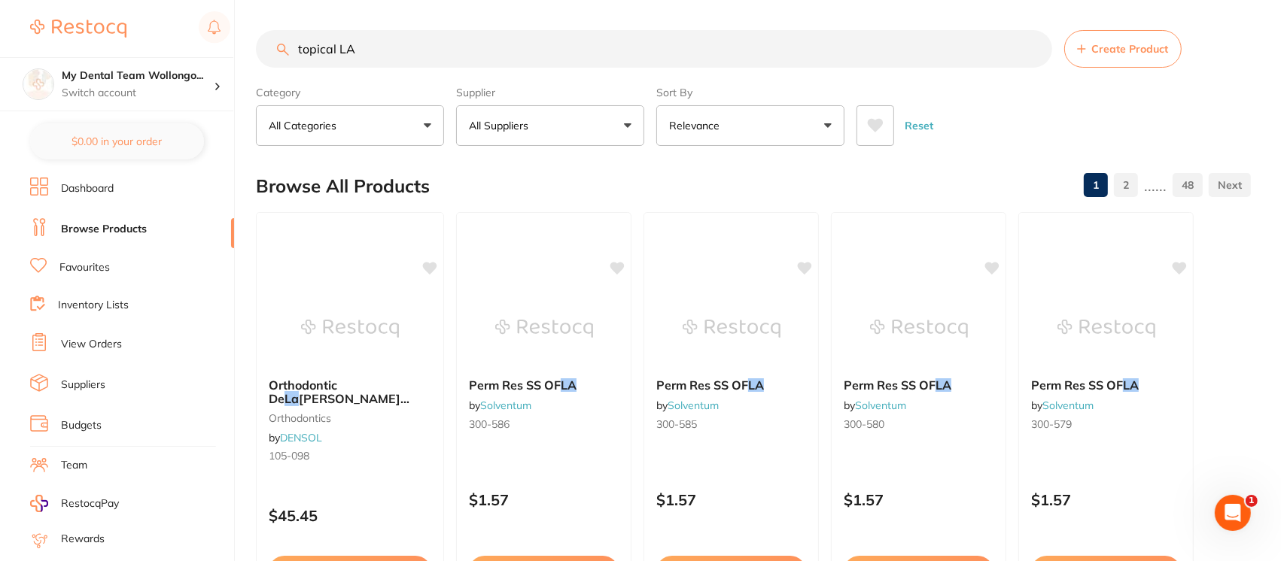
drag, startPoint x: 370, startPoint y: 52, endPoint x: 265, endPoint y: 45, distance: 104.8
click at [265, 45] on input "topical LA" at bounding box center [654, 49] width 796 height 38
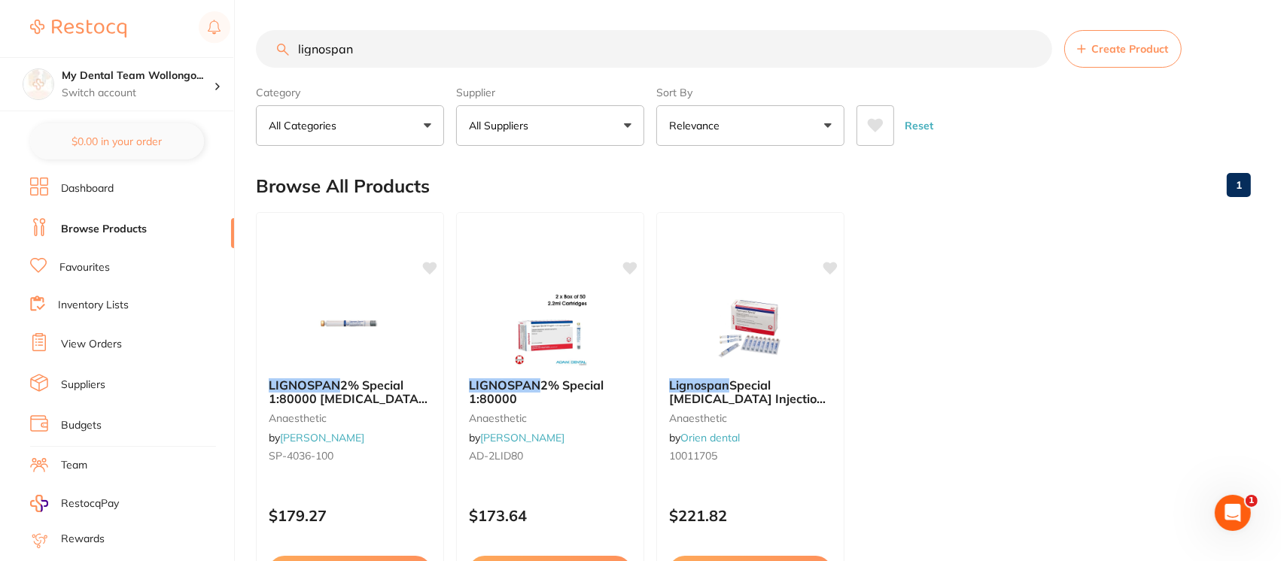
drag, startPoint x: 382, startPoint y: 50, endPoint x: 278, endPoint y: 48, distance: 103.9
click at [278, 48] on div "lignospan Create Product" at bounding box center [753, 49] width 995 height 38
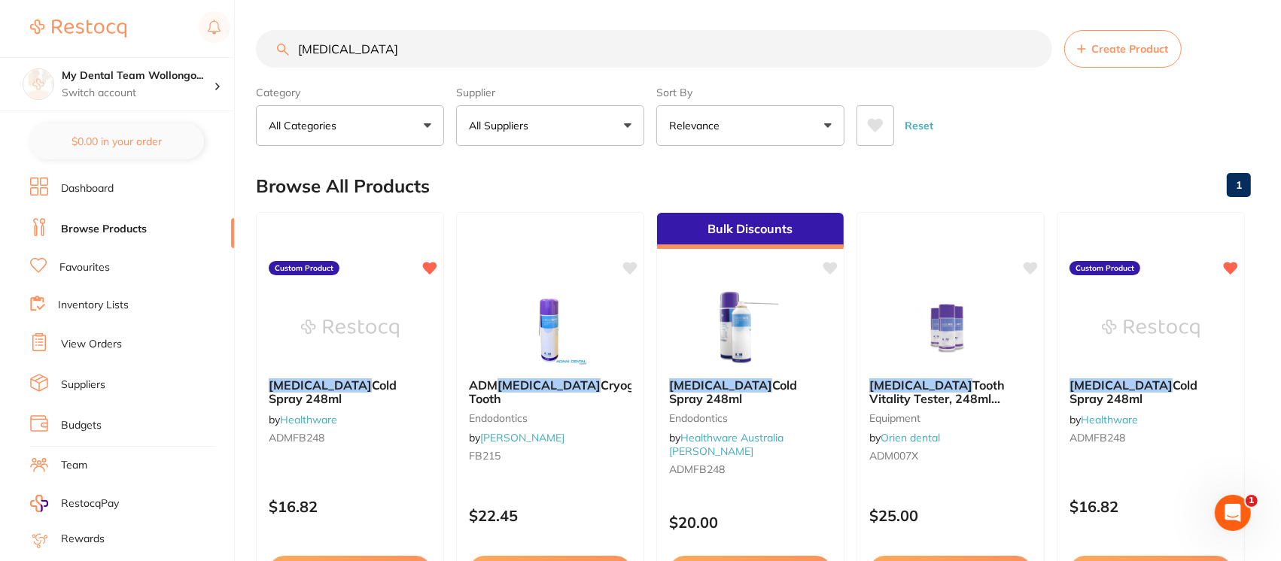
drag, startPoint x: 355, startPoint y: 50, endPoint x: 247, endPoint y: 44, distance: 108.5
click at [247, 44] on div "$353.47 My Dental Team Wollongo... Switch account My Dental Team Wollongong My …" at bounding box center [640, 280] width 1281 height 561
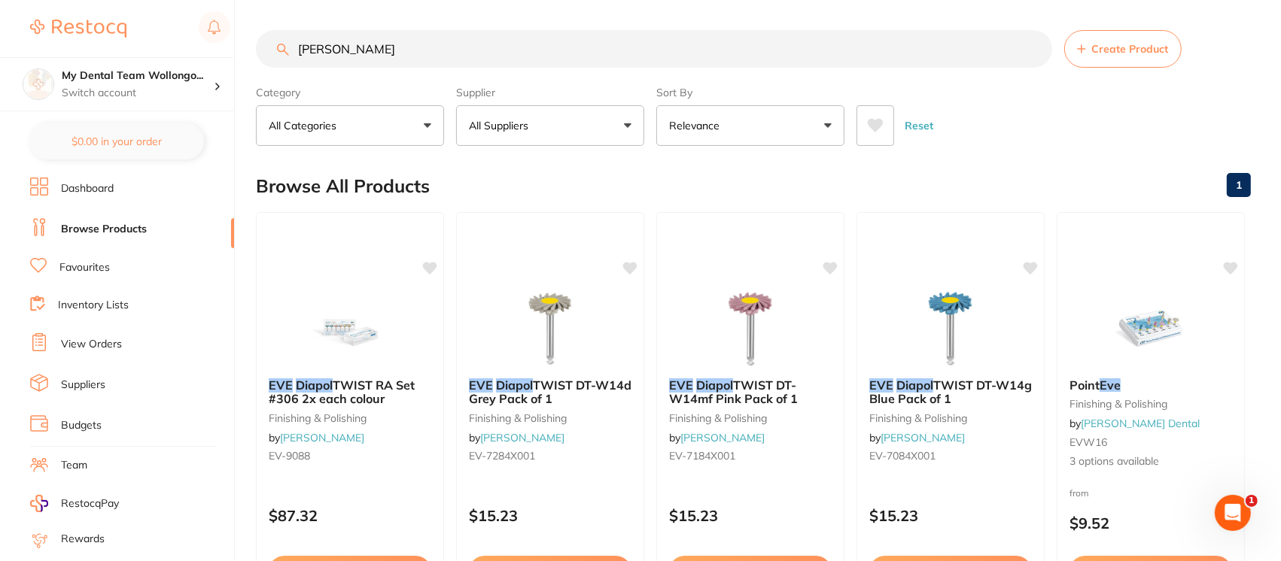
click at [382, 30] on input "[PERSON_NAME]" at bounding box center [654, 49] width 796 height 38
drag, startPoint x: 379, startPoint y: 44, endPoint x: 224, endPoint y: 50, distance: 155.1
click at [224, 50] on div "$353.47 My Dental Team Wollongo... Switch account My Dental Team Wollongong My …" at bounding box center [640, 280] width 1281 height 561
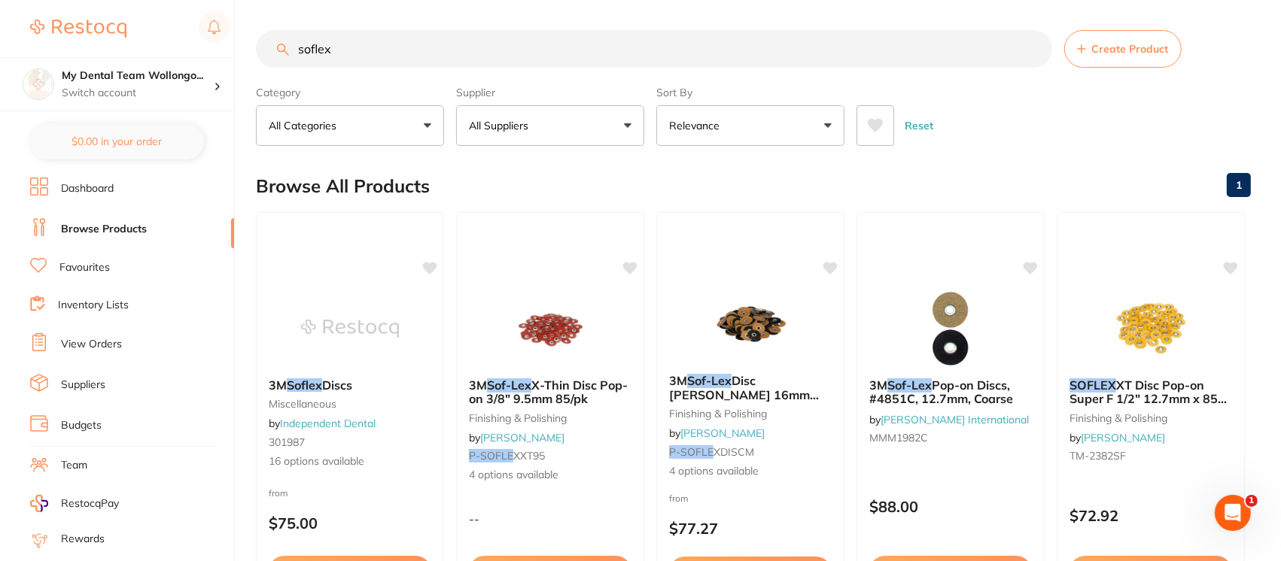
drag, startPoint x: 331, startPoint y: 51, endPoint x: 263, endPoint y: 54, distance: 67.8
click at [263, 54] on input "soflex" at bounding box center [654, 49] width 796 height 38
type input "a"
type input "d"
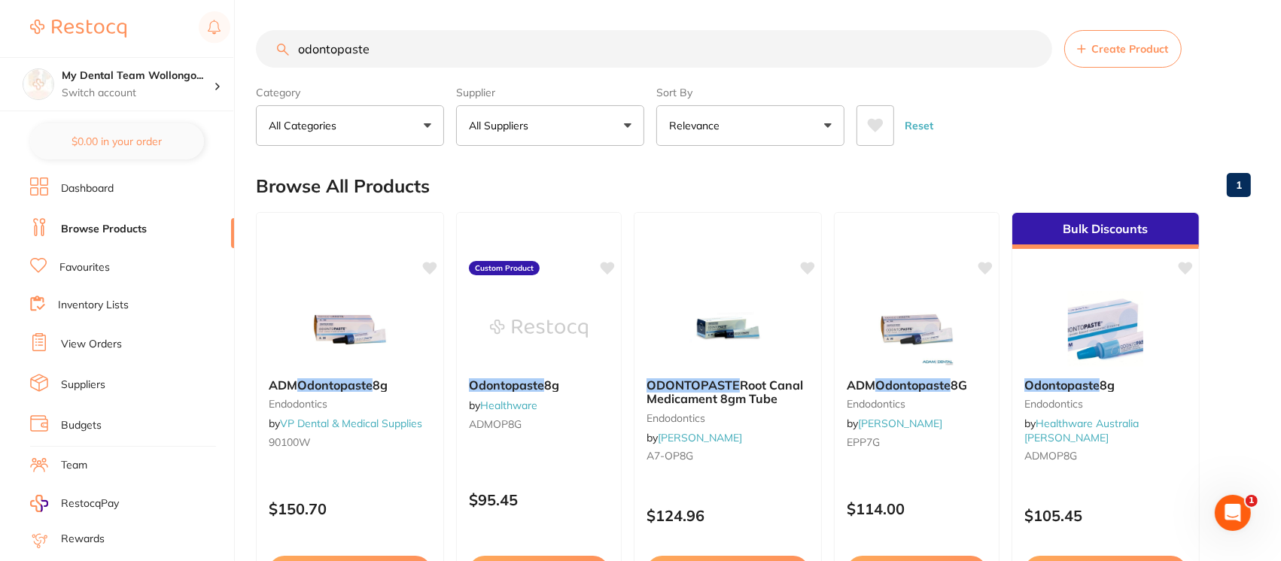
drag, startPoint x: 341, startPoint y: 59, endPoint x: 257, endPoint y: 62, distance: 83.6
click at [257, 62] on div "odontopaste Create Product" at bounding box center [753, 49] width 995 height 38
drag, startPoint x: 381, startPoint y: 53, endPoint x: 251, endPoint y: 50, distance: 129.5
click at [251, 50] on div "$353.47 My Dental Team Wollongo... Switch account My Dental Team Wollongong My …" at bounding box center [640, 280] width 1281 height 561
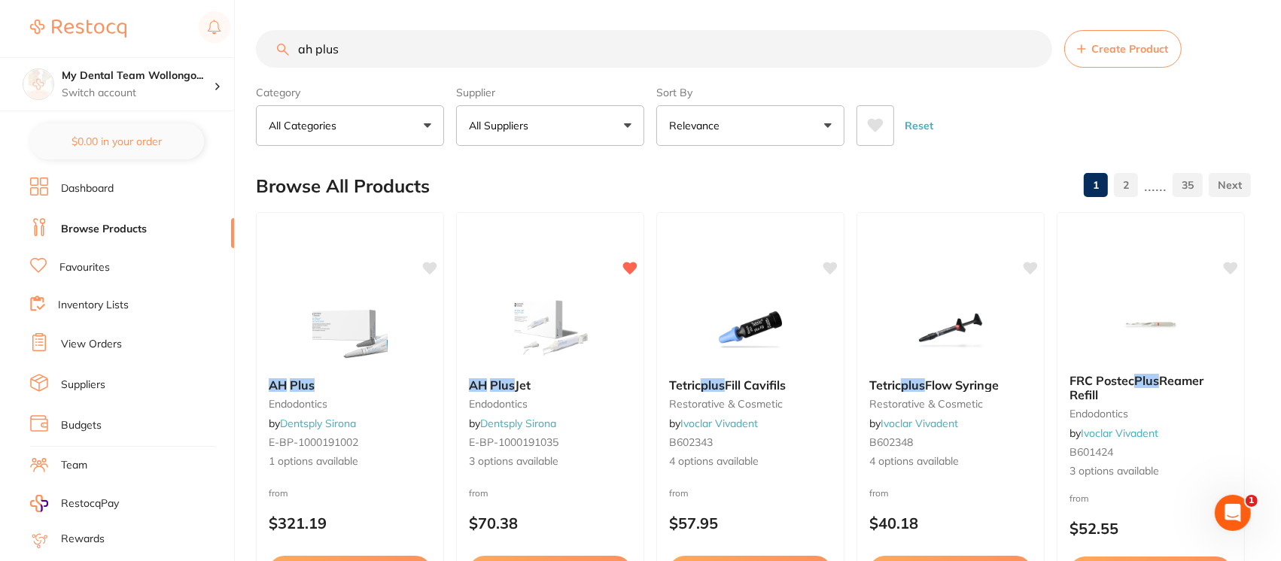
drag, startPoint x: 352, startPoint y: 48, endPoint x: 250, endPoint y: 39, distance: 102.7
click at [250, 39] on div "$353.47 My Dental Team Wollongo... Switch account My Dental Team Wollongong My …" at bounding box center [640, 280] width 1281 height 561
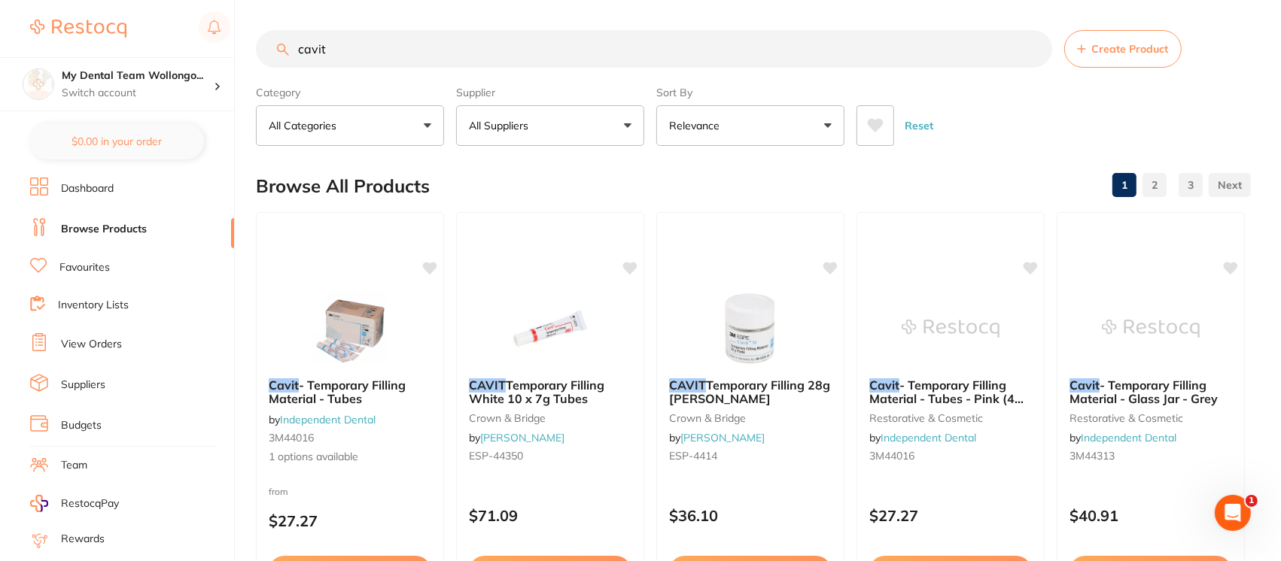
drag, startPoint x: 378, startPoint y: 49, endPoint x: 253, endPoint y: 51, distance: 124.9
click at [253, 51] on div "$353.47 My Dental Team Wollongo... Switch account My Dental Team Wollongong My …" at bounding box center [640, 280] width 1281 height 561
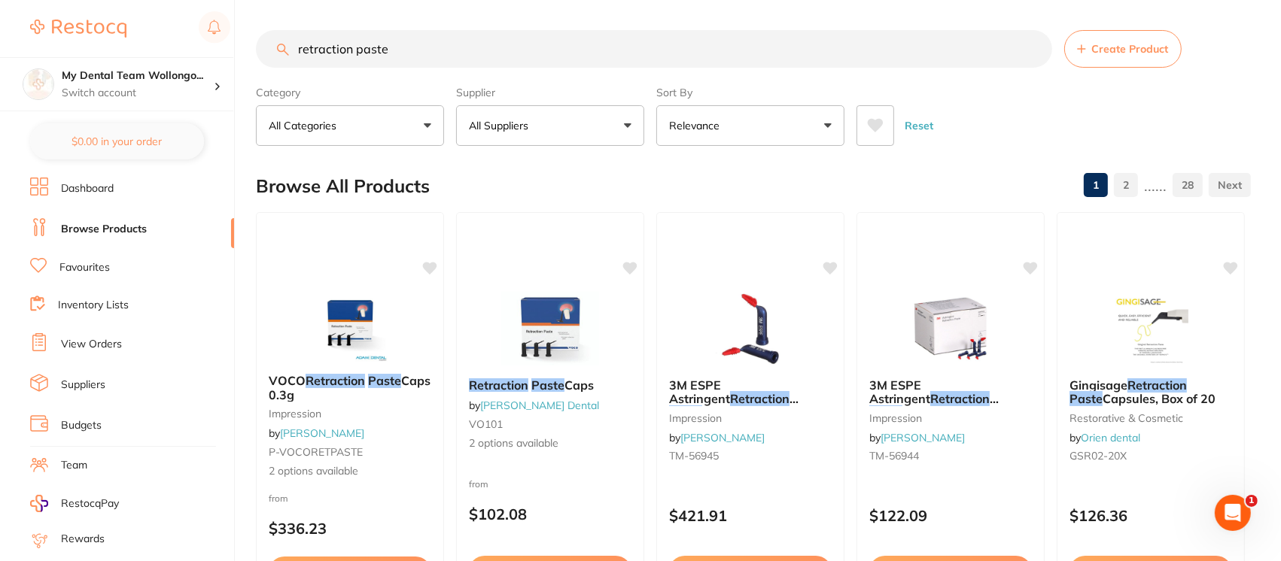
drag, startPoint x: 404, startPoint y: 47, endPoint x: 223, endPoint y: 53, distance: 181.5
click at [223, 53] on div "$353.47 My Dental Team Wollongo... Switch account My Dental Team Wollongong My …" at bounding box center [640, 280] width 1281 height 561
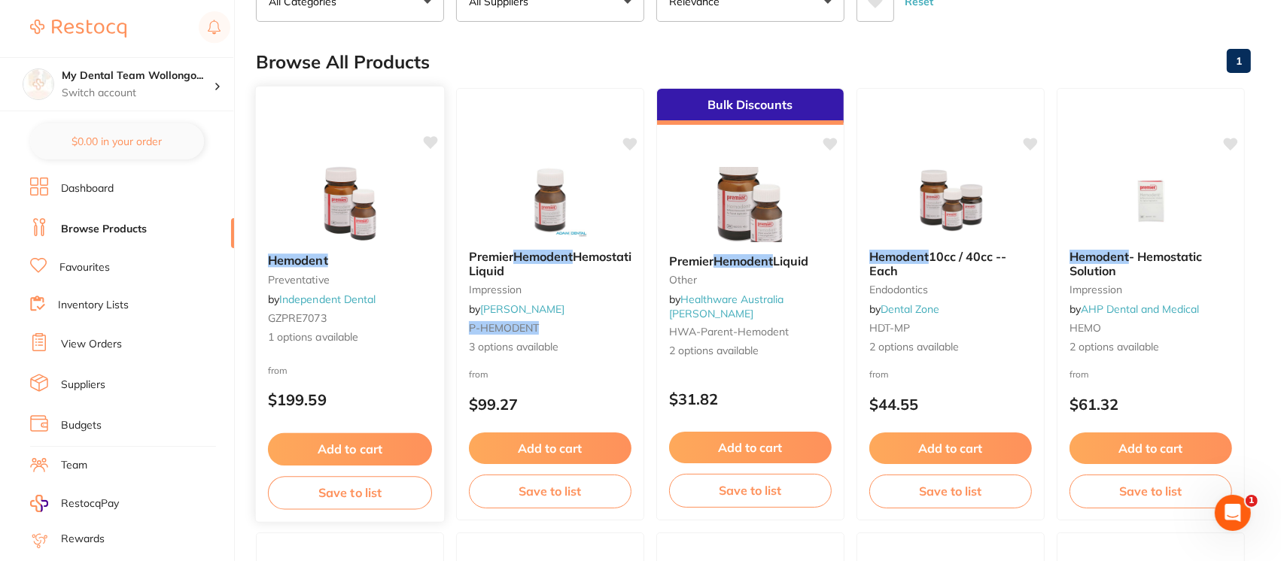
scroll to position [129, 0]
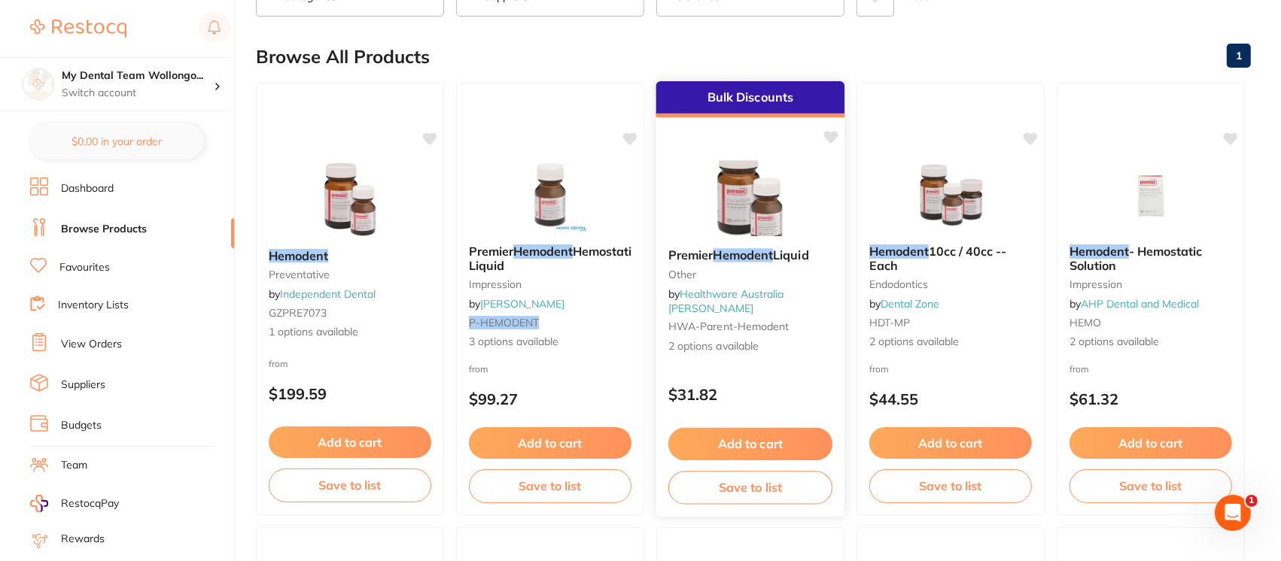
click at [731, 265] on div "Premier Hemodent Liquid other by Healthware Australia [PERSON_NAME]-parent-hemo…" at bounding box center [750, 301] width 188 height 130
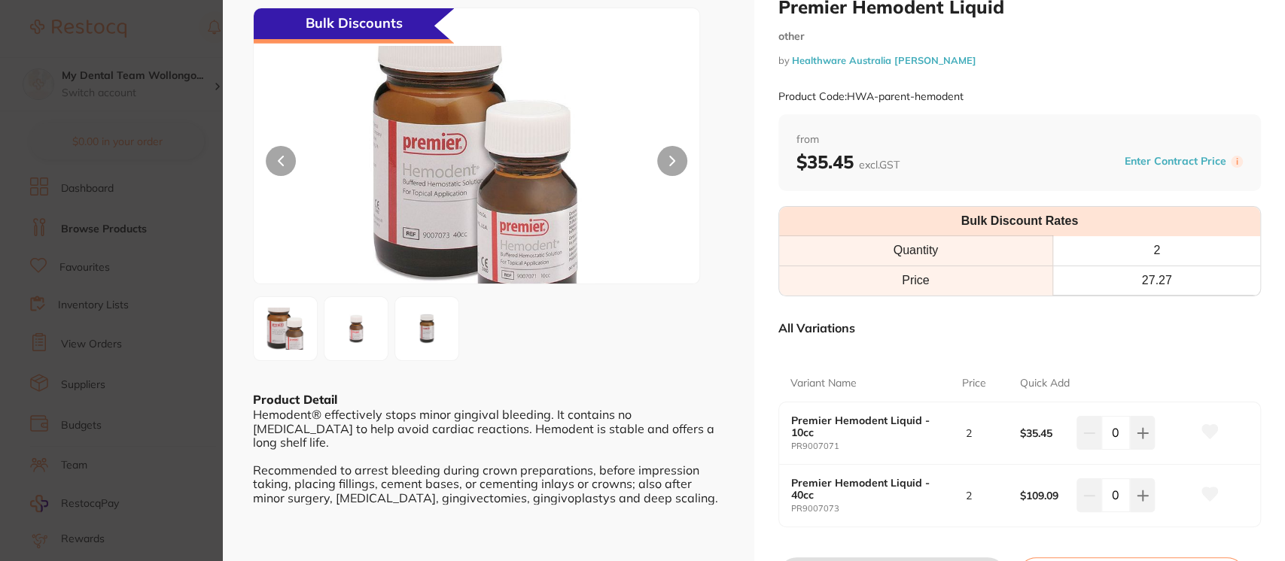
scroll to position [49, 0]
click at [148, 26] on section "Premier Hemodent Liquid other by Healthware Australia [PERSON_NAME] Product Cod…" at bounding box center [642, 280] width 1285 height 561
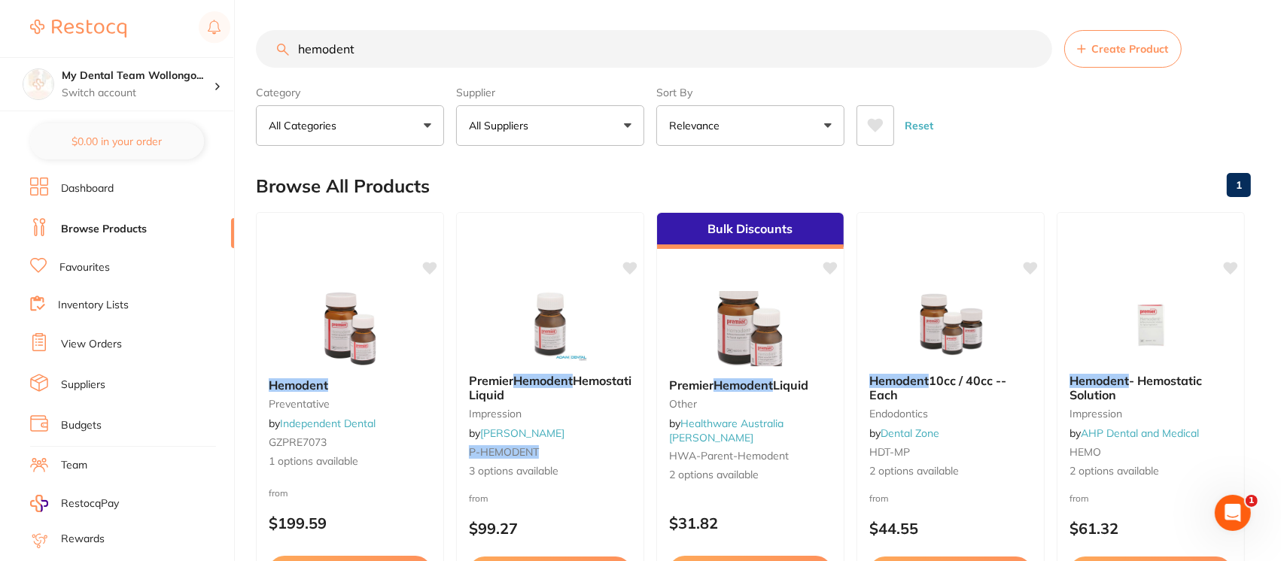
drag, startPoint x: 381, startPoint y: 47, endPoint x: 260, endPoint y: 48, distance: 121.2
click at [260, 48] on input "hemodent" at bounding box center [654, 49] width 796 height 38
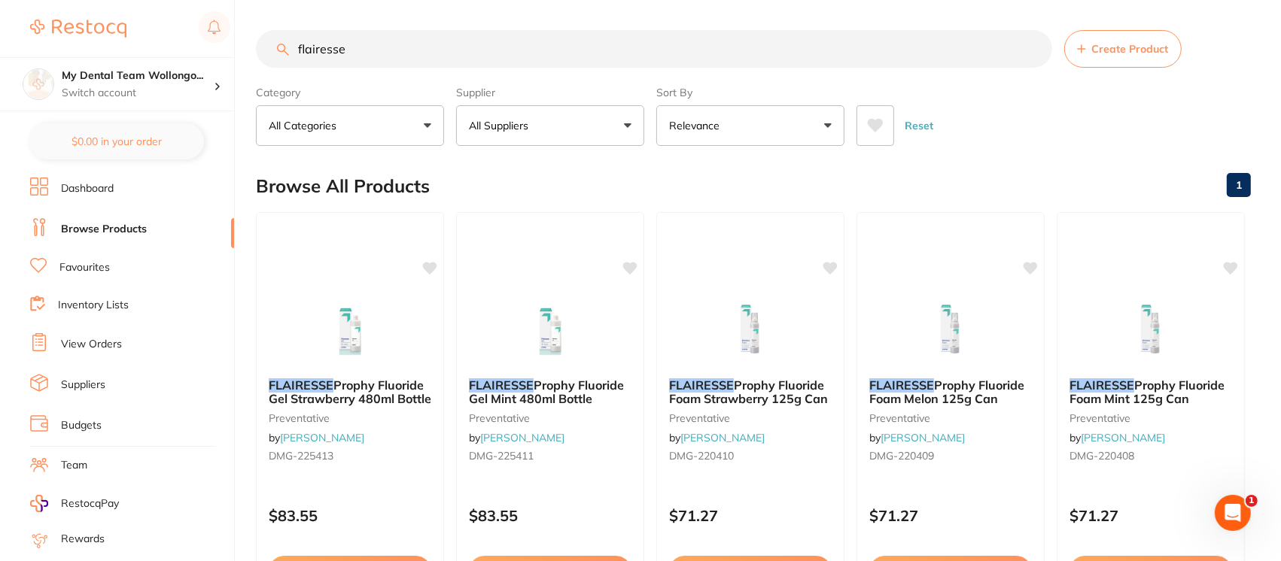
drag, startPoint x: 379, startPoint y: 44, endPoint x: 253, endPoint y: 53, distance: 126.8
click at [253, 53] on div "$353.47 My Dental Team Wollongo... Switch account My Dental Team Wollongong My …" at bounding box center [640, 280] width 1281 height 561
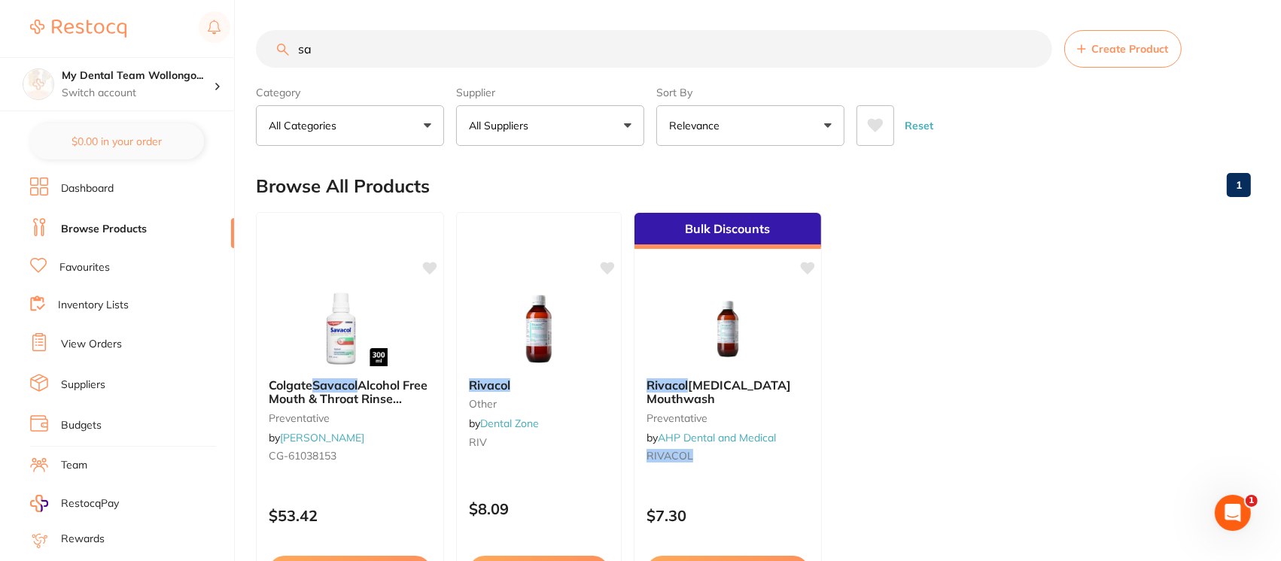
type input "s"
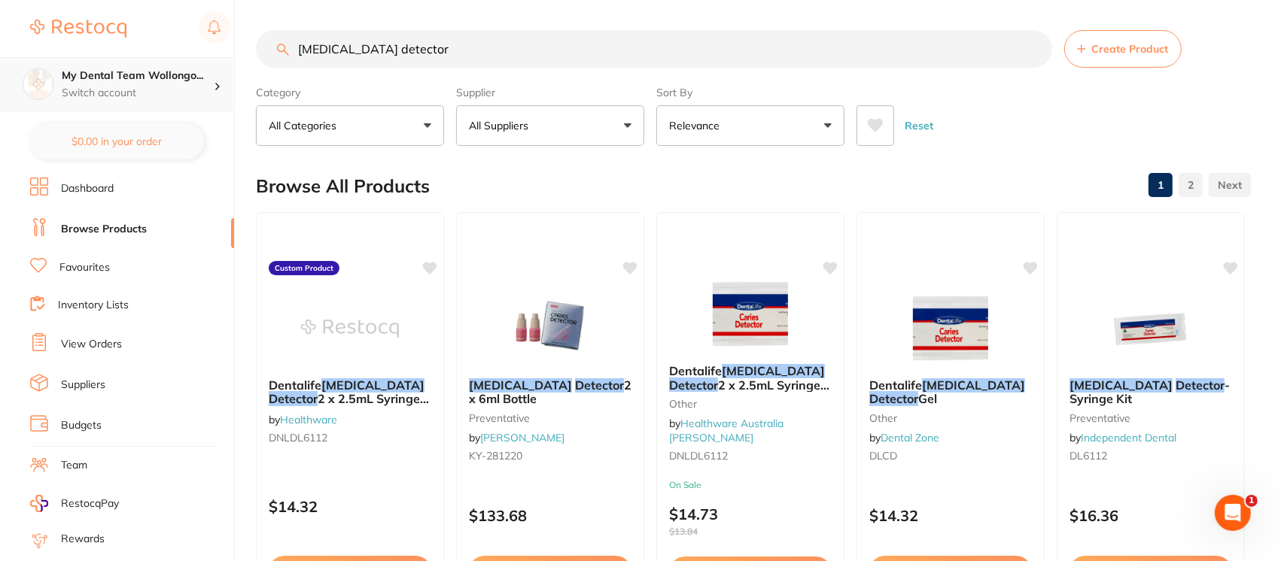
drag, startPoint x: 398, startPoint y: 48, endPoint x: 217, endPoint y: 57, distance: 181.6
click at [217, 57] on div "$353.47 My Dental Team Wollongo... Switch account My Dental Team Wollongong My …" at bounding box center [640, 280] width 1281 height 561
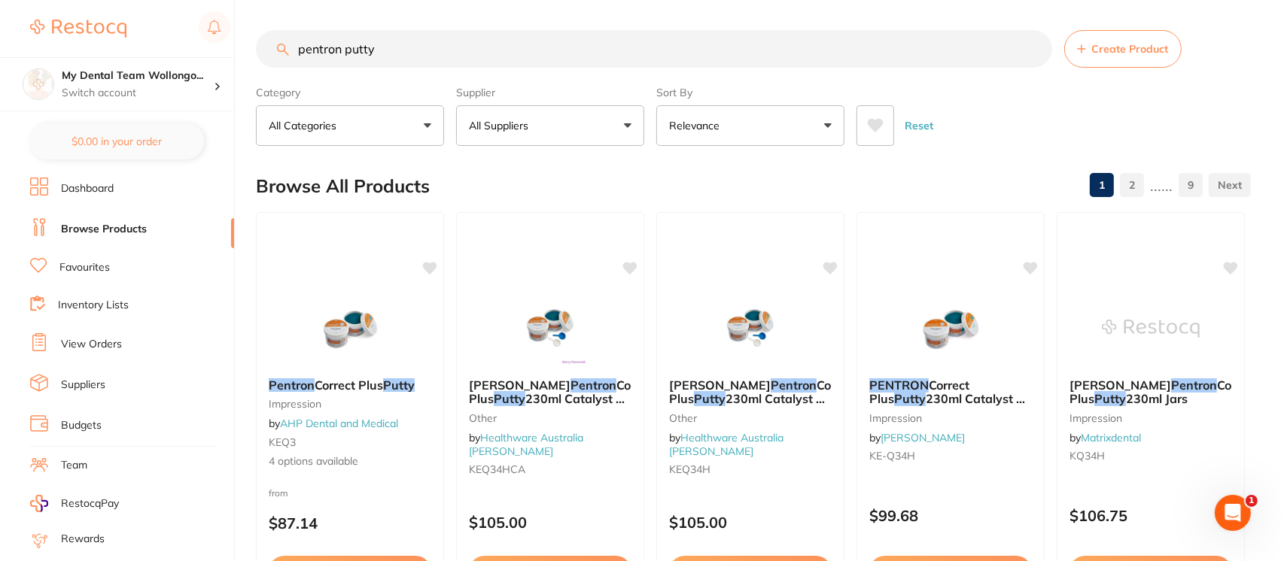
drag, startPoint x: 393, startPoint y: 49, endPoint x: 211, endPoint y: 54, distance: 182.2
click at [211, 54] on div "$353.47 My Dental Team Wollongo... Switch account My Dental Team Wollongong My …" at bounding box center [640, 280] width 1281 height 561
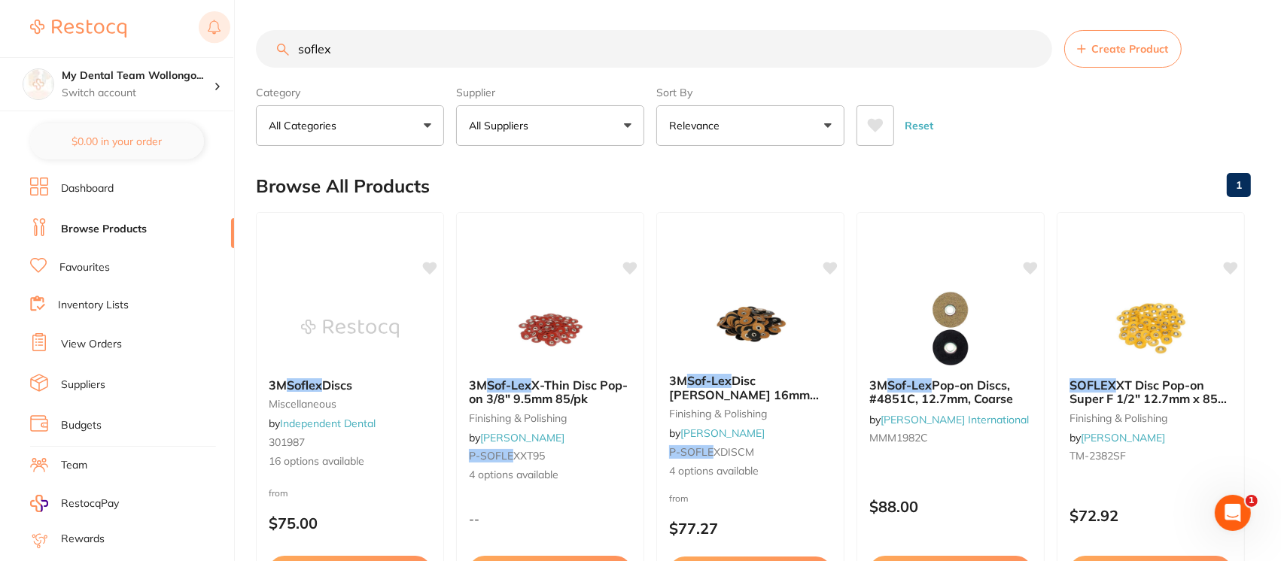
drag, startPoint x: 360, startPoint y: 50, endPoint x: 223, endPoint y: 37, distance: 137.6
click at [223, 37] on div "$353.47 My Dental Team Wollongo... Switch account My Dental Team Wollongong My …" at bounding box center [640, 280] width 1281 height 561
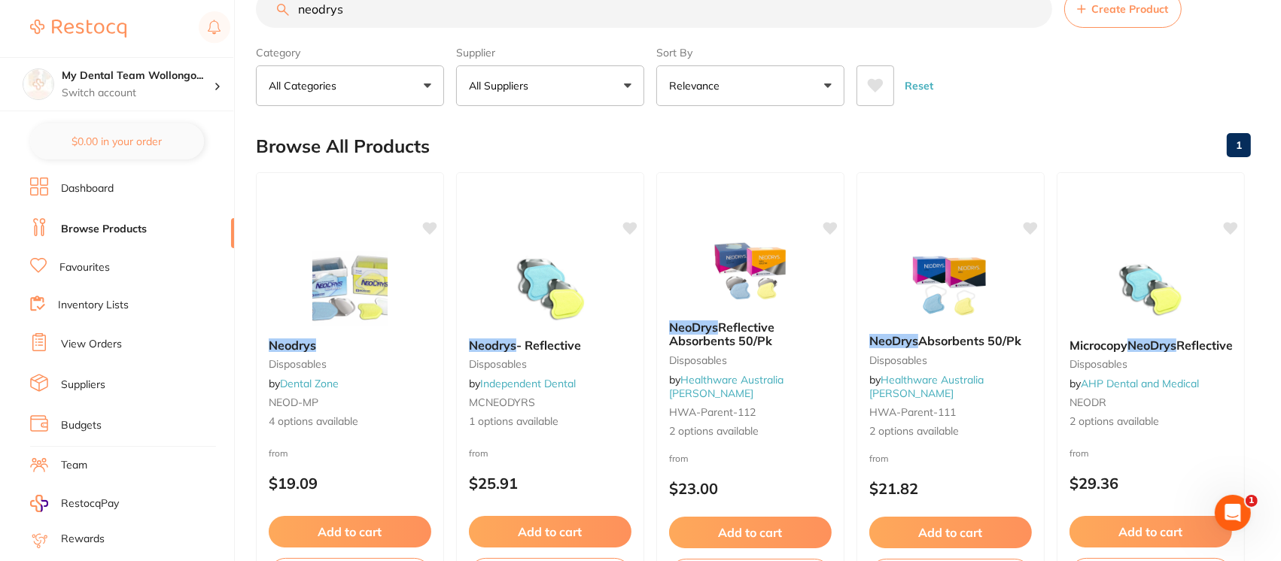
scroll to position [41, 0]
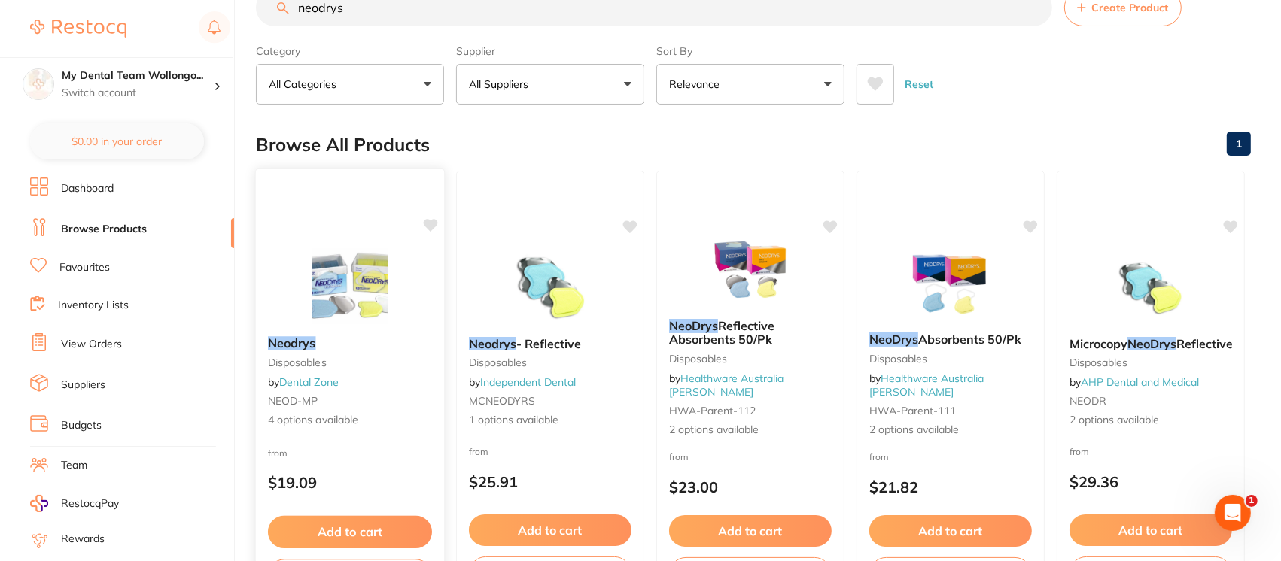
click at [289, 333] on div "Neodrys Disposables by Dental Zone NEOD-MP 4 options available" at bounding box center [350, 382] width 188 height 116
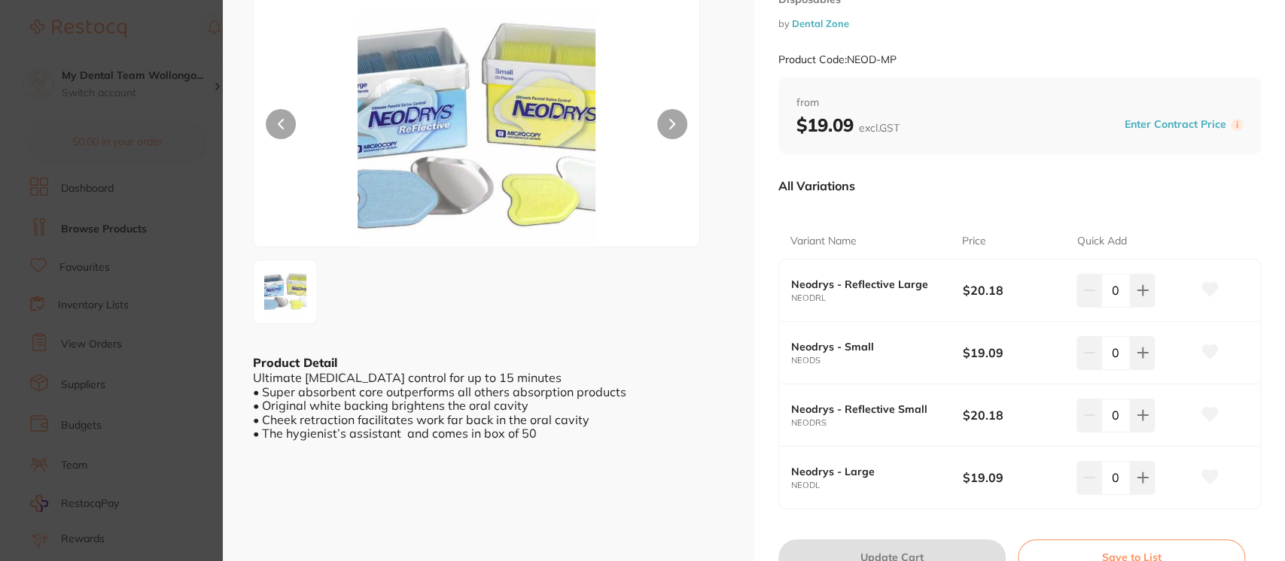
scroll to position [86, 0]
click at [170, 38] on section "Neodrys Disposables by Dental Zone Product Code: NEOD-MP ESC Product Detail Ult…" at bounding box center [642, 280] width 1285 height 561
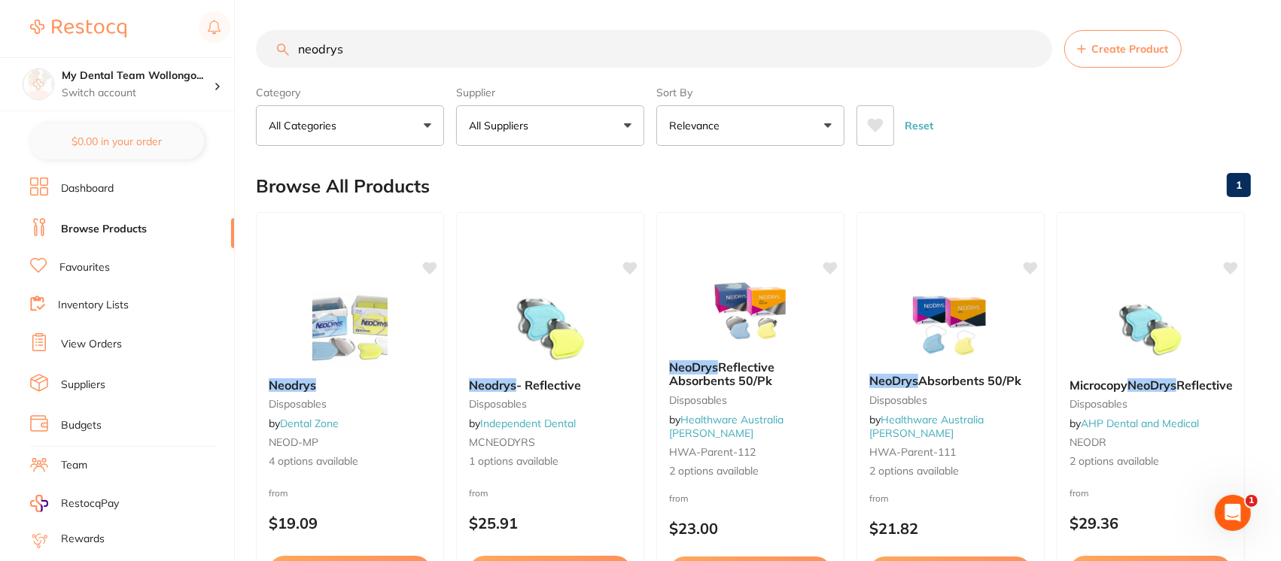
drag, startPoint x: 373, startPoint y: 54, endPoint x: 208, endPoint y: 51, distance: 164.8
click at [208, 51] on div "$353.47 My Dental Team Wollongo... Switch account My Dental Team Wollongong My …" at bounding box center [640, 280] width 1281 height 561
type input "clinpro"
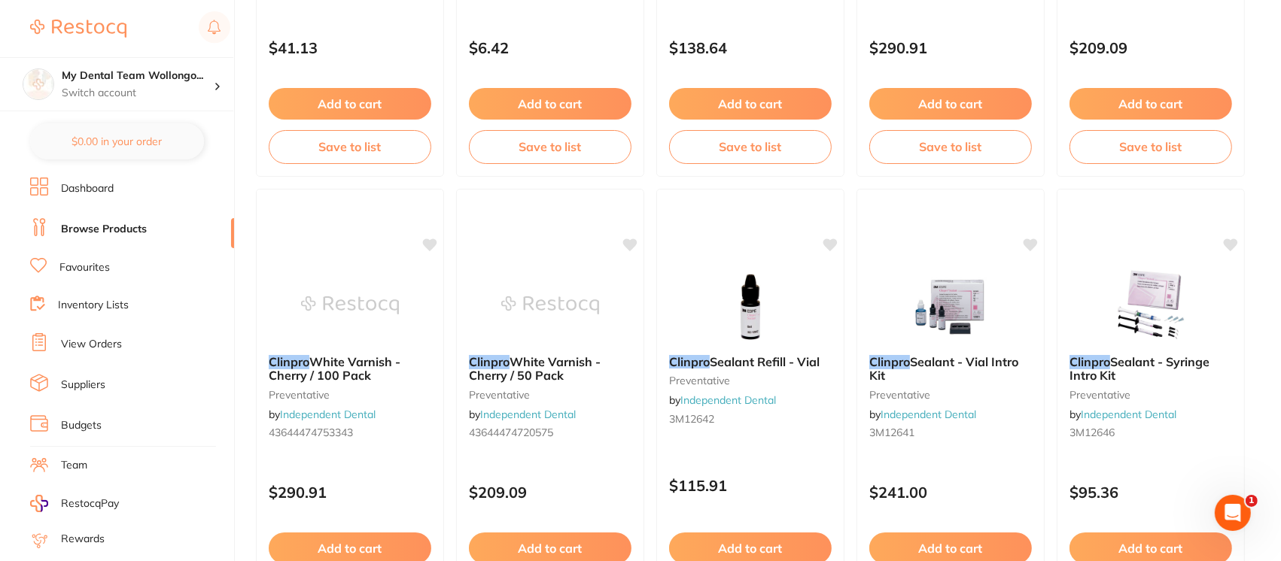
scroll to position [914, 0]
